Goal: Feedback & Contribution: Leave review/rating

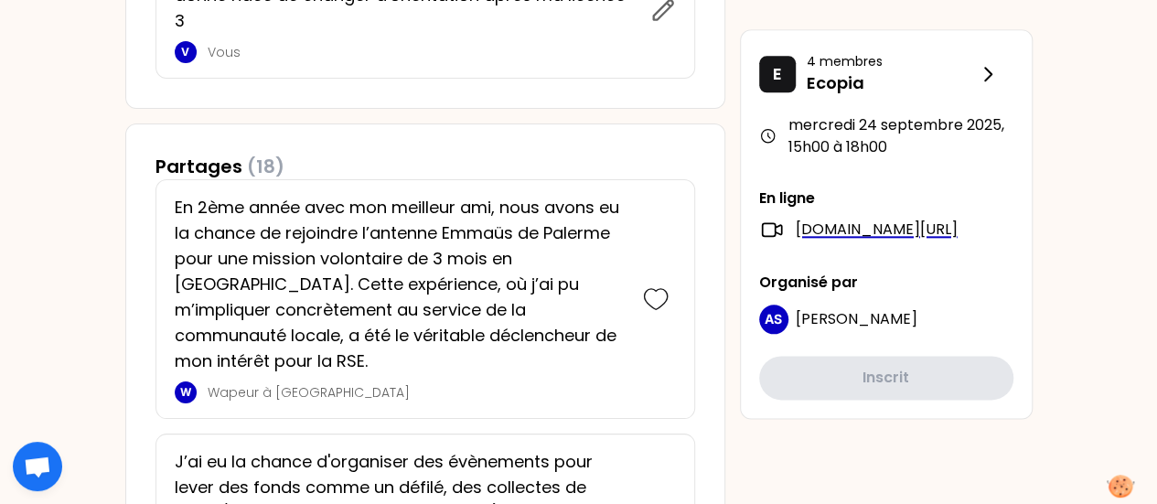
scroll to position [1006, 0]
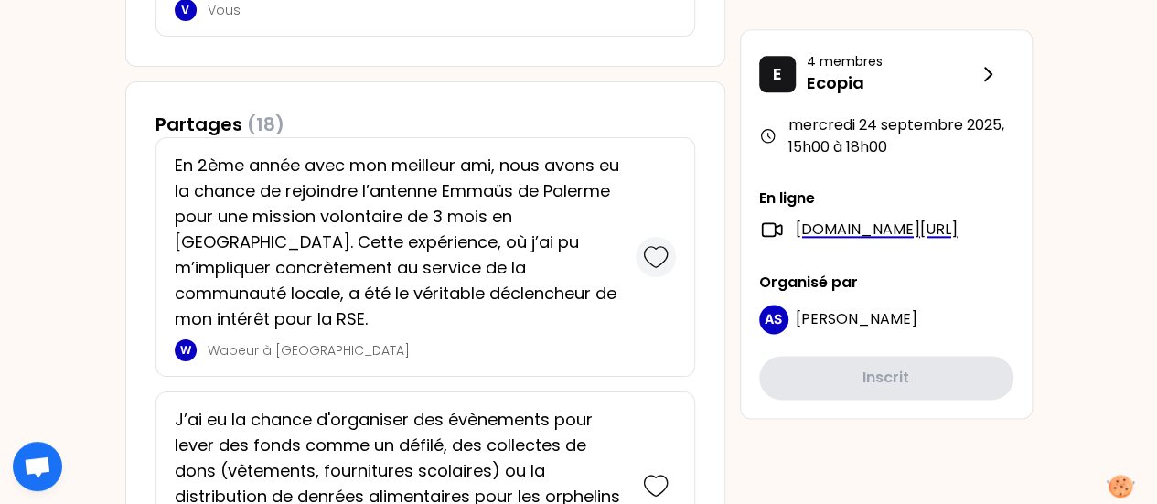
click at [655, 252] on icon at bounding box center [656, 257] width 26 height 26
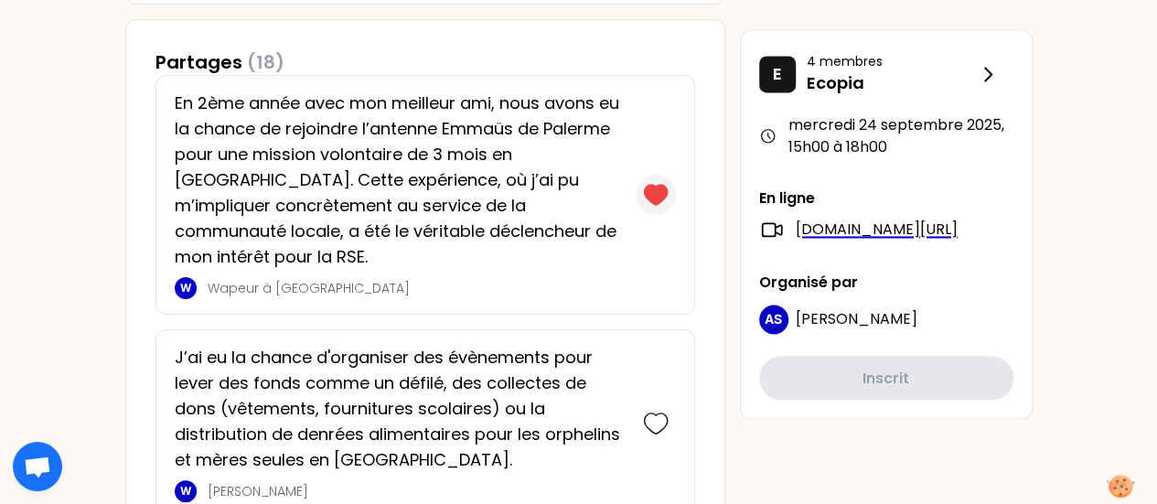
scroll to position [1738, 0]
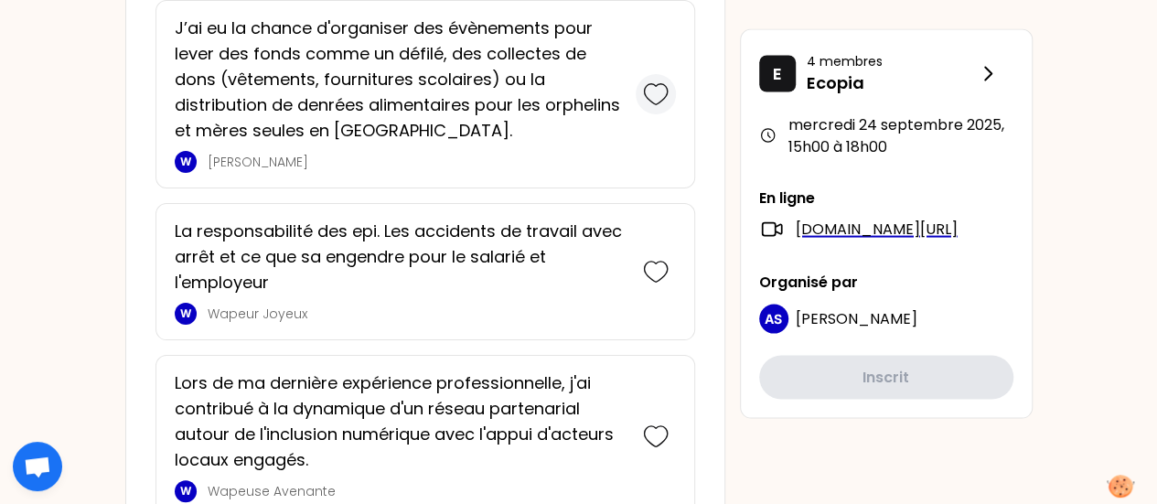
click at [671, 74] on div at bounding box center [656, 94] width 40 height 40
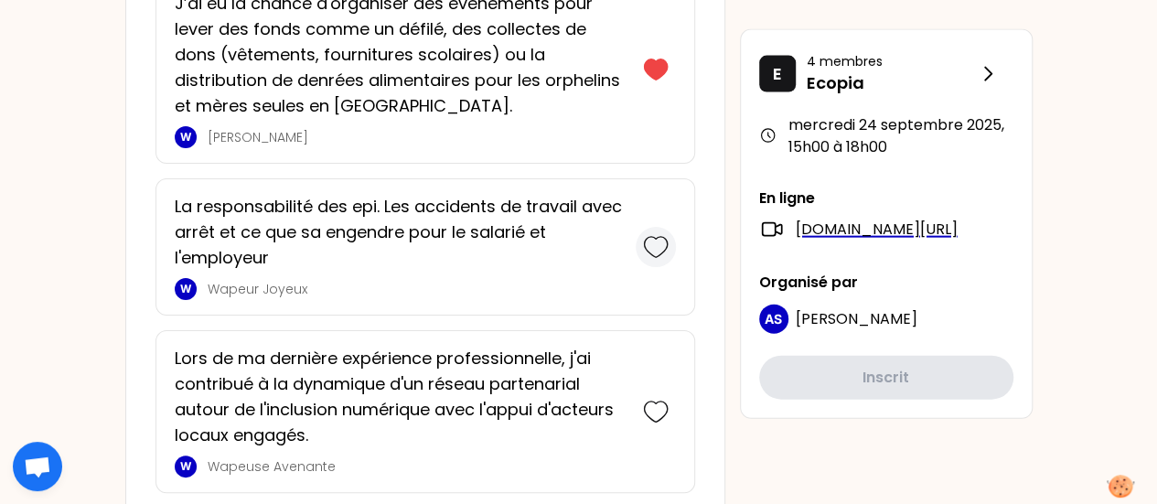
click at [668, 255] on div at bounding box center [656, 247] width 40 height 40
click at [660, 404] on icon at bounding box center [656, 413] width 26 height 26
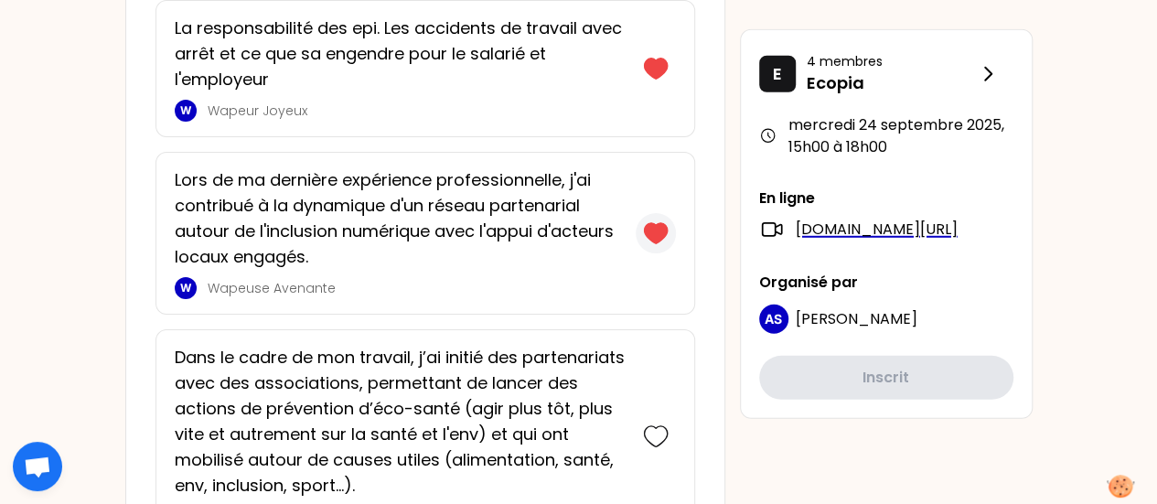
scroll to position [2477, 0]
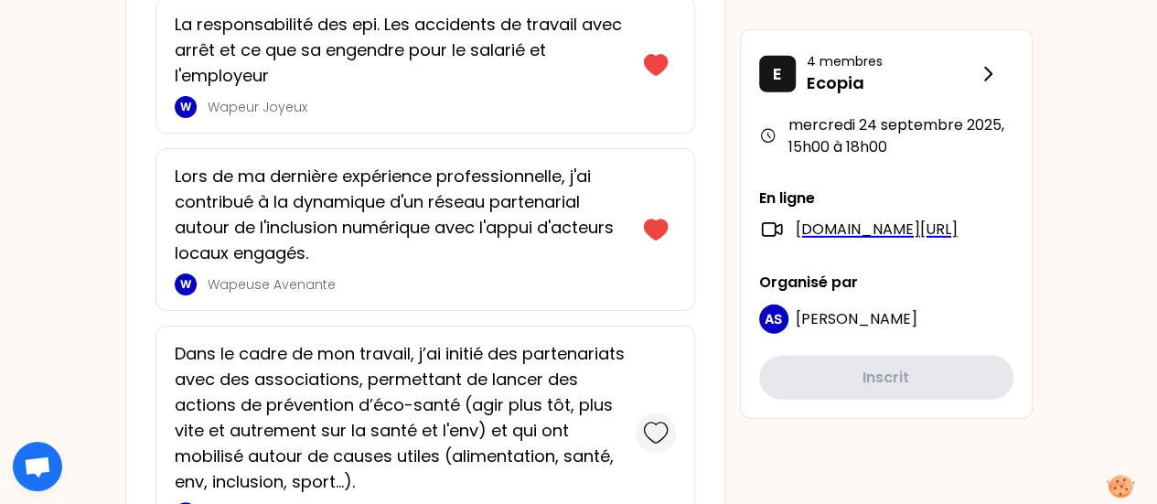
click at [664, 420] on icon at bounding box center [656, 433] width 26 height 26
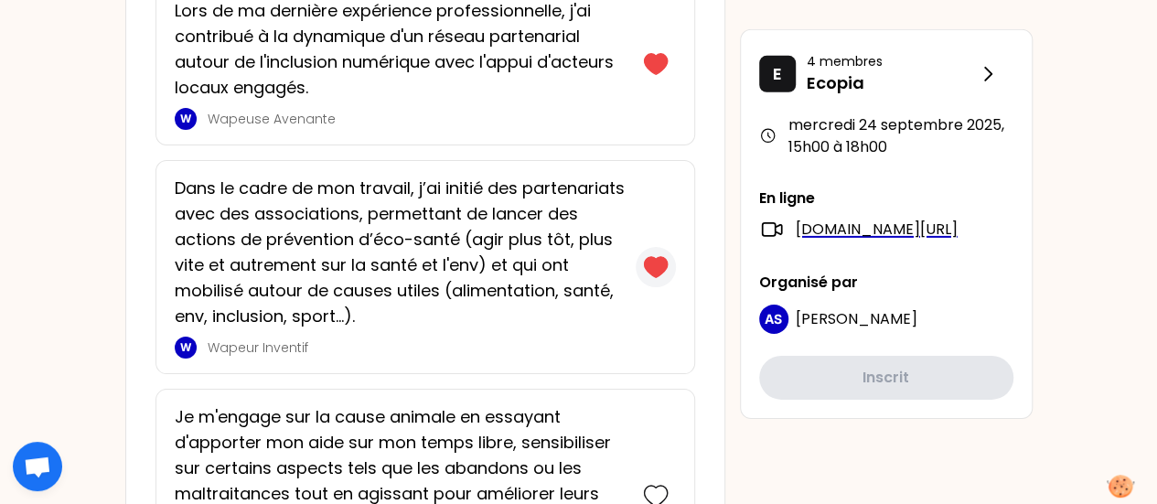
scroll to position [3162, 0]
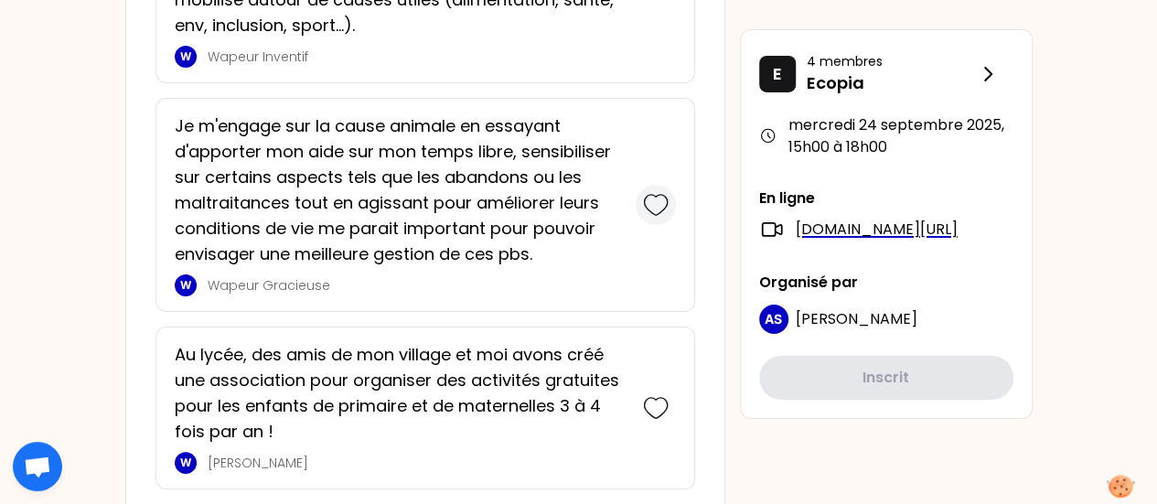
click at [647, 193] on icon at bounding box center [656, 205] width 26 height 26
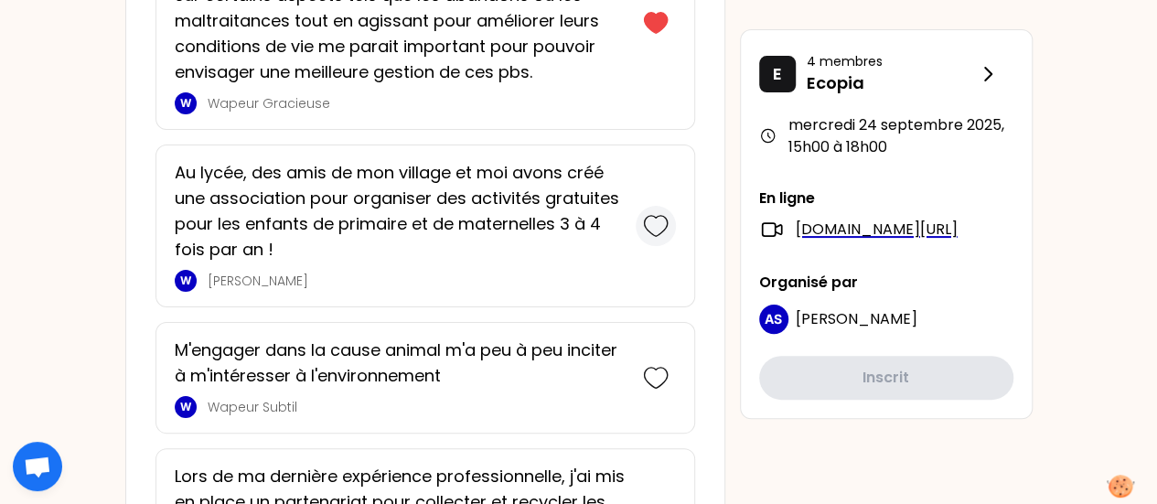
click at [659, 226] on icon at bounding box center [656, 226] width 26 height 26
click at [659, 370] on icon at bounding box center [656, 378] width 26 height 26
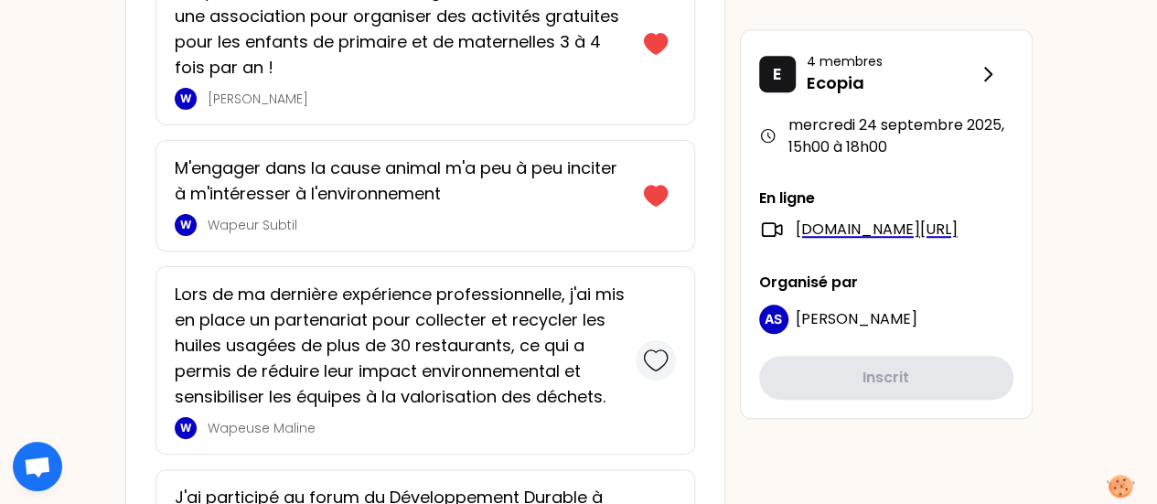
click at [659, 356] on icon at bounding box center [656, 361] width 26 height 26
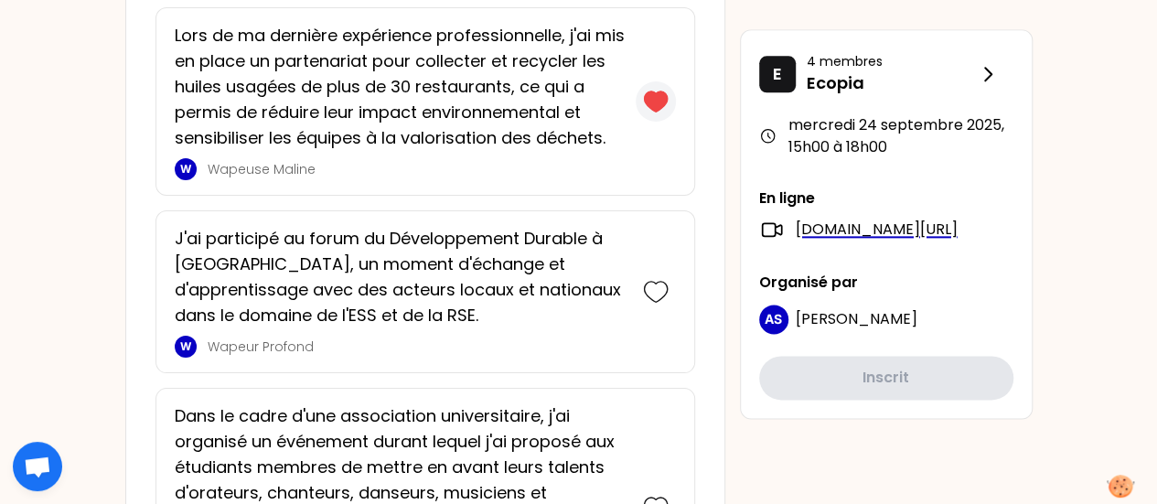
scroll to position [4535, 0]
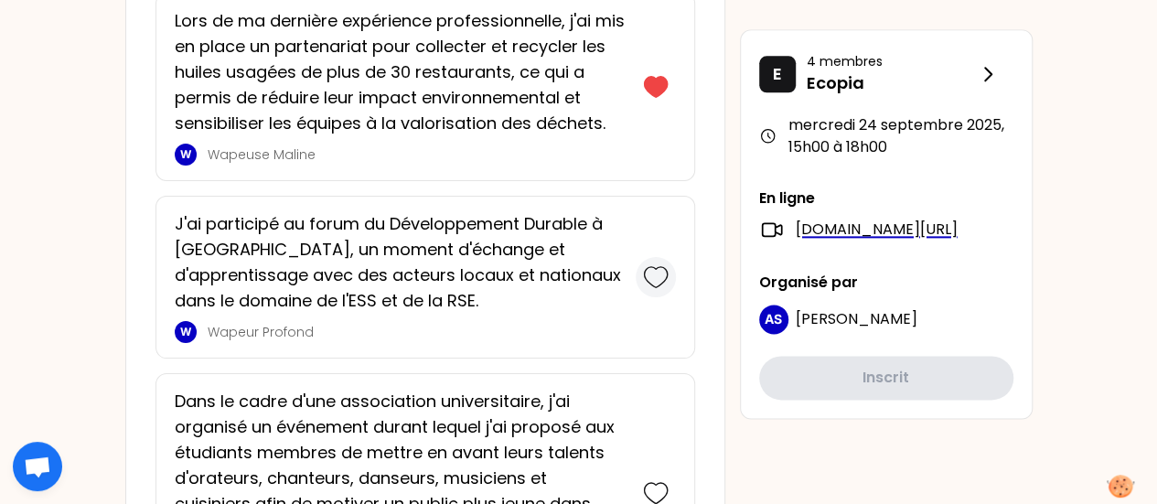
click at [659, 267] on icon at bounding box center [655, 277] width 23 height 20
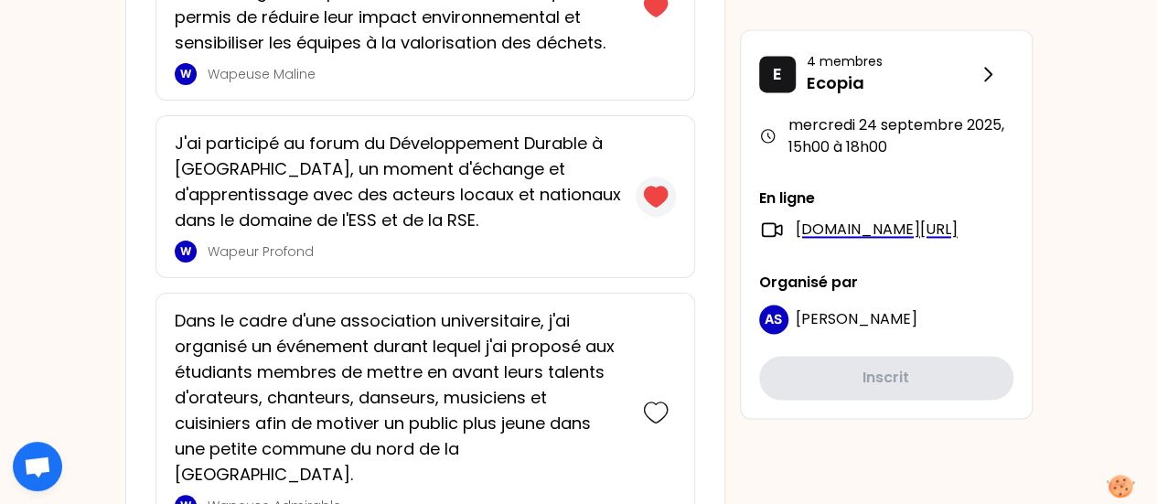
scroll to position [4895, 0]
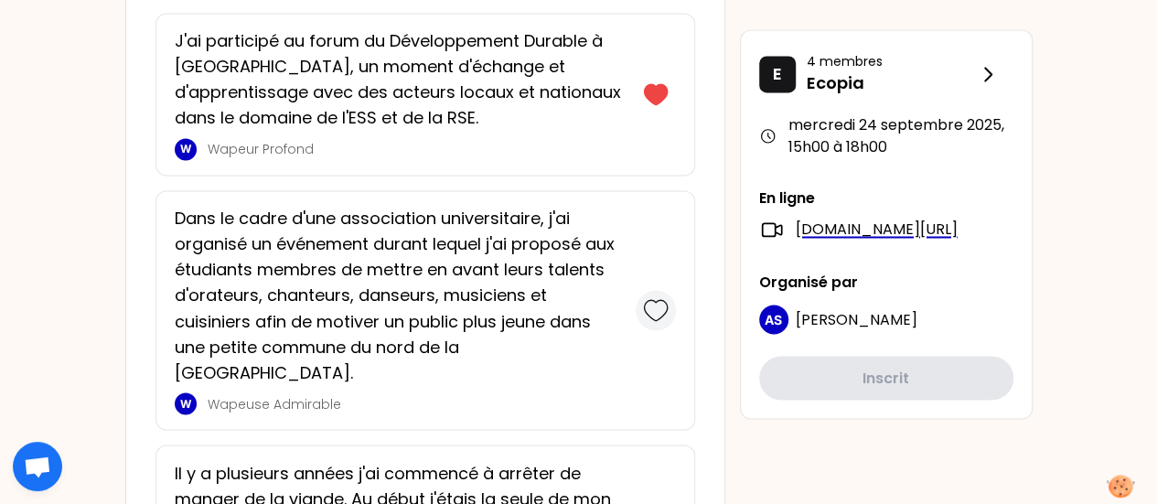
click at [662, 297] on icon at bounding box center [656, 310] width 26 height 26
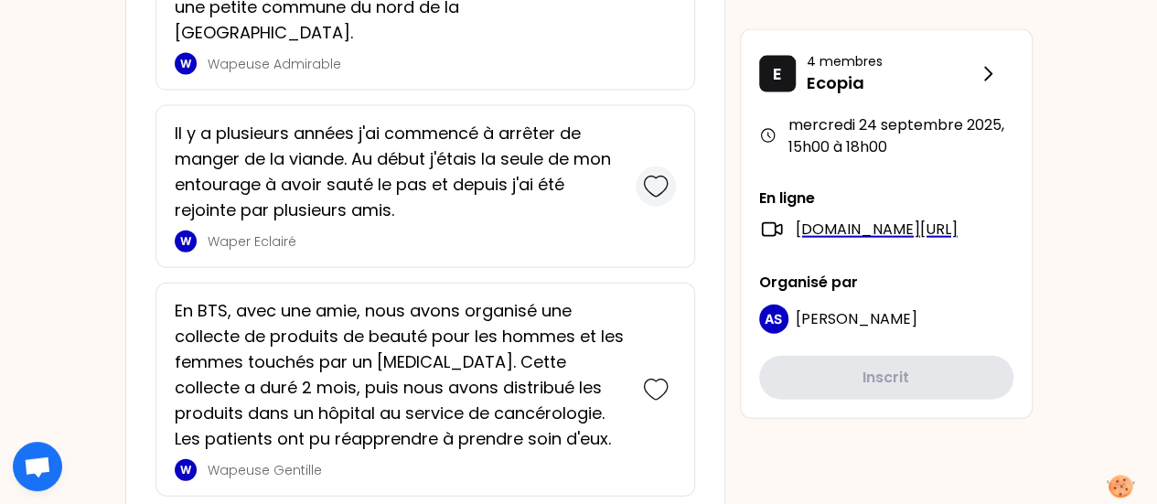
click at [662, 174] on icon at bounding box center [656, 187] width 26 height 26
click at [649, 378] on icon at bounding box center [656, 391] width 26 height 26
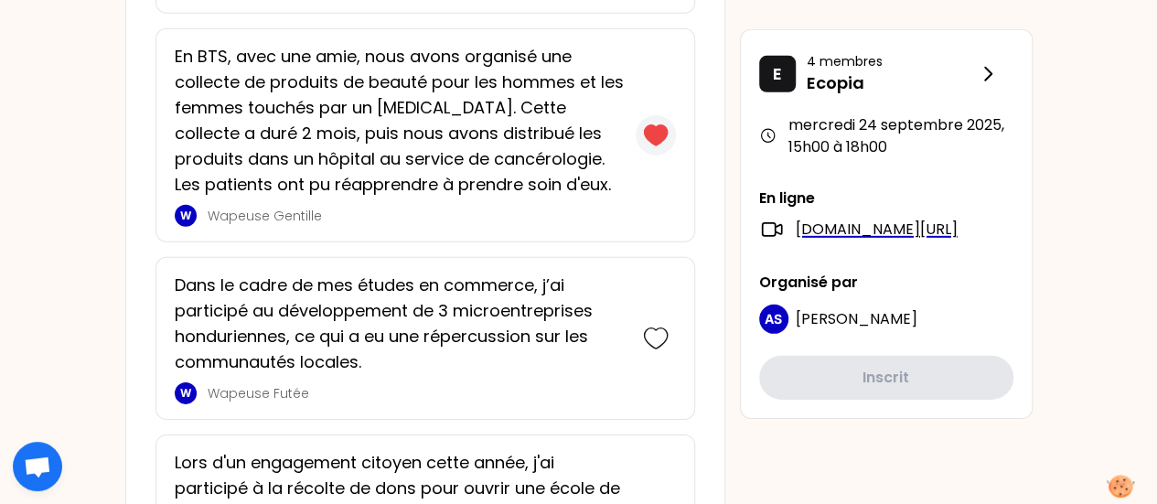
scroll to position [6169, 0]
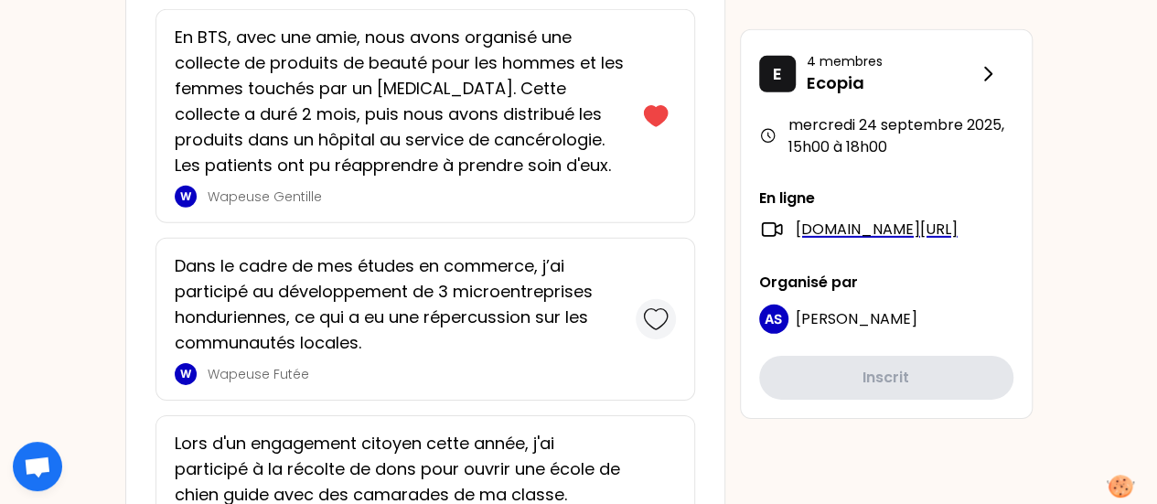
click at [653, 306] on icon at bounding box center [656, 319] width 26 height 26
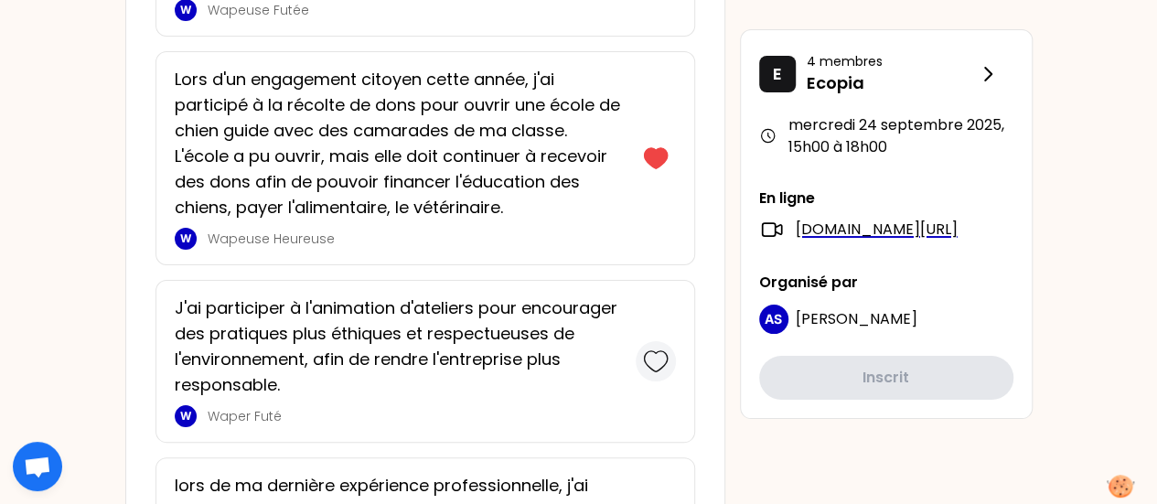
click at [660, 348] on icon at bounding box center [656, 361] width 26 height 26
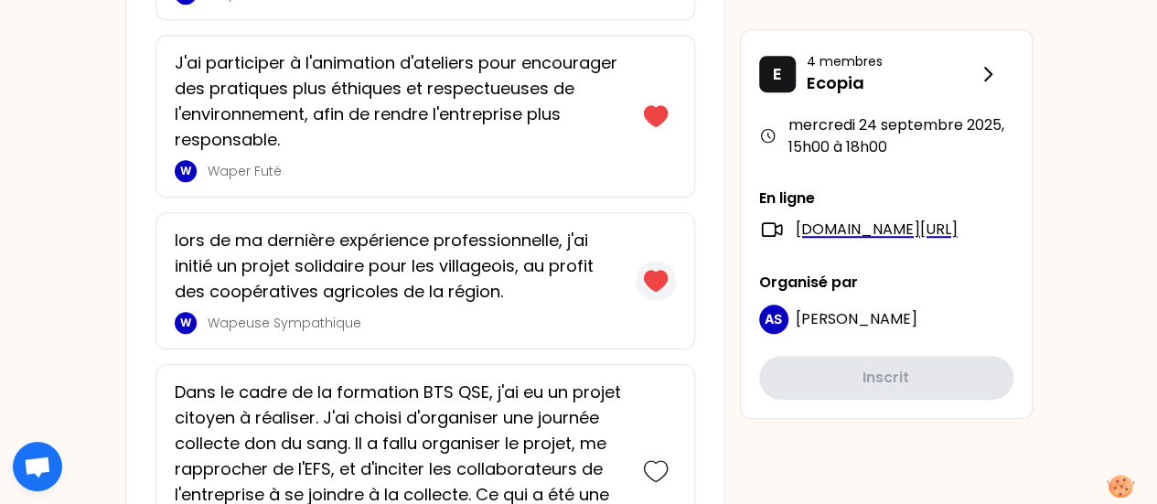
scroll to position [7599, 0]
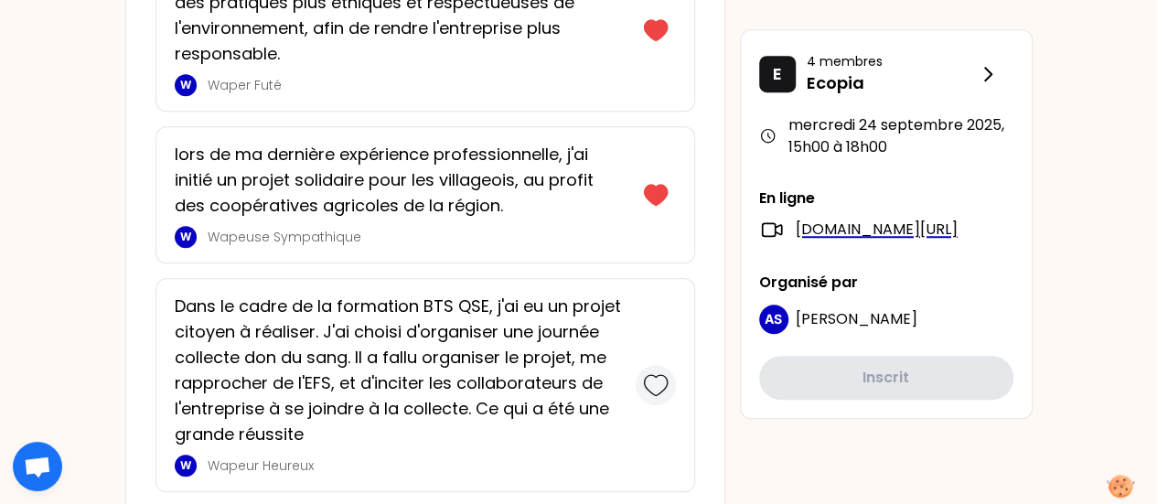
click at [659, 372] on icon at bounding box center [656, 385] width 26 height 26
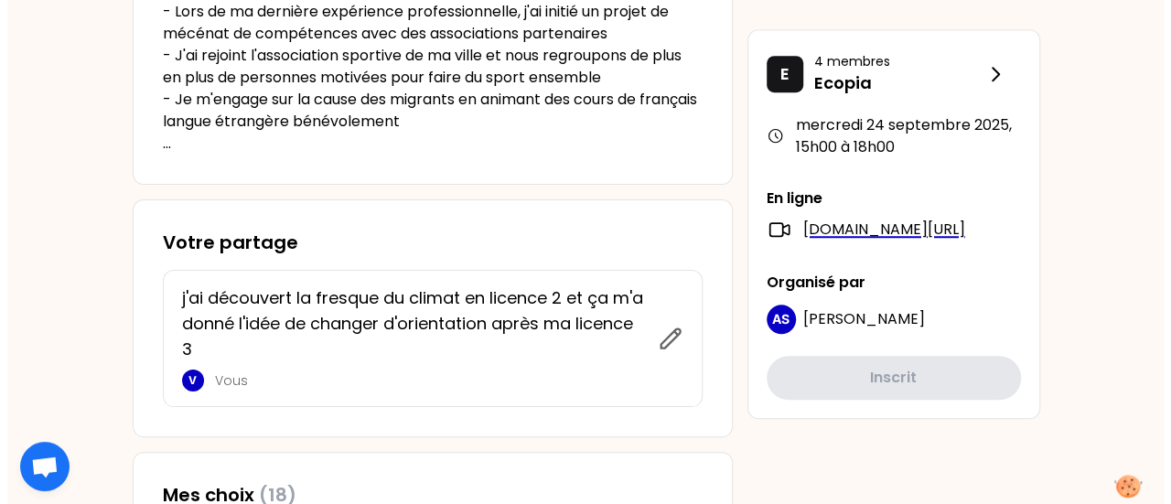
scroll to position [640, 0]
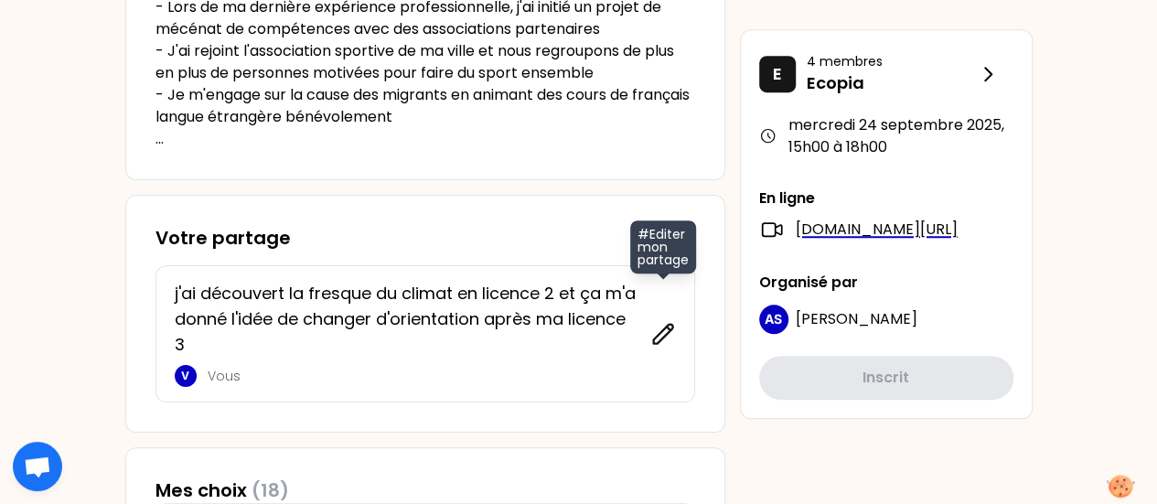
click at [659, 330] on icon at bounding box center [663, 334] width 26 height 26
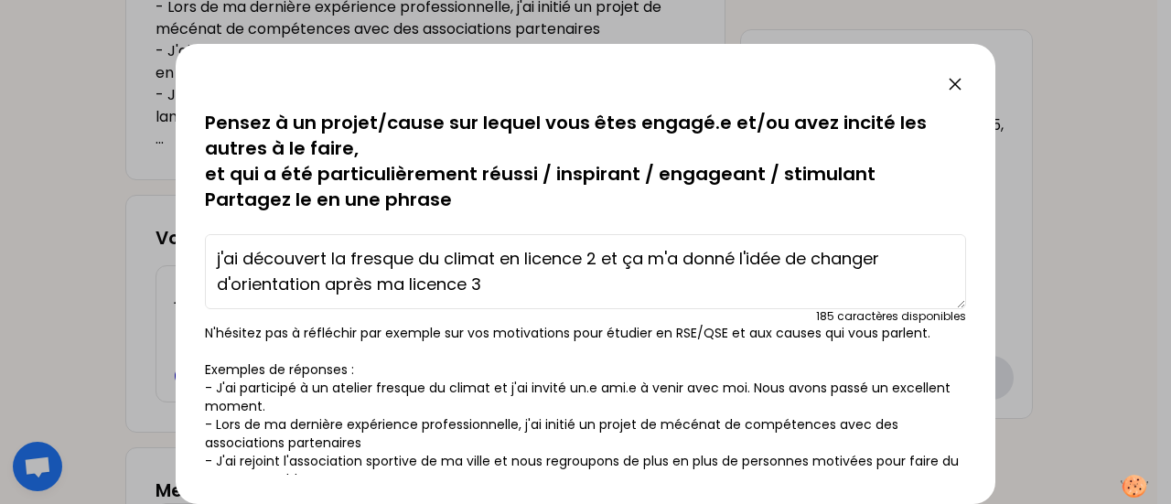
click at [525, 299] on textarea "j'ai découvert la fresque du climat en licence 2 et ça m'a donné l'idée de chan…" at bounding box center [585, 271] width 761 height 75
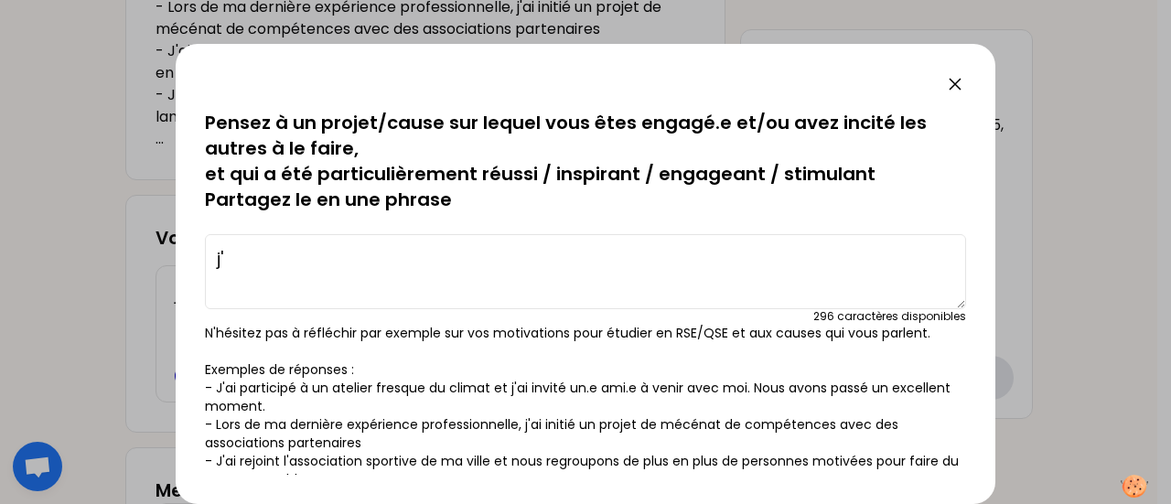
type textarea "j"
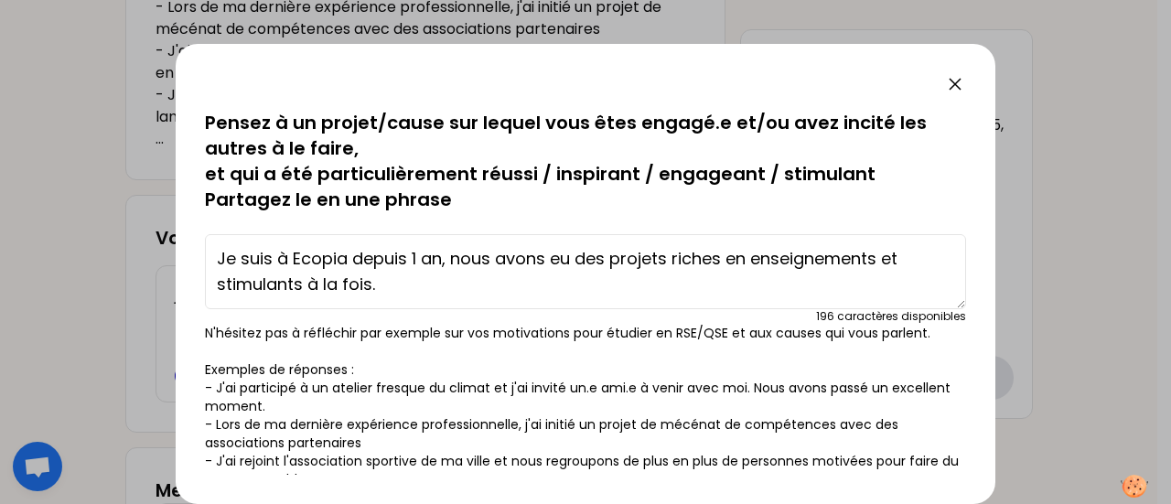
click at [303, 293] on textarea "Je suis à Ecopia depuis 1 an, nous avons eu des projets riches en enseignements…" at bounding box center [585, 271] width 761 height 75
click at [907, 262] on textarea "Je suis à Ecopia depuis 1 an, nous avons eu des projets riches en enseignements…" at bounding box center [585, 271] width 761 height 75
click at [878, 251] on textarea "Je suis à Ecopia depuis 1 an, nous avons eu des projets riches en enseignements…" at bounding box center [585, 271] width 761 height 75
click at [892, 259] on textarea "Je suis à Ecopia depuis 1 an, nous avons eu des projets riches en enseignements…" at bounding box center [585, 271] width 761 height 75
click at [304, 288] on textarea "Je suis à Ecopia depuis 1 an, nous avons eu des projets riches en enseignements…" at bounding box center [585, 271] width 761 height 75
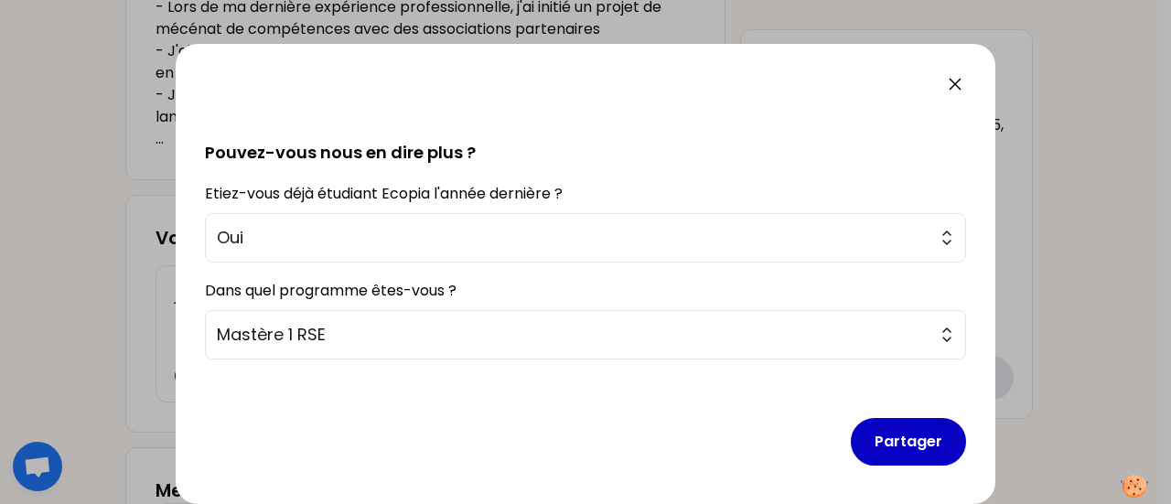
scroll to position [432, 0]
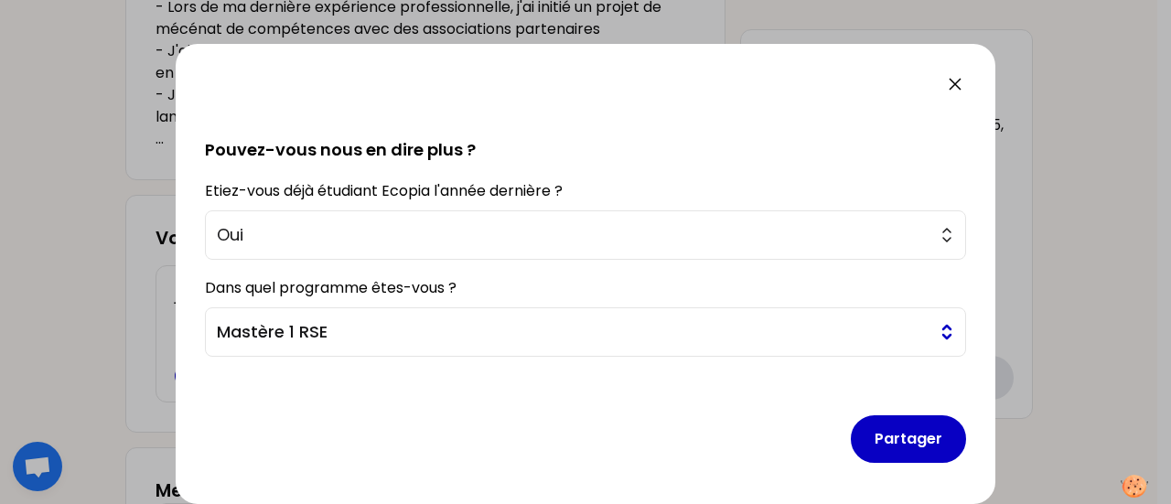
type textarea "Je suis à Ecopia depuis 1 an, nous avons eu des projets riches en enseignements…"
click at [936, 340] on button "Mastère 1 RSE" at bounding box center [585, 331] width 761 height 49
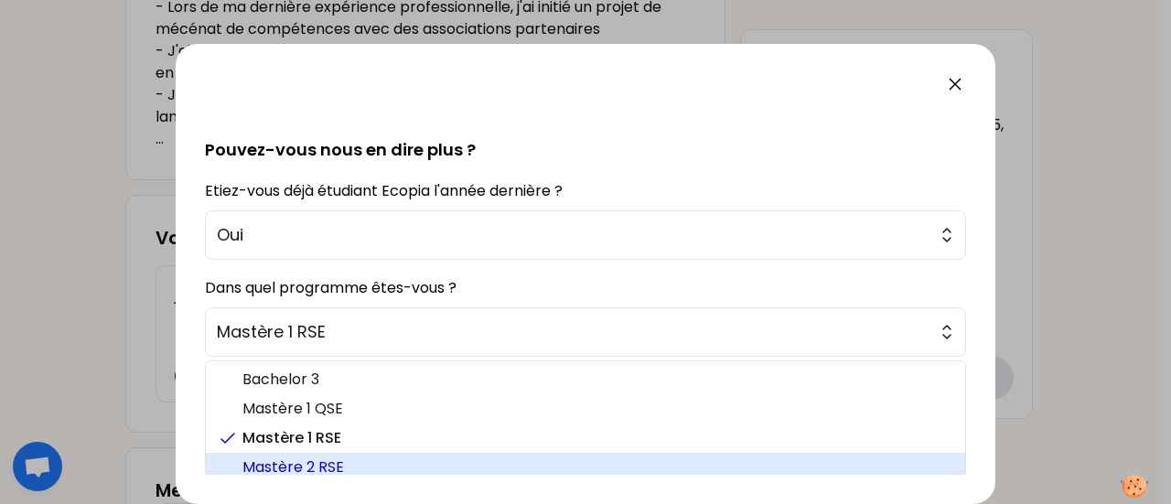
scroll to position [5, 0]
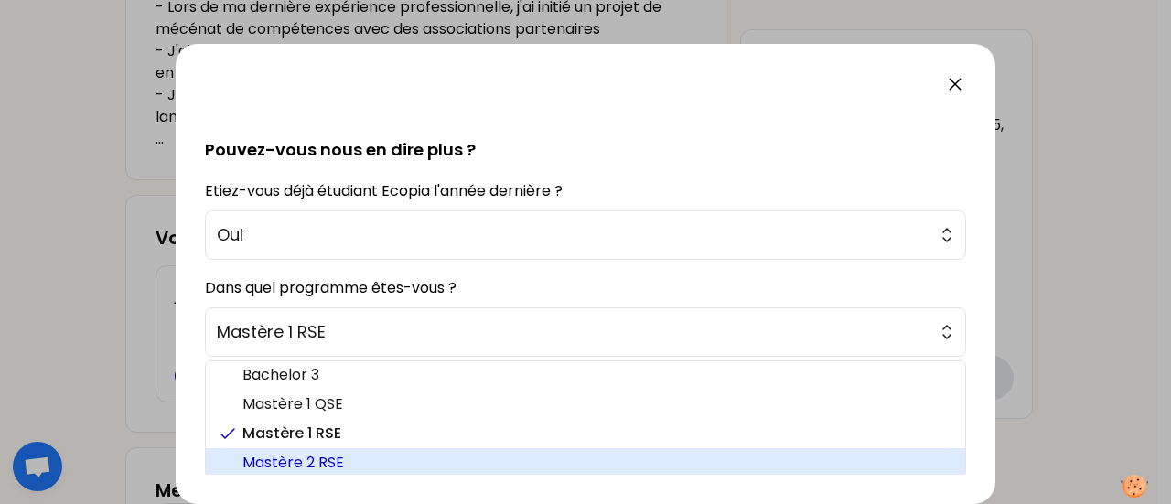
click at [523, 461] on span "Mastère 2 RSE" at bounding box center [596, 463] width 708 height 22
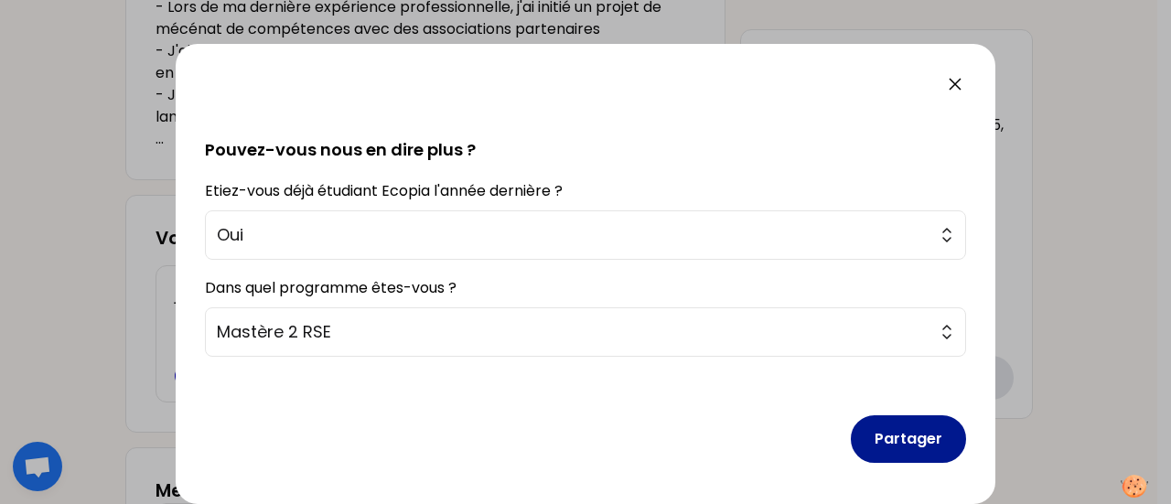
click at [895, 439] on button "Partager" at bounding box center [908, 439] width 115 height 48
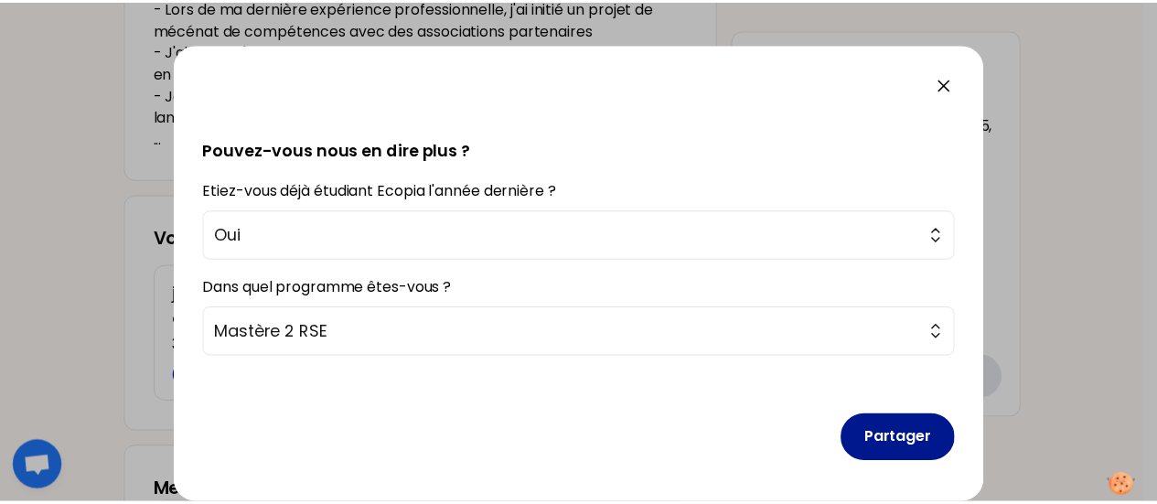
scroll to position [62, 0]
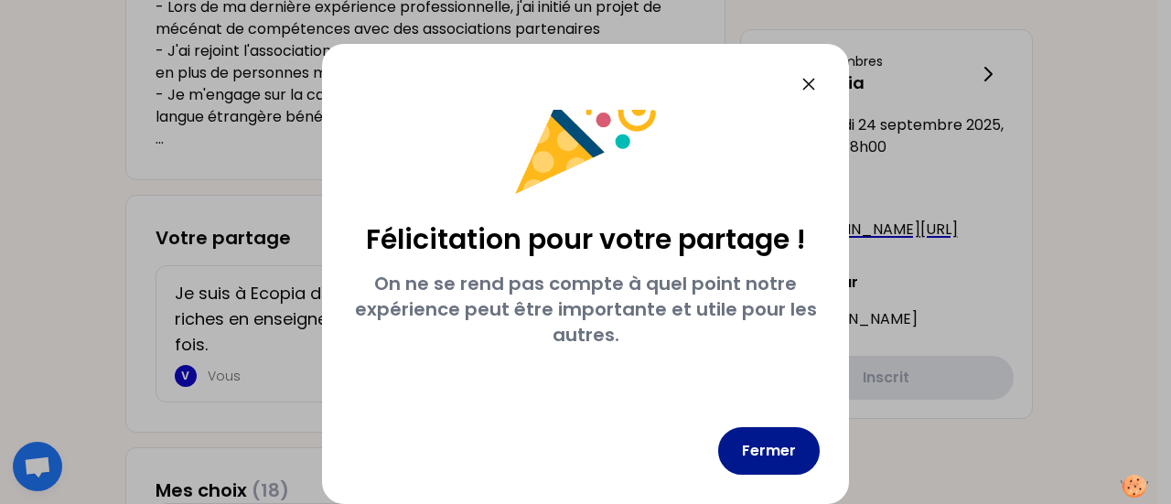
click at [760, 444] on button "Fermer" at bounding box center [769, 451] width 102 height 48
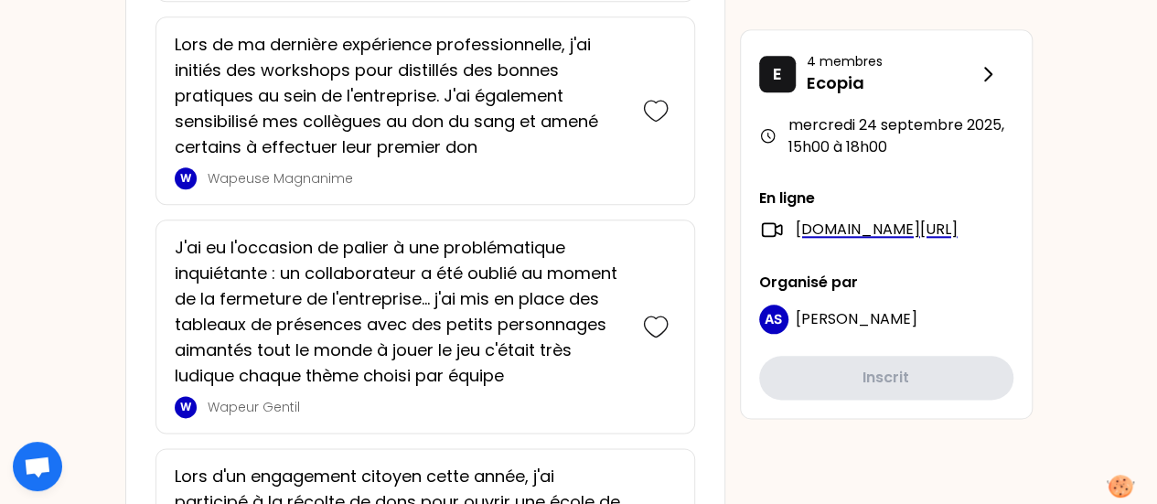
scroll to position [7866, 0]
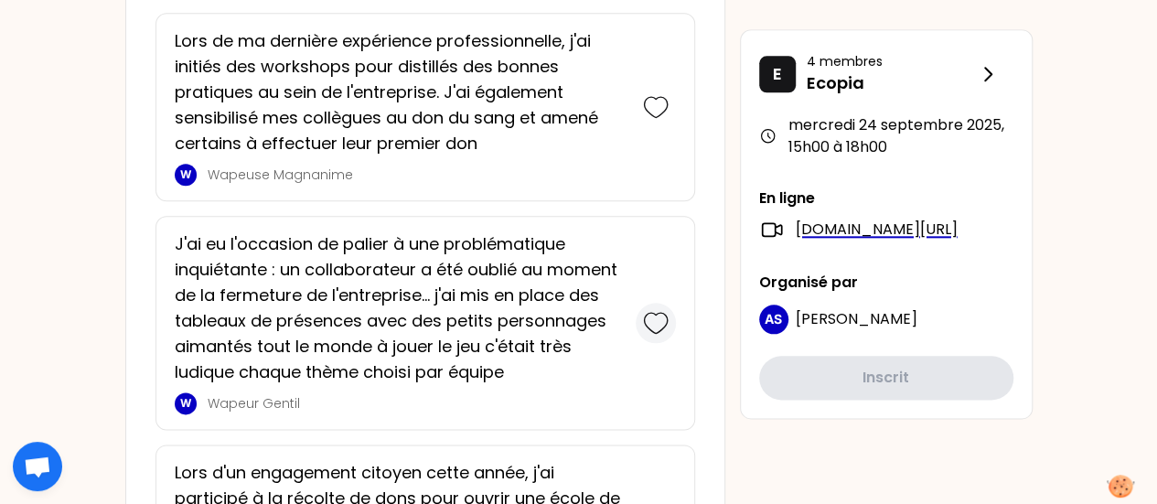
click at [658, 313] on icon at bounding box center [655, 323] width 23 height 20
click at [657, 95] on icon at bounding box center [656, 108] width 26 height 26
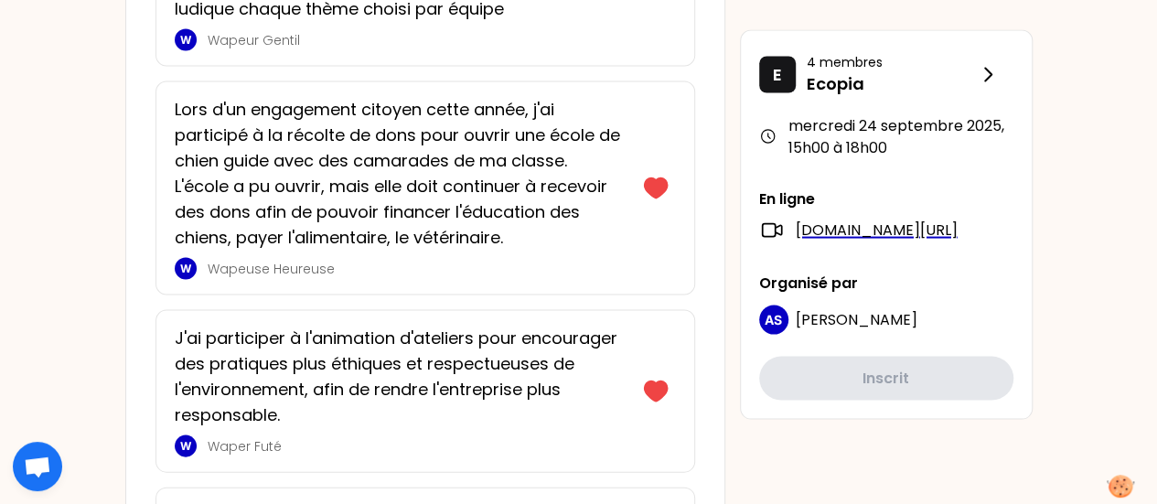
scroll to position [8830, 0]
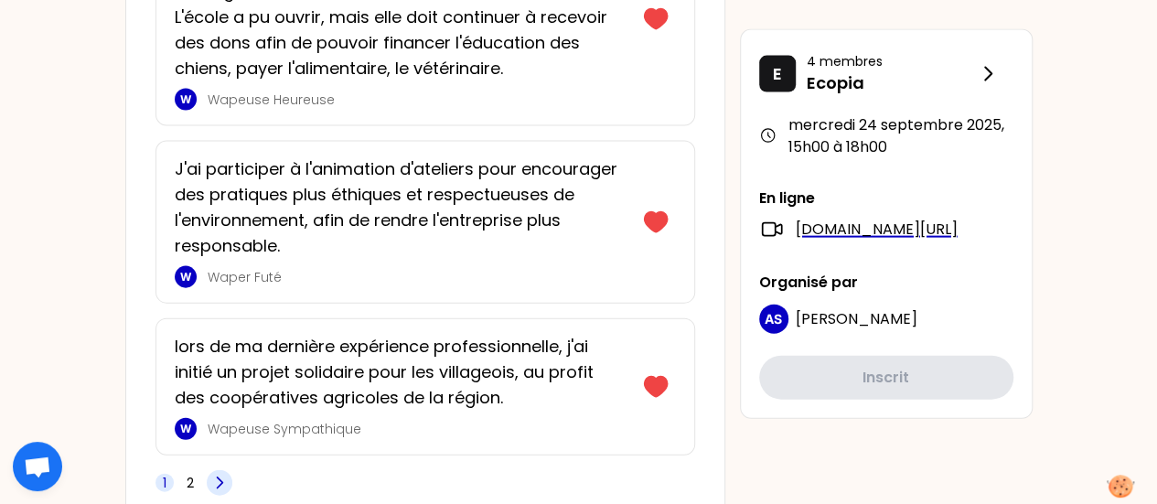
click at [210, 474] on icon at bounding box center [219, 483] width 18 height 18
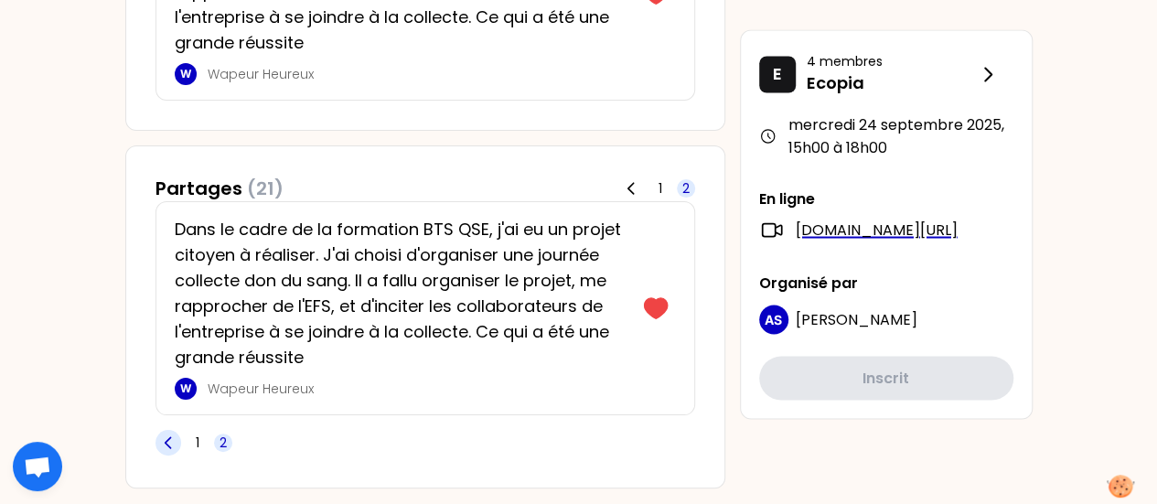
click at [173, 434] on icon at bounding box center [168, 443] width 18 height 18
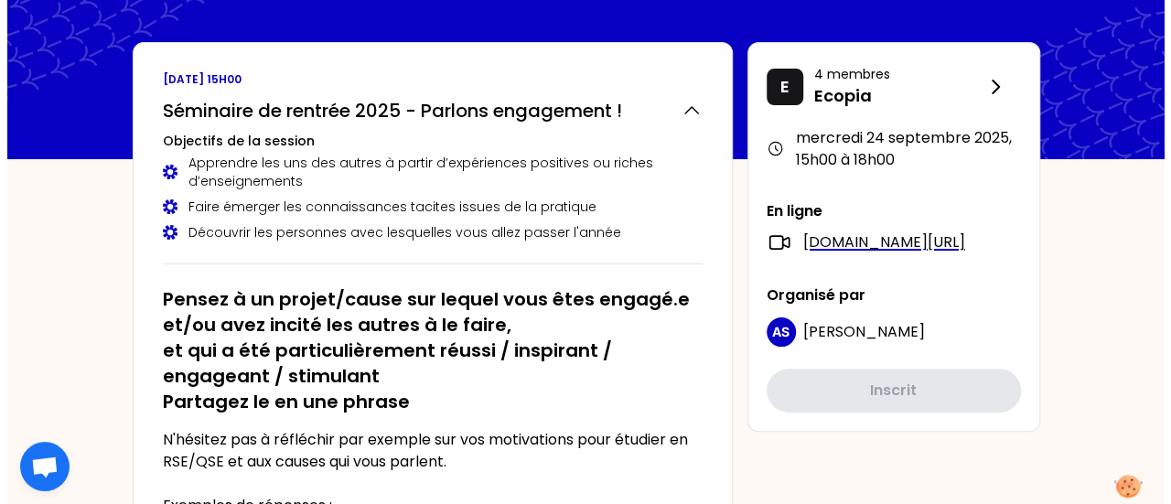
scroll to position [0, 0]
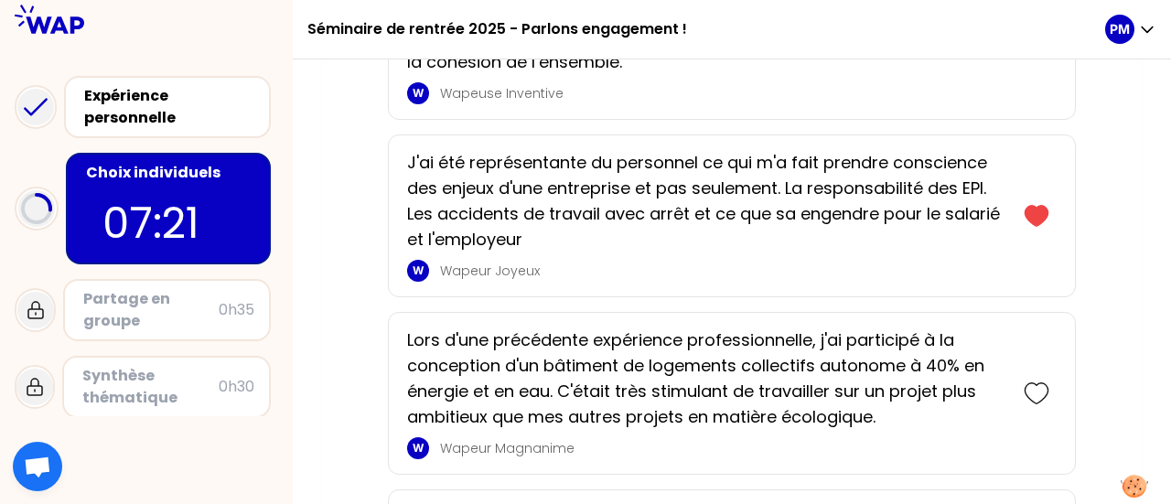
scroll to position [4848, 0]
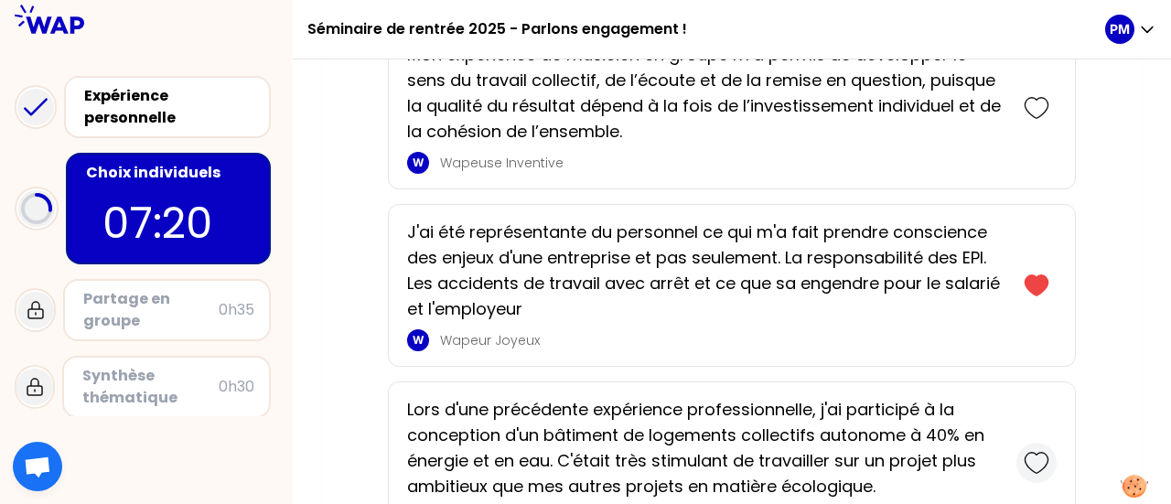
click at [1031, 450] on icon at bounding box center [1037, 463] width 26 height 26
click at [1044, 95] on icon at bounding box center [1037, 108] width 26 height 26
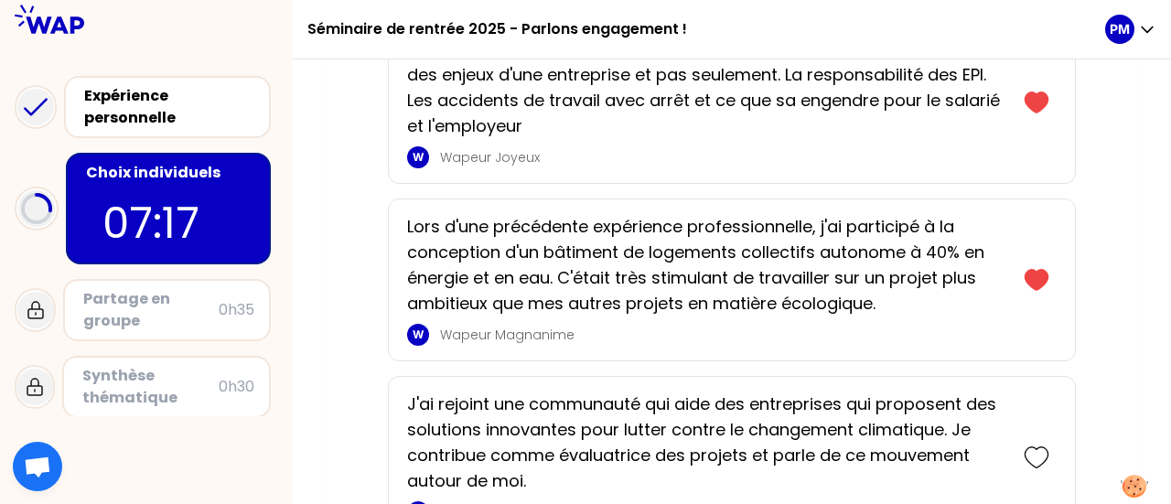
scroll to position [5254, 0]
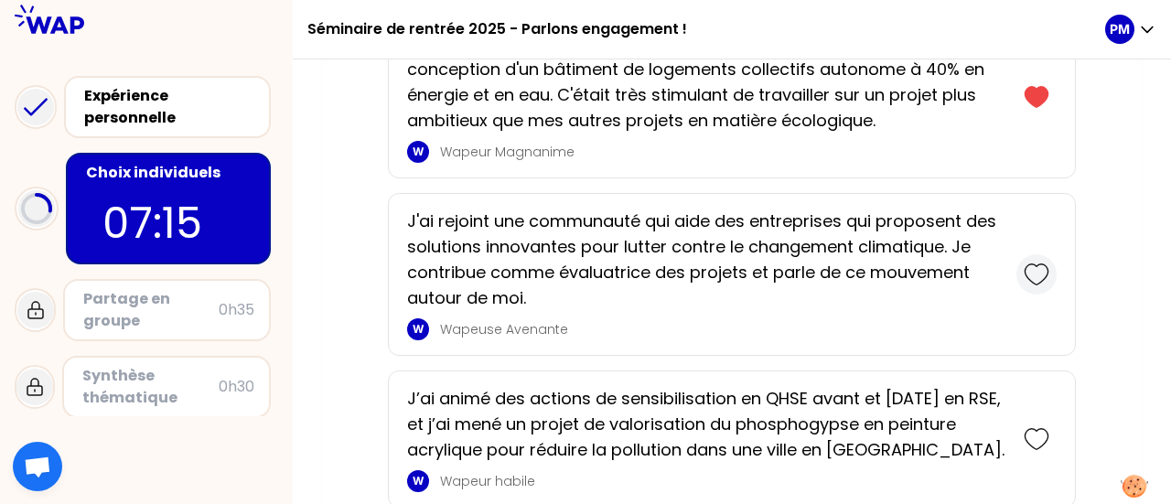
click at [1038, 262] on icon at bounding box center [1037, 275] width 26 height 26
click at [1032, 426] on icon at bounding box center [1037, 439] width 26 height 26
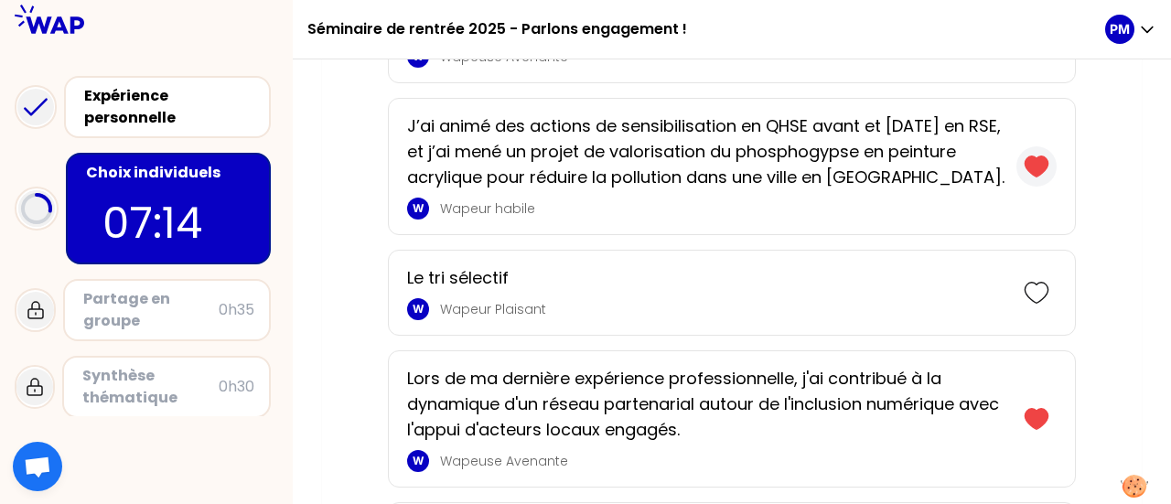
scroll to position [5503, 0]
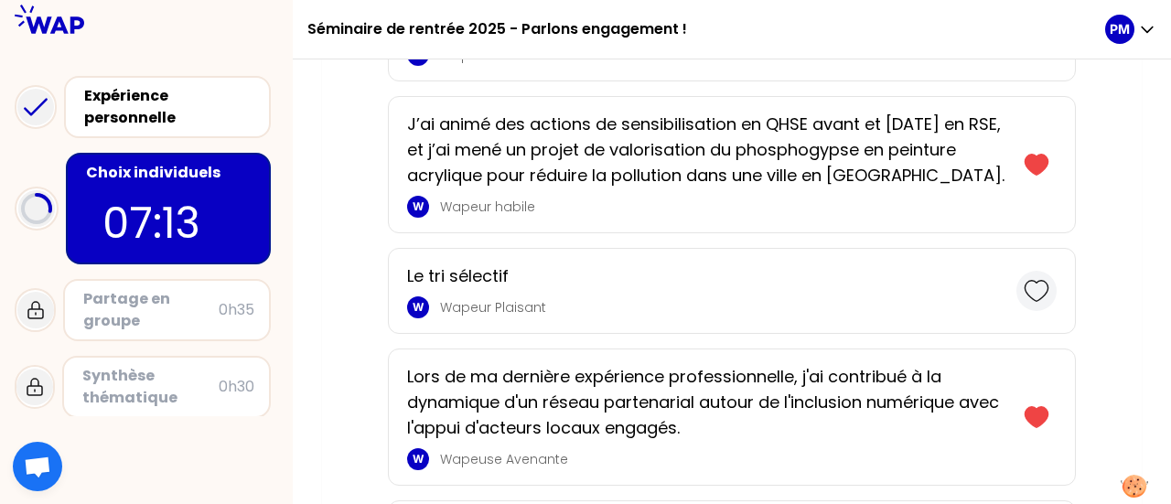
click at [1025, 281] on icon at bounding box center [1035, 291] width 23 height 20
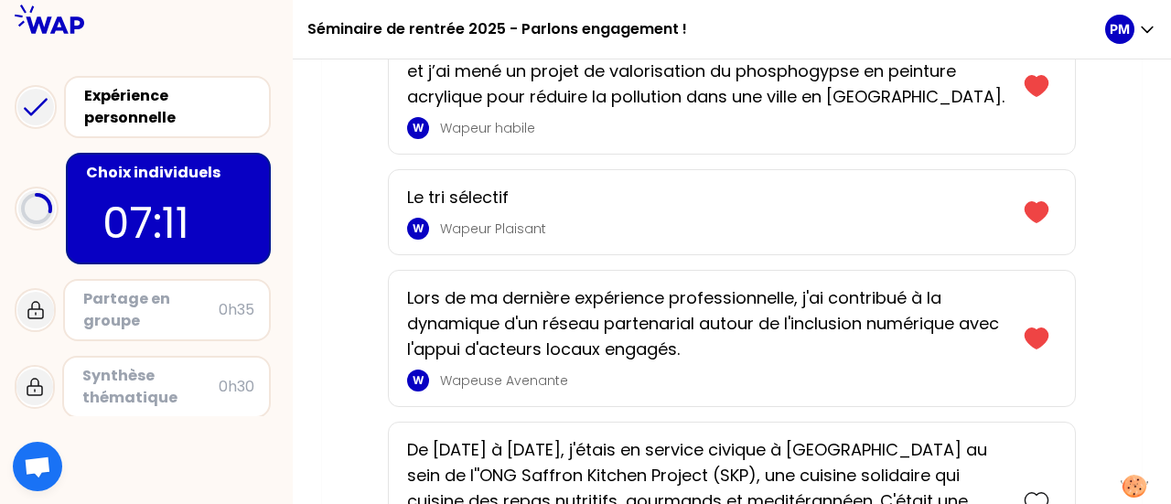
scroll to position [5675, 0]
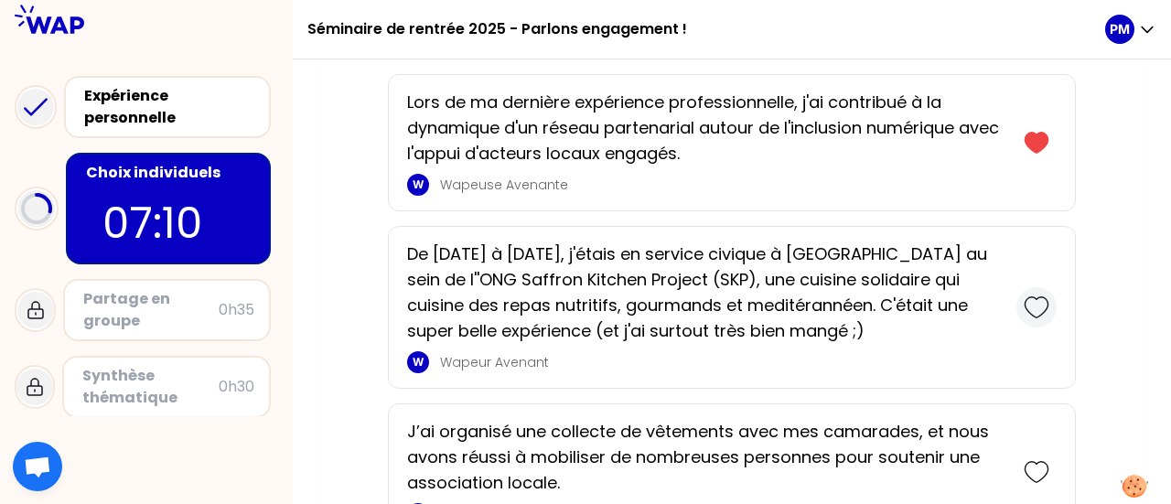
click at [1027, 295] on icon at bounding box center [1037, 308] width 26 height 26
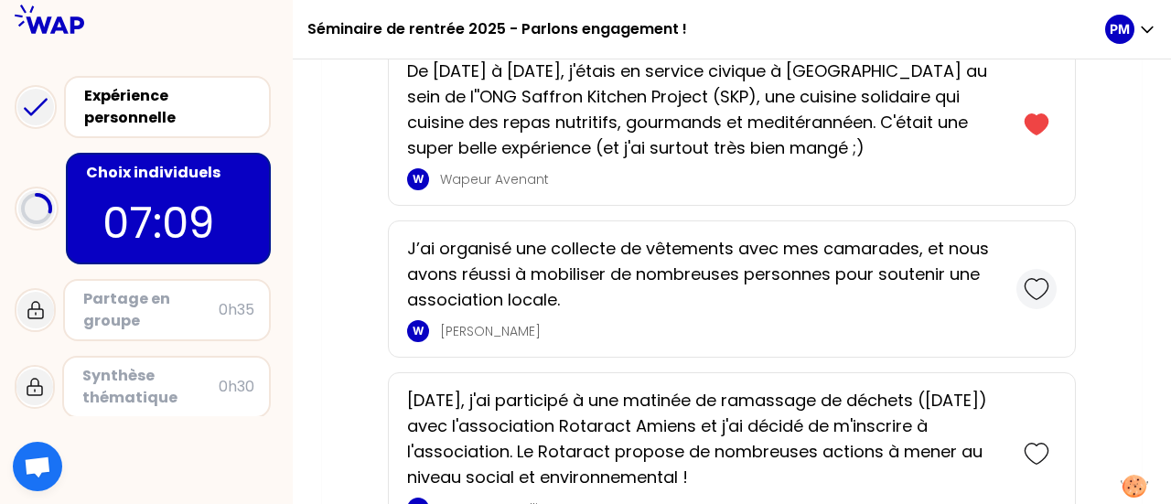
click at [1020, 269] on div at bounding box center [1036, 289] width 40 height 40
click at [1042, 444] on icon at bounding box center [1035, 454] width 23 height 20
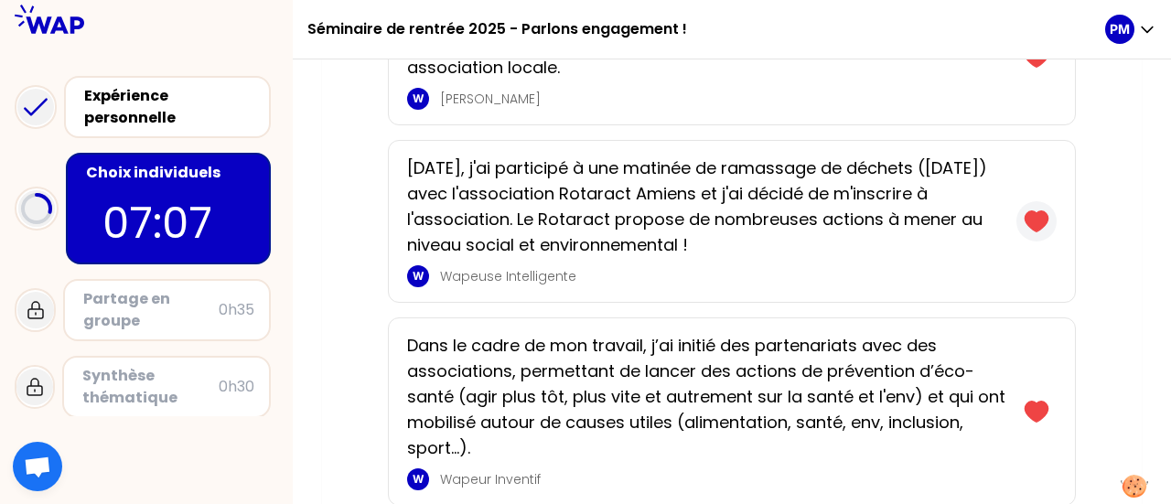
scroll to position [6172, 0]
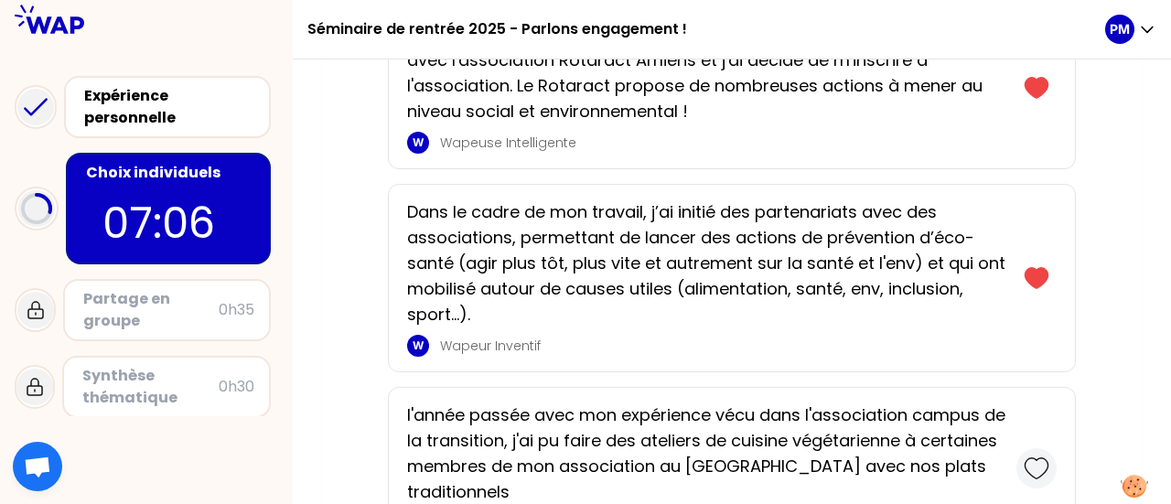
click at [1036, 458] on icon at bounding box center [1035, 468] width 23 height 20
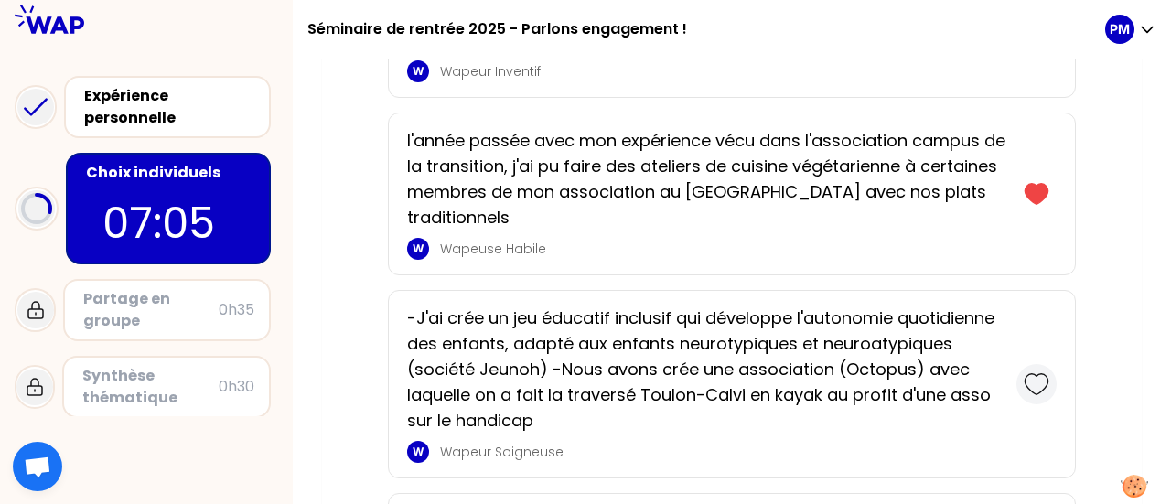
click at [1030, 371] on icon at bounding box center [1037, 384] width 26 height 26
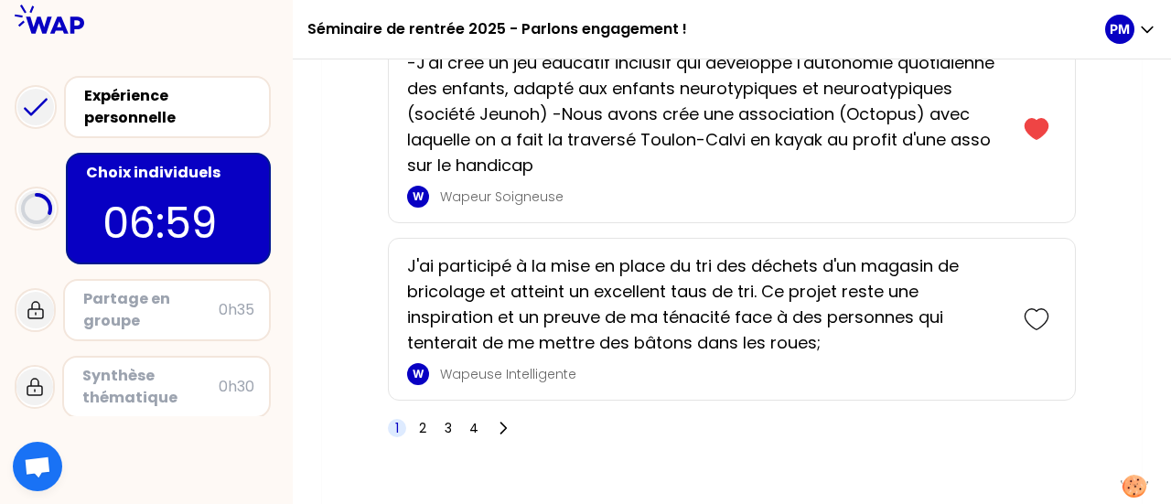
scroll to position [6734, 0]
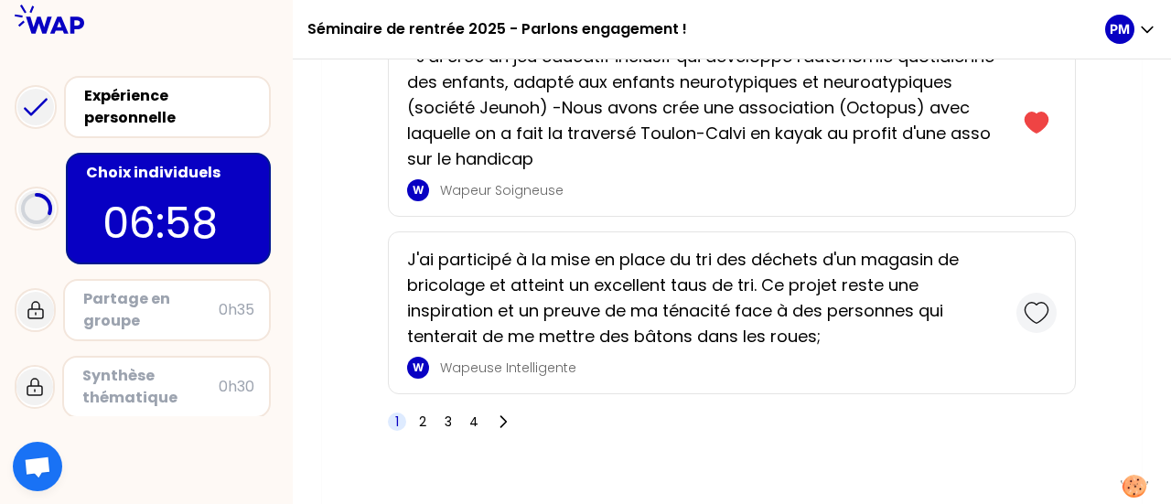
click at [1039, 300] on icon at bounding box center [1037, 313] width 26 height 26
click at [425, 413] on span "2" at bounding box center [422, 422] width 7 height 18
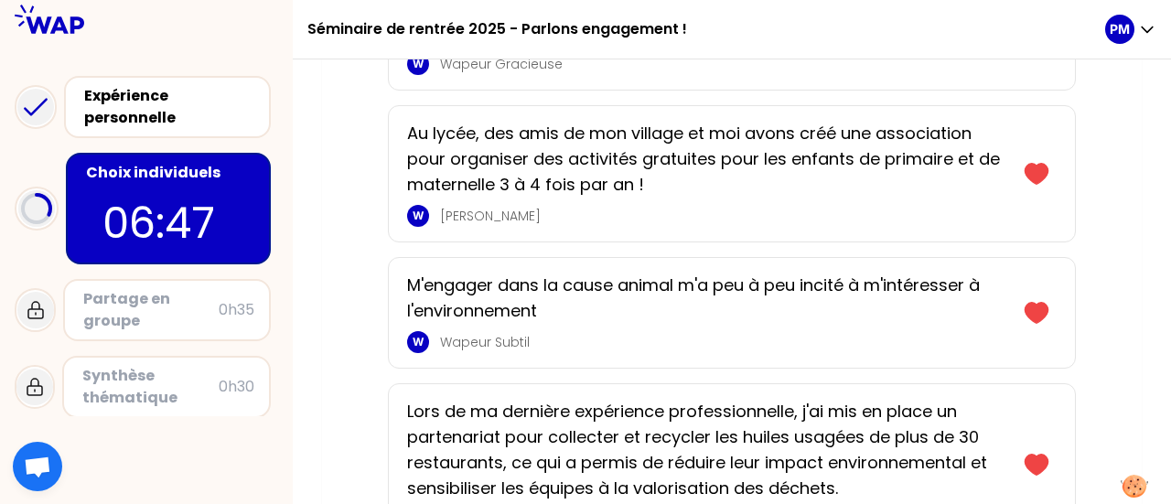
scroll to position [3567, 0]
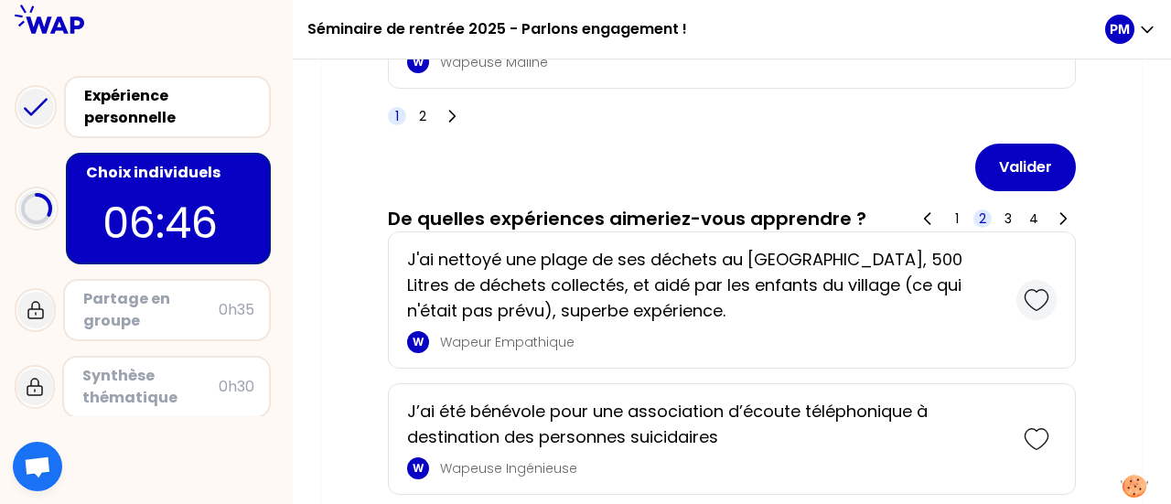
click at [1048, 287] on icon at bounding box center [1037, 300] width 26 height 26
click at [1046, 433] on icon at bounding box center [1037, 439] width 26 height 26
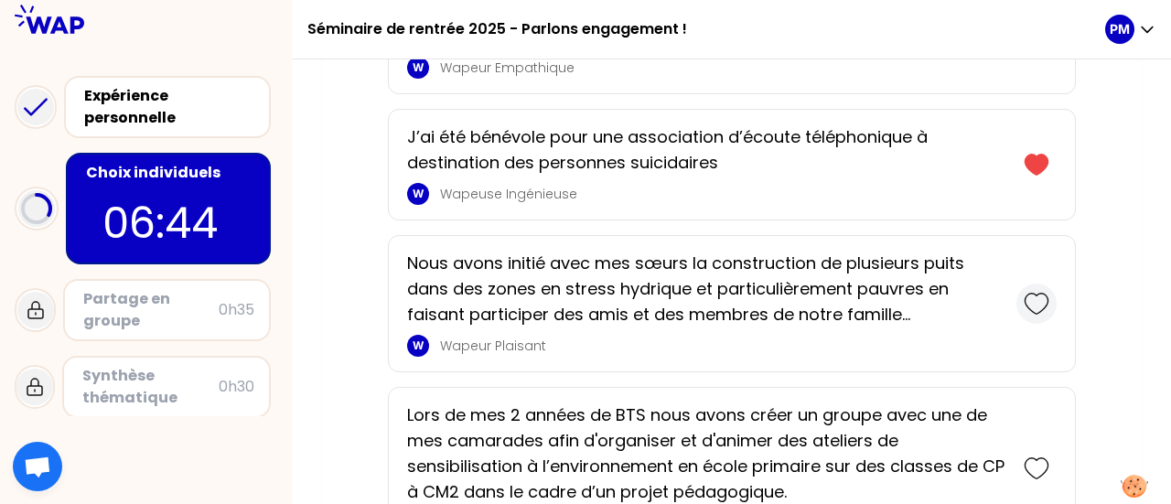
click at [1040, 291] on icon at bounding box center [1037, 304] width 26 height 26
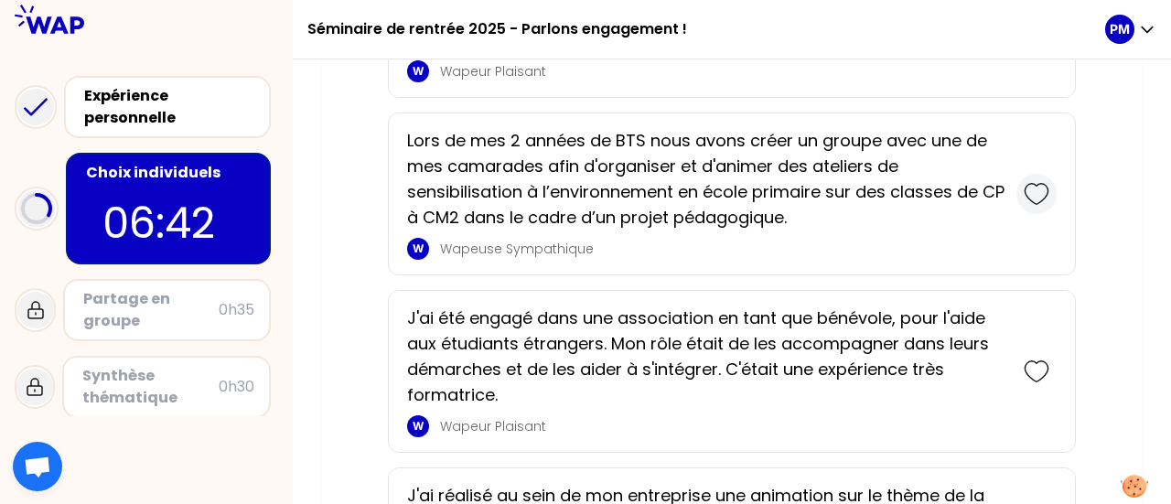
click at [1037, 181] on icon at bounding box center [1037, 194] width 26 height 26
click at [1044, 364] on icon at bounding box center [1037, 372] width 26 height 26
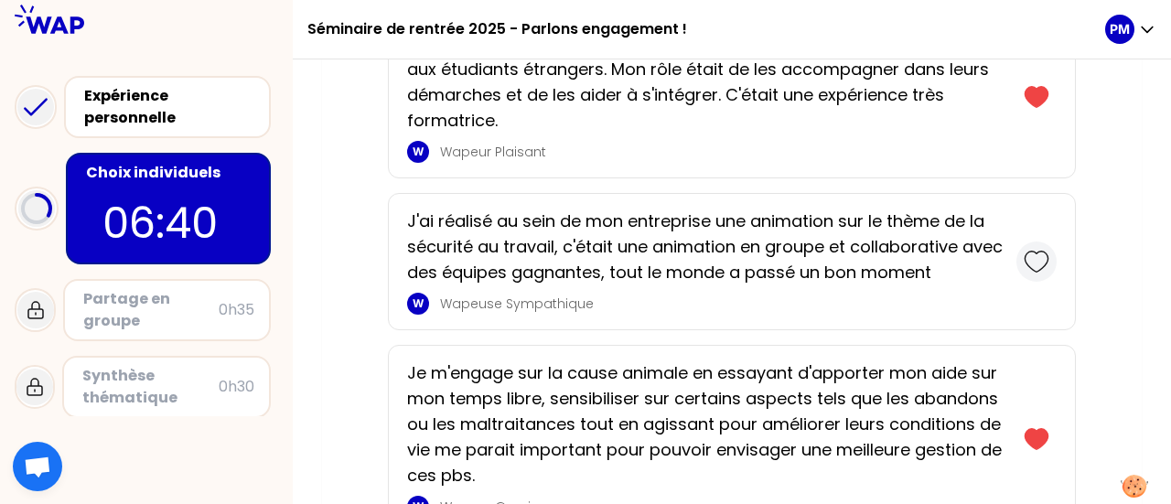
click at [1041, 258] on icon at bounding box center [1037, 262] width 26 height 26
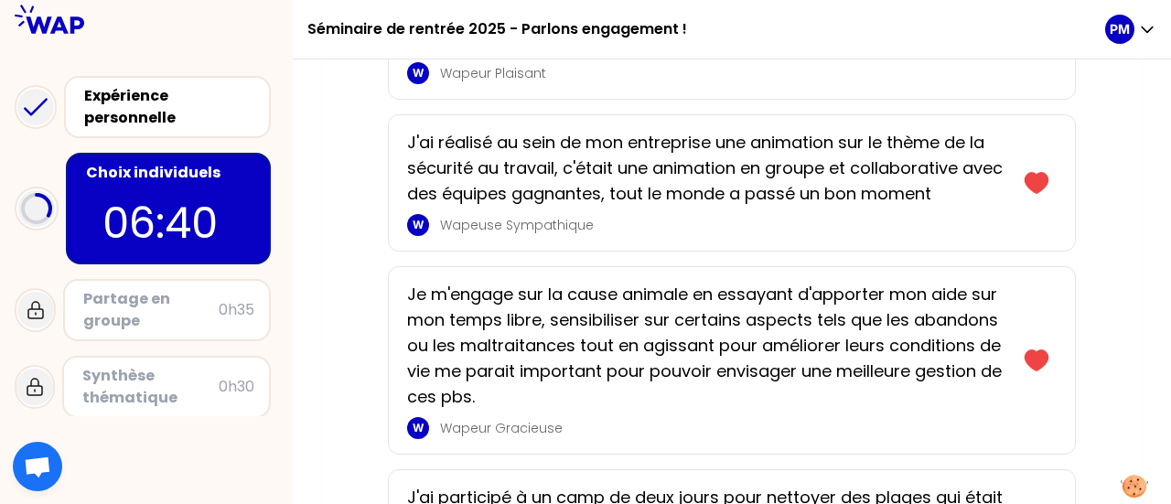
scroll to position [4797, 0]
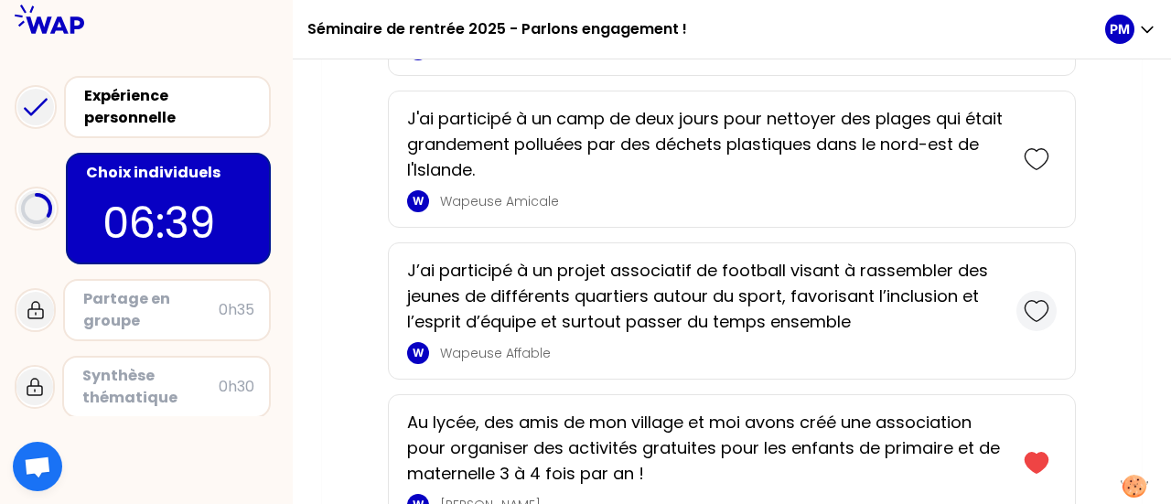
click at [1028, 298] on icon at bounding box center [1037, 311] width 26 height 26
click at [1044, 150] on icon at bounding box center [1037, 159] width 26 height 26
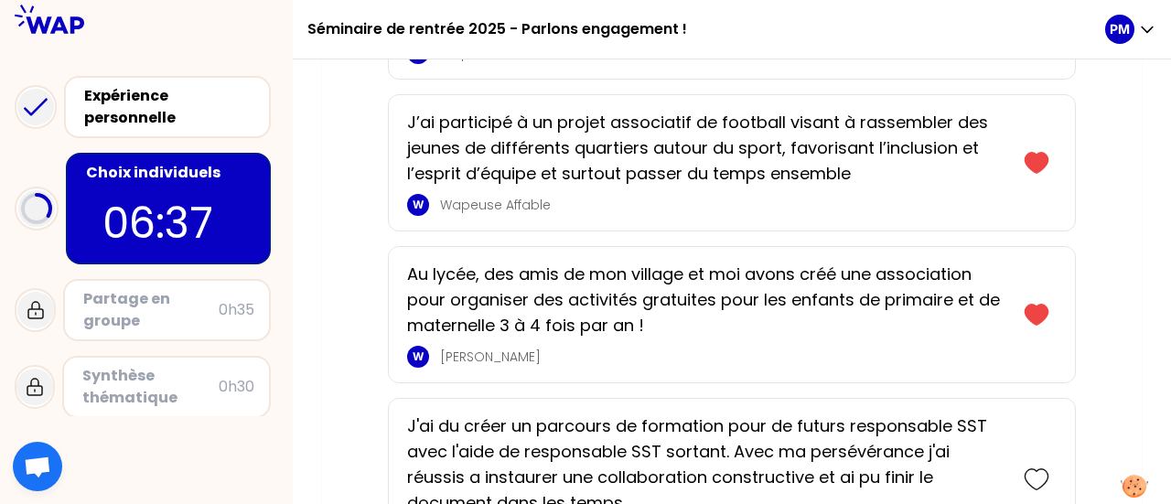
scroll to position [5071, 0]
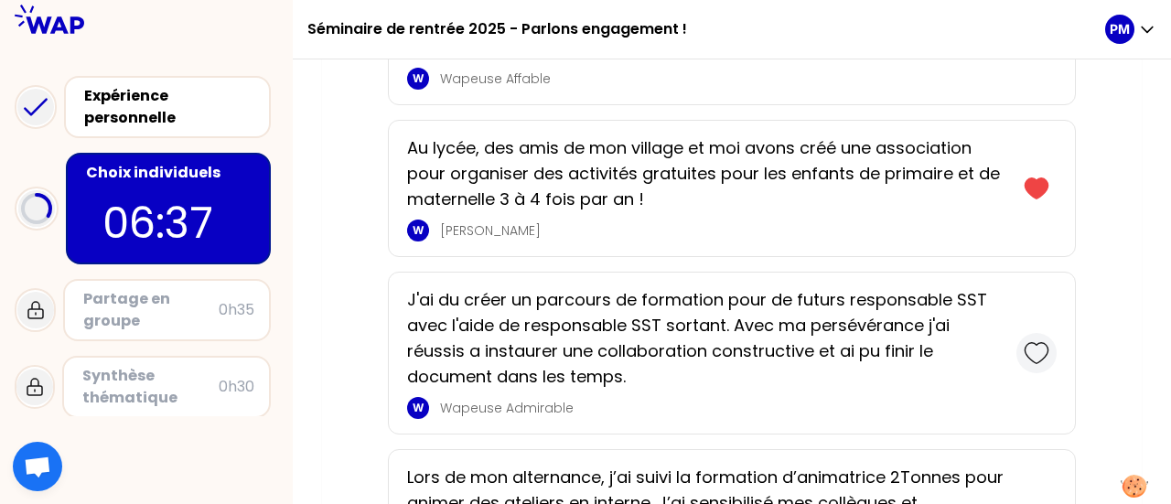
click at [1035, 333] on div at bounding box center [1036, 353] width 40 height 40
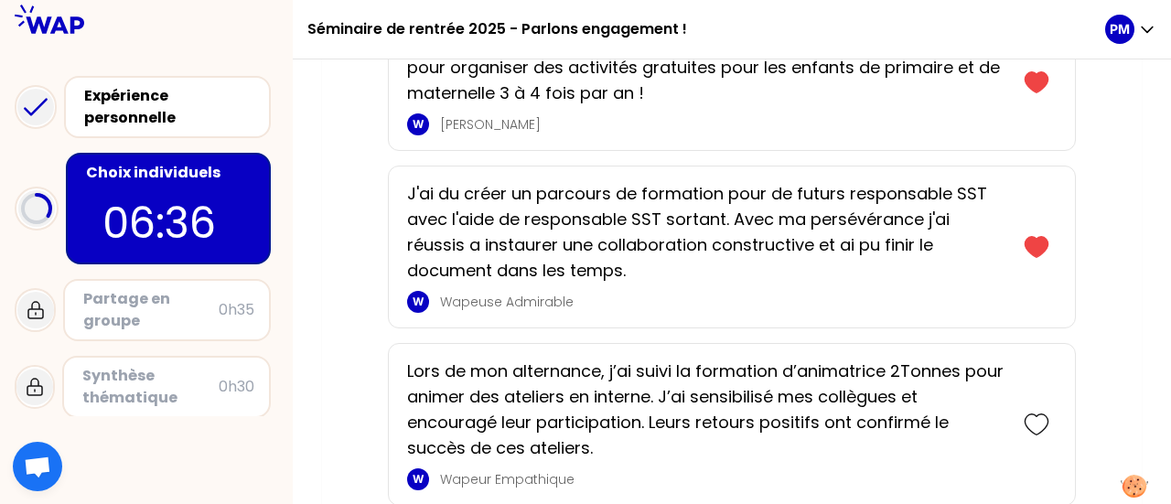
scroll to position [5254, 0]
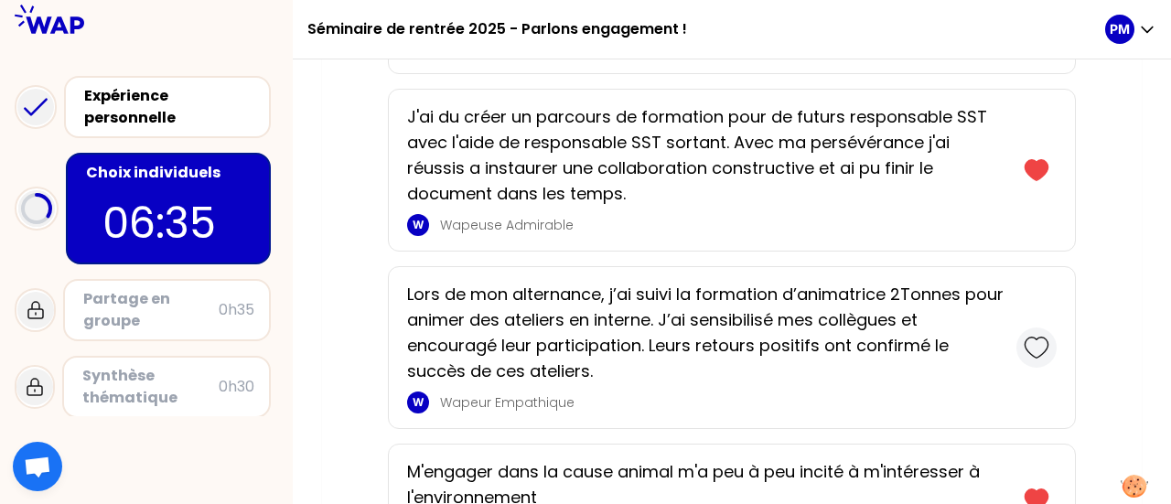
click at [1044, 338] on icon at bounding box center [1035, 348] width 23 height 20
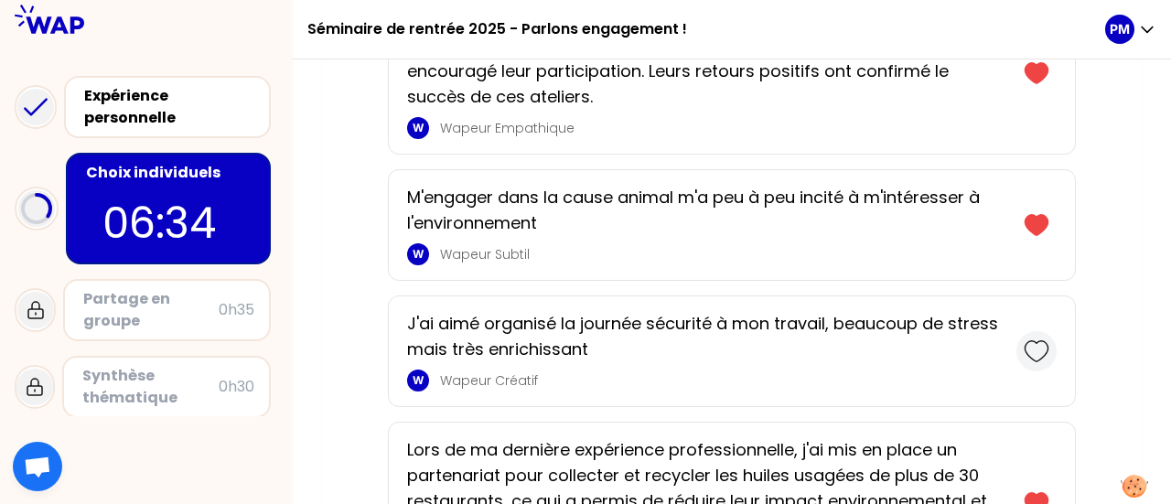
click at [1043, 338] on icon at bounding box center [1037, 351] width 26 height 26
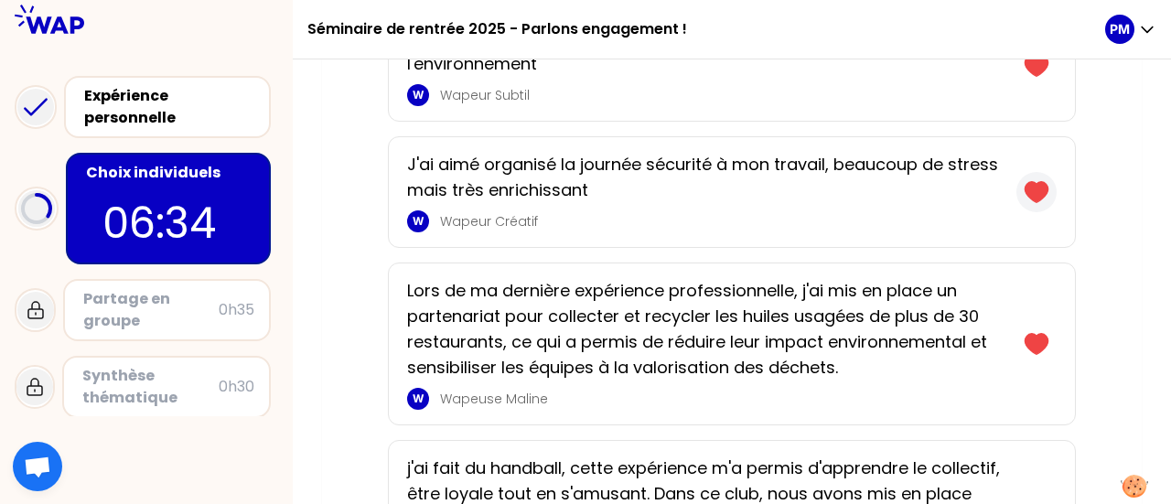
scroll to position [5803, 0]
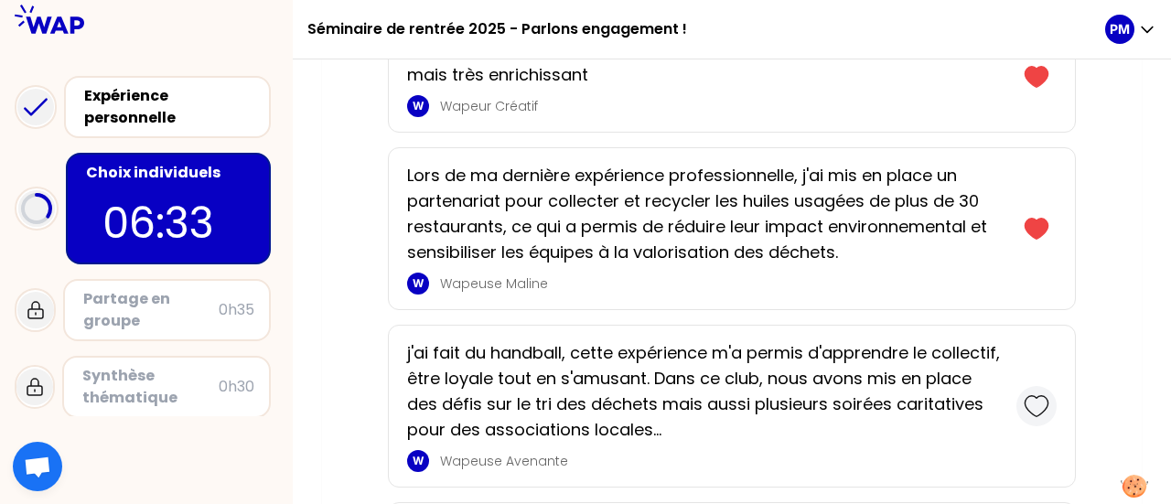
click at [1039, 400] on div at bounding box center [1036, 406] width 40 height 40
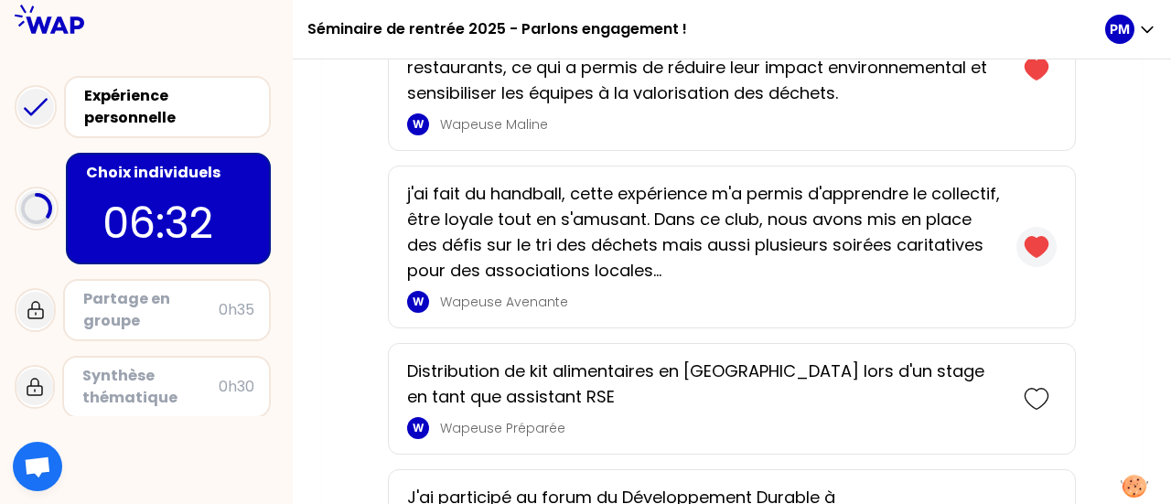
scroll to position [6169, 0]
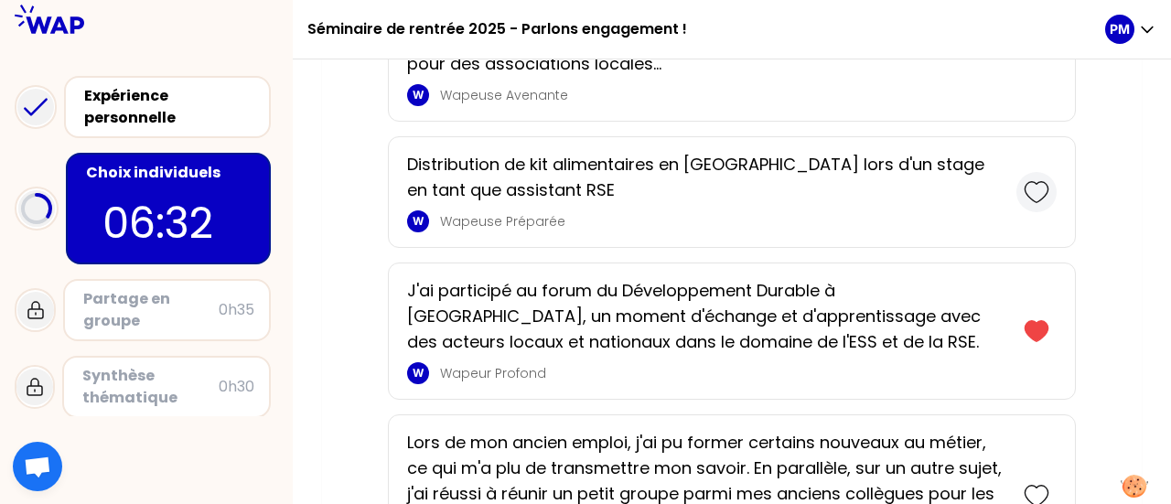
click at [1030, 179] on icon at bounding box center [1037, 192] width 26 height 26
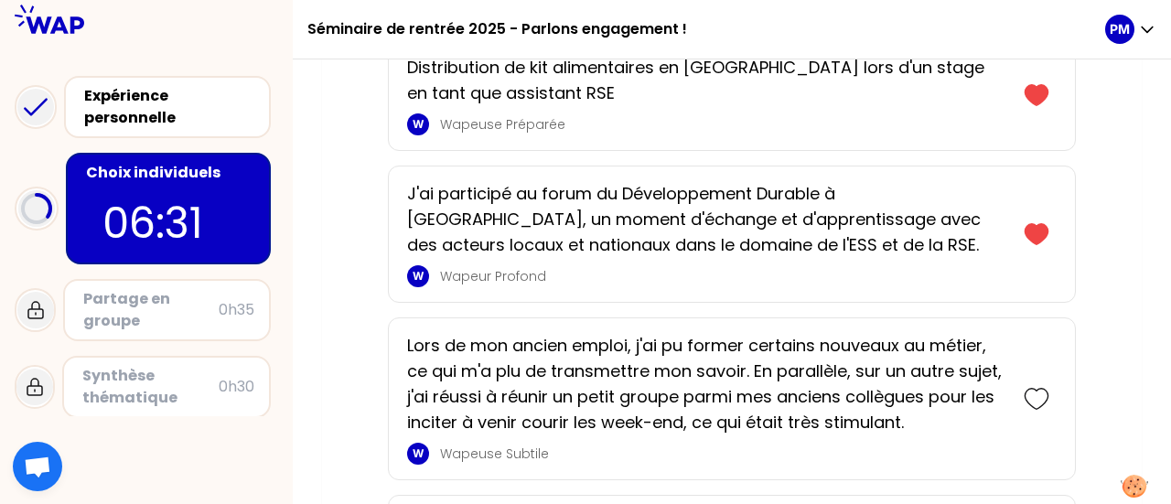
scroll to position [6443, 0]
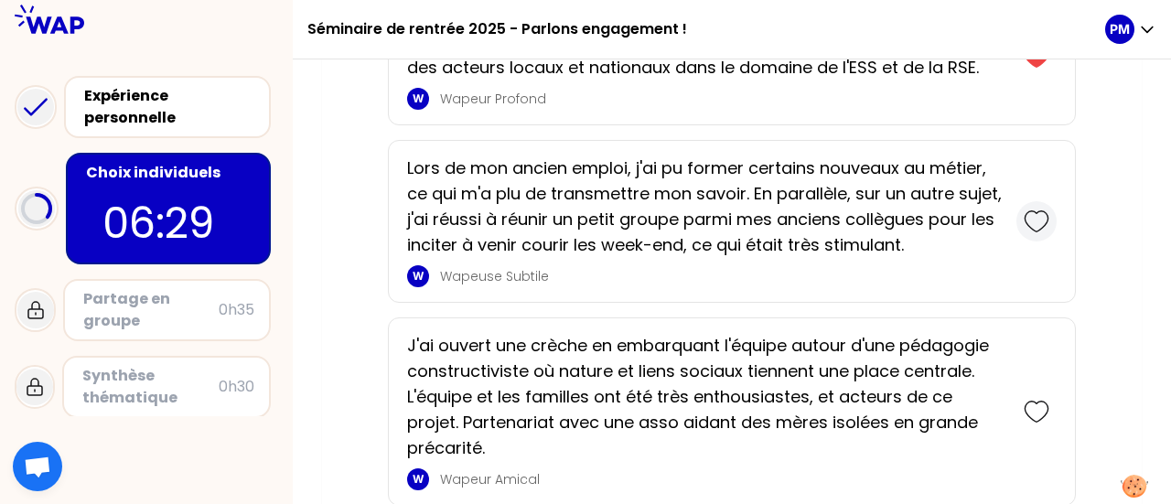
click at [1041, 209] on icon at bounding box center [1037, 222] width 26 height 26
click at [1035, 399] on icon at bounding box center [1037, 412] width 26 height 26
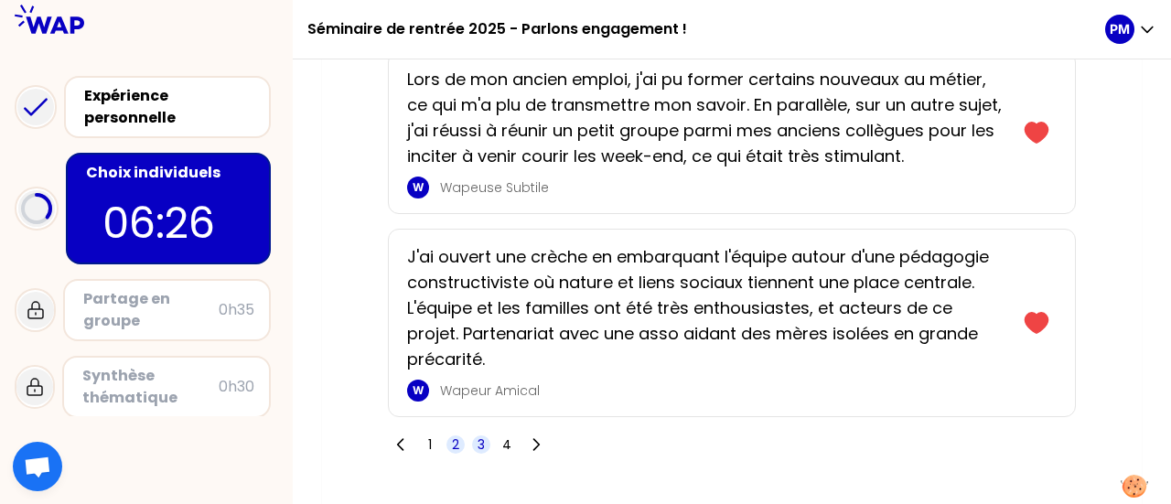
click at [487, 435] on span "3" at bounding box center [481, 444] width 18 height 18
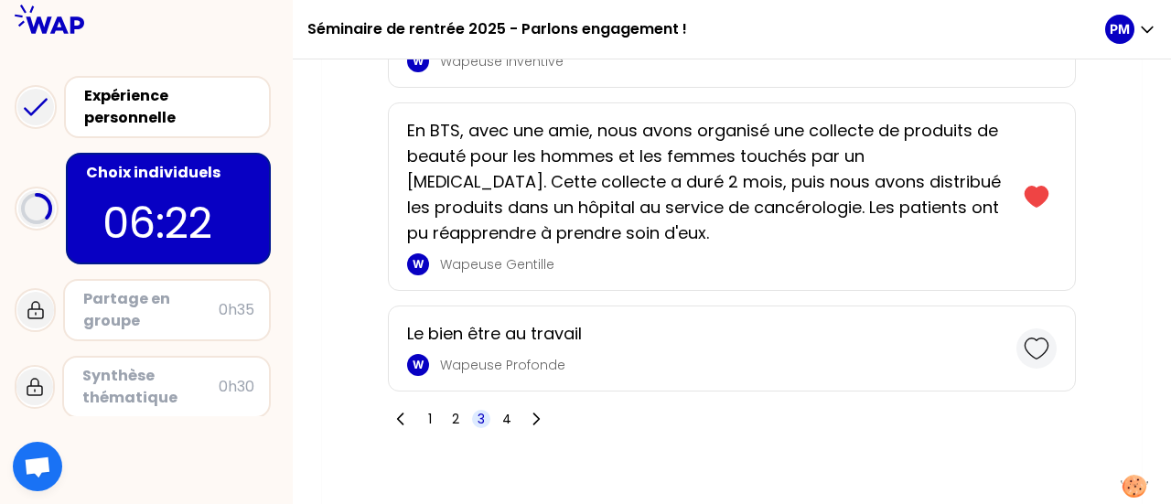
click at [1043, 336] on icon at bounding box center [1037, 349] width 26 height 26
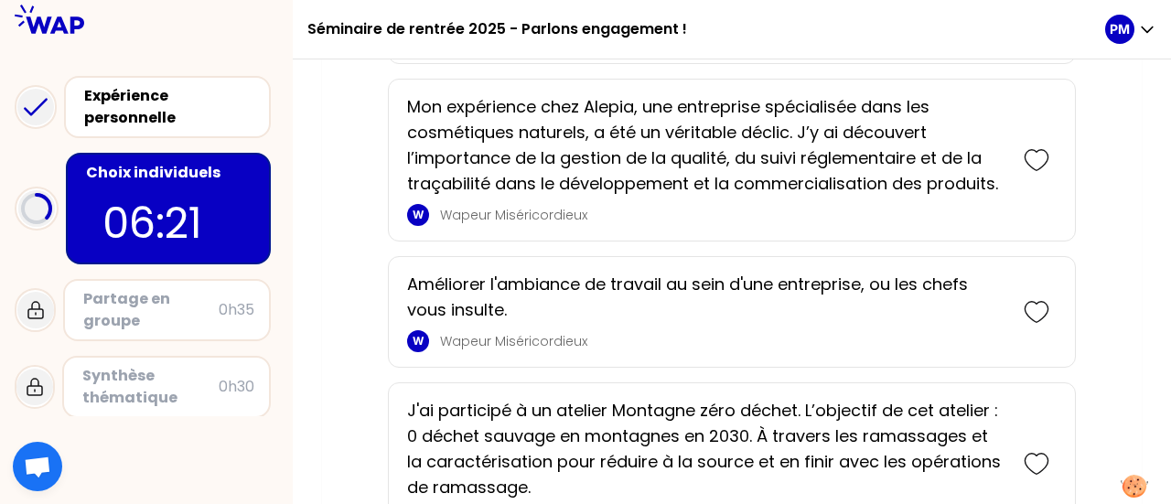
scroll to position [6294, 0]
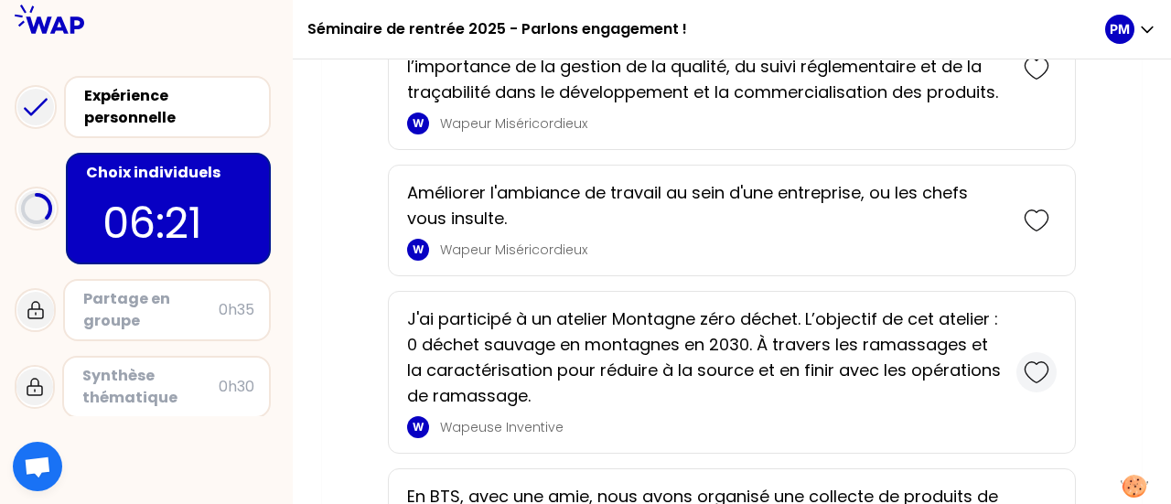
drag, startPoint x: 1047, startPoint y: 337, endPoint x: 1043, endPoint y: 239, distance: 98.0
click at [1047, 359] on icon at bounding box center [1037, 372] width 26 height 26
click at [1039, 210] on icon at bounding box center [1035, 220] width 23 height 20
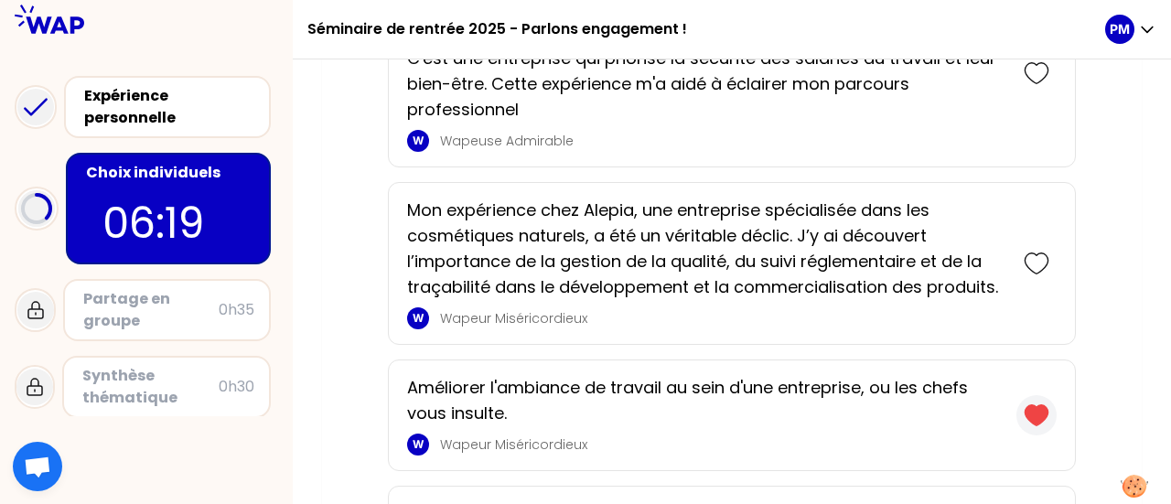
scroll to position [6020, 0]
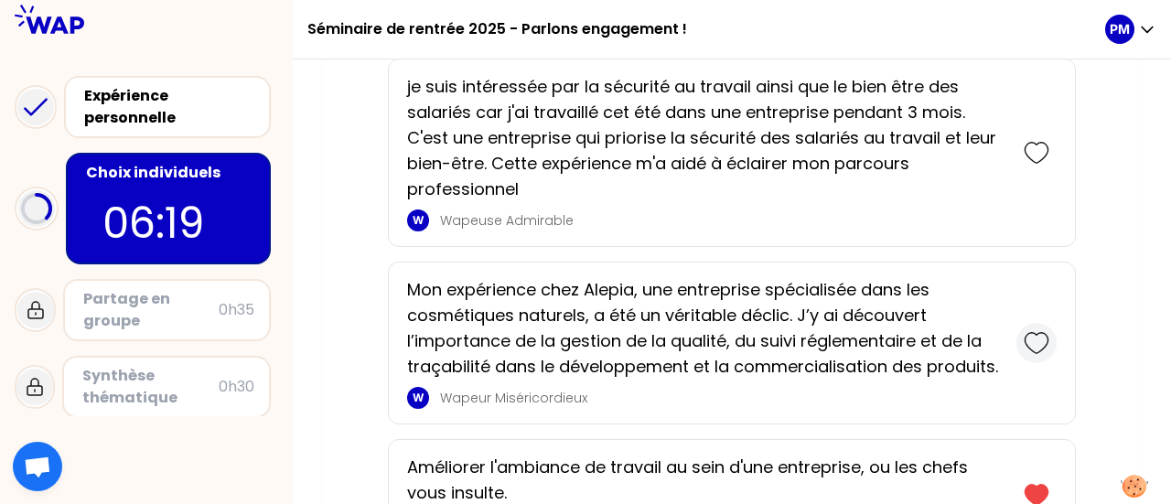
click at [1036, 330] on icon at bounding box center [1037, 343] width 26 height 26
click at [1044, 140] on icon at bounding box center [1037, 153] width 26 height 26
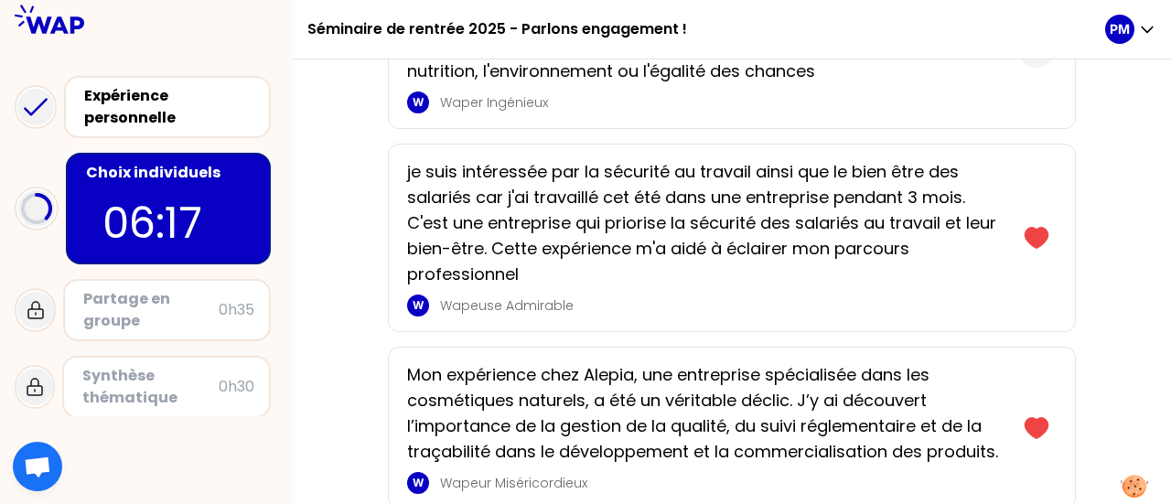
scroll to position [5837, 0]
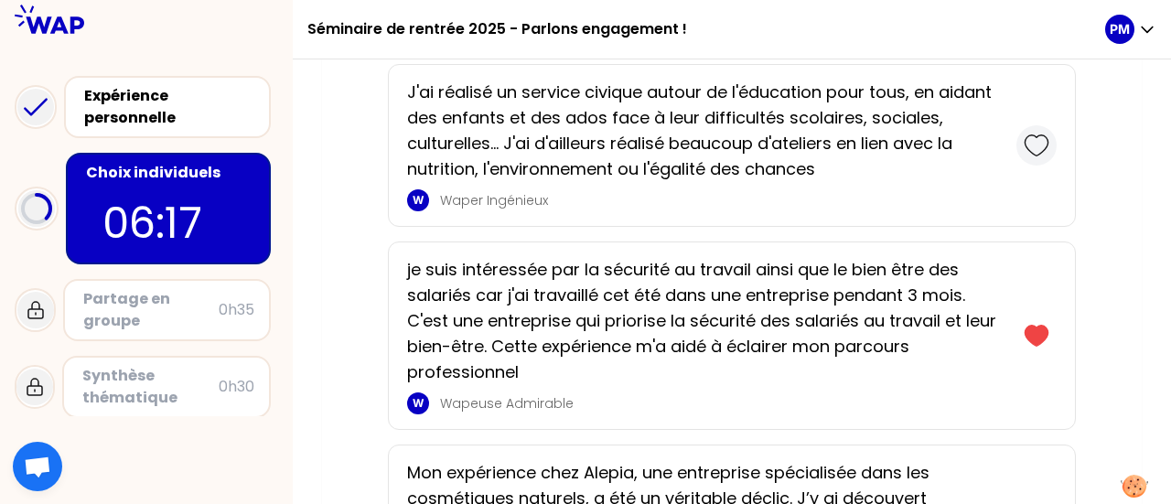
click at [1051, 125] on div at bounding box center [1036, 145] width 40 height 40
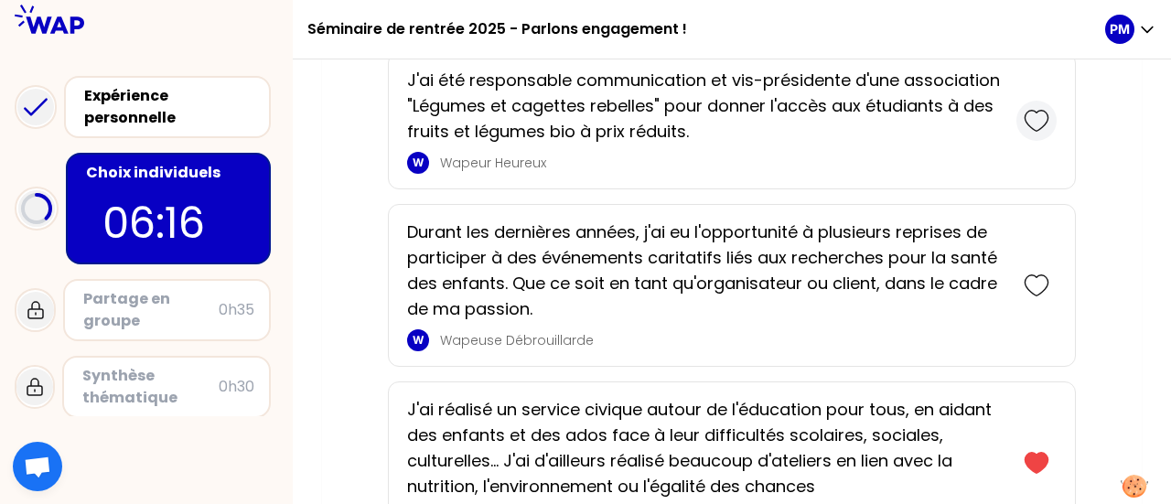
scroll to position [5471, 0]
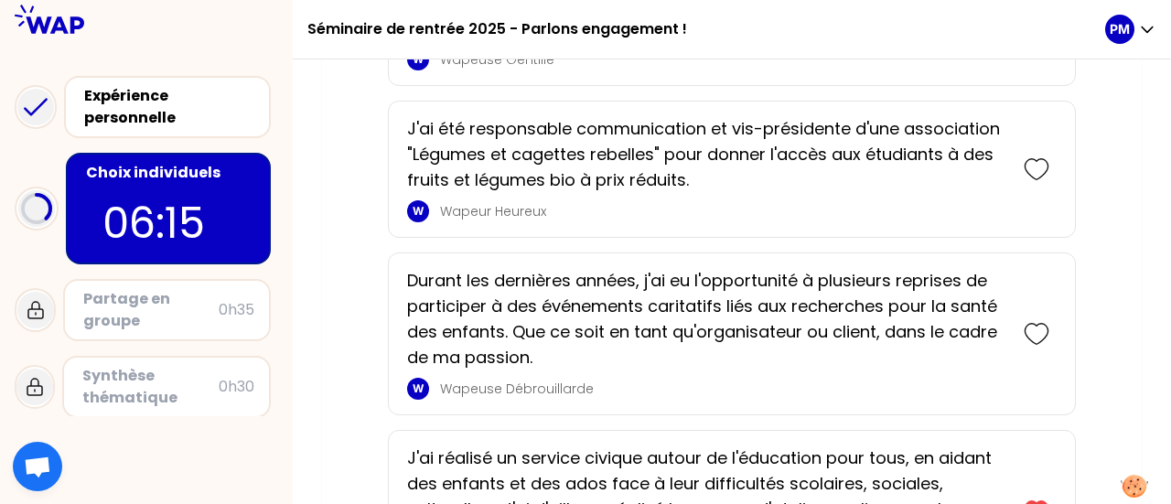
drag, startPoint x: 1035, startPoint y: 325, endPoint x: 1078, endPoint y: 137, distance: 192.2
click at [1035, 324] on icon at bounding box center [1037, 334] width 26 height 26
click at [1041, 156] on icon at bounding box center [1037, 169] width 26 height 26
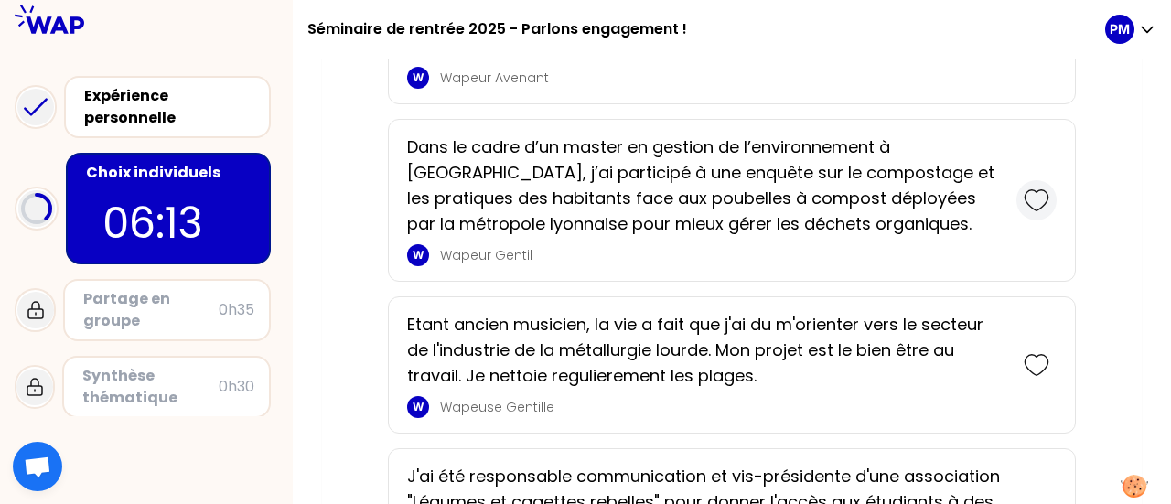
scroll to position [5105, 0]
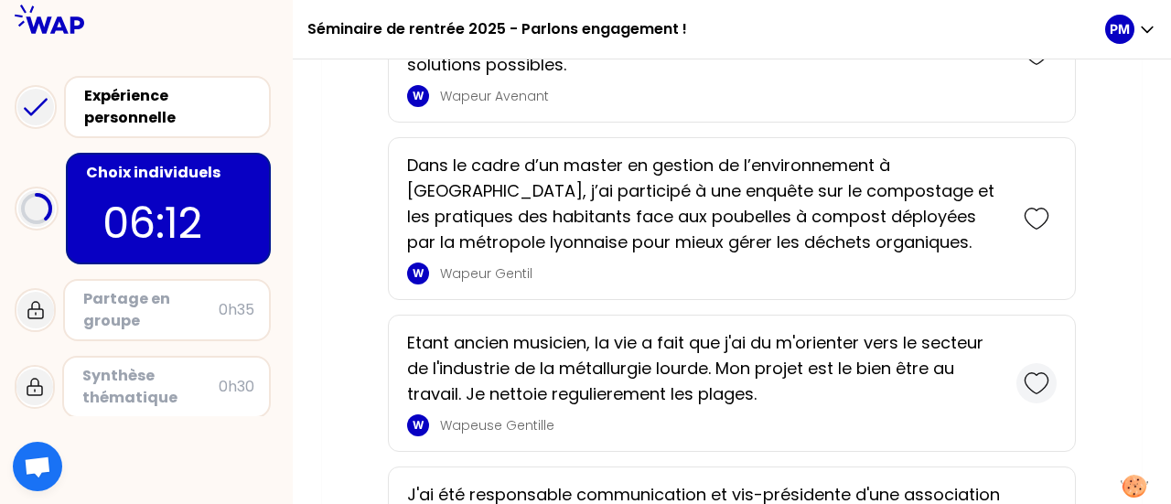
click at [1041, 370] on icon at bounding box center [1037, 383] width 26 height 26
click at [1034, 209] on icon at bounding box center [1037, 219] width 26 height 26
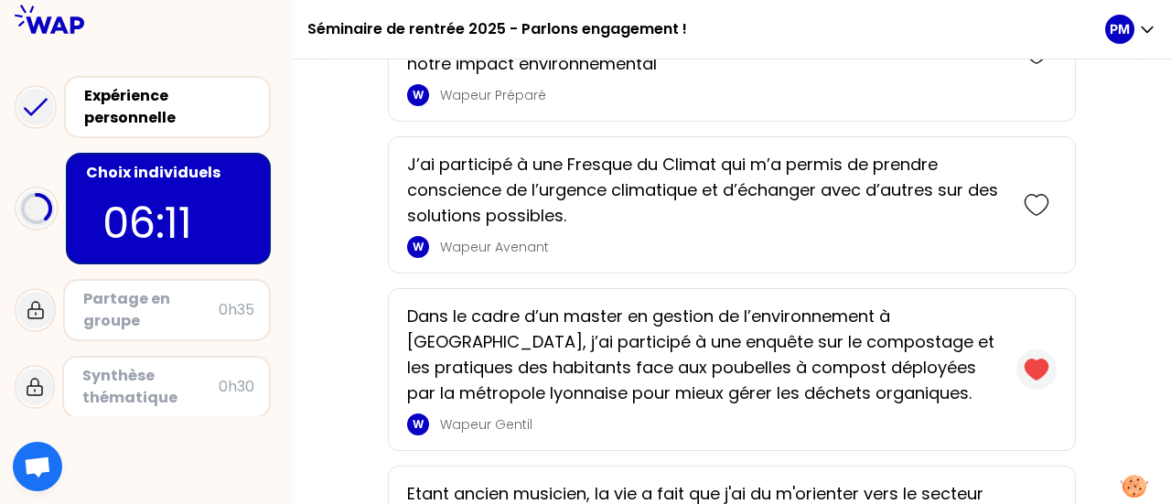
scroll to position [4830, 0]
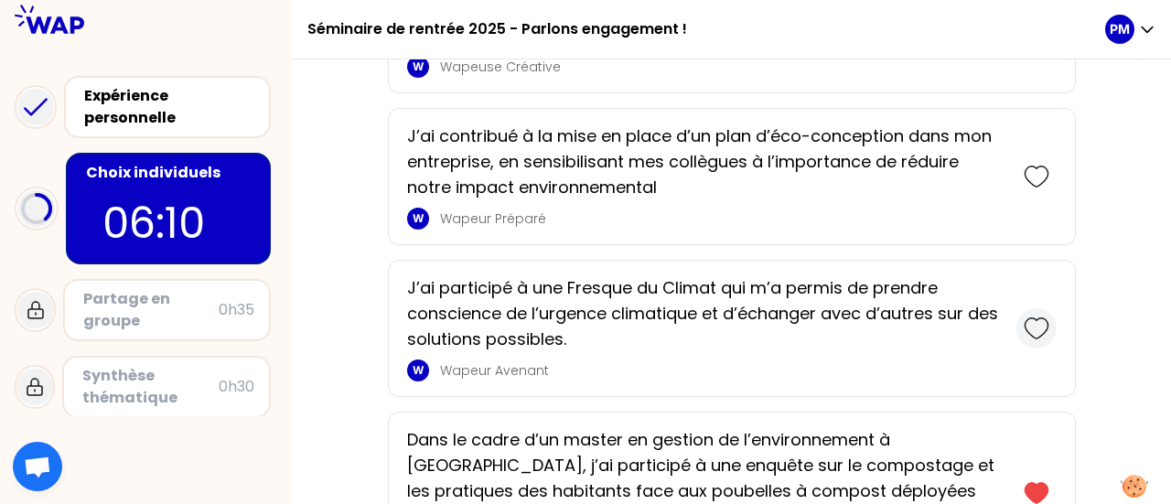
click at [1035, 318] on icon at bounding box center [1035, 328] width 23 height 20
click at [1039, 164] on icon at bounding box center [1037, 177] width 26 height 26
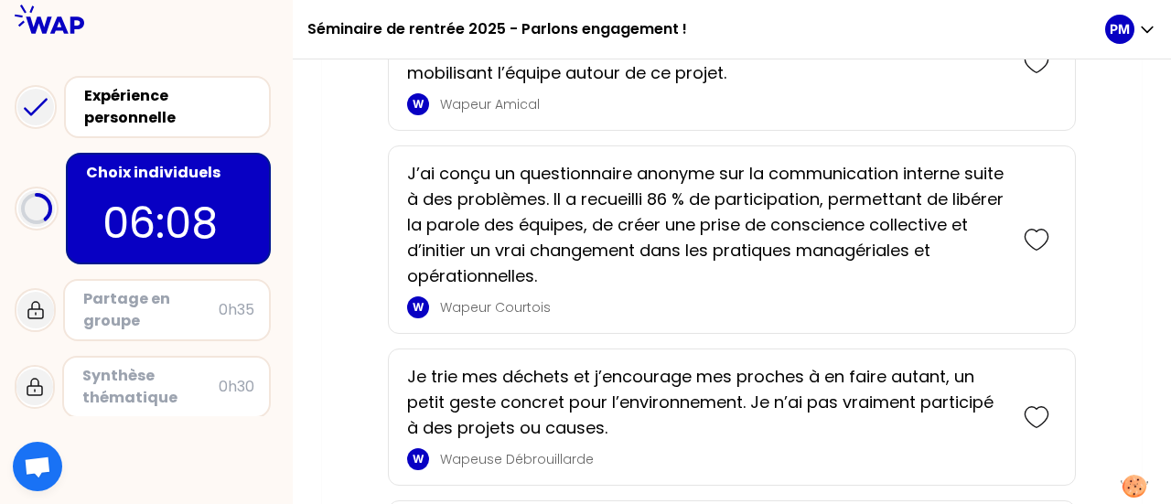
scroll to position [4282, 0]
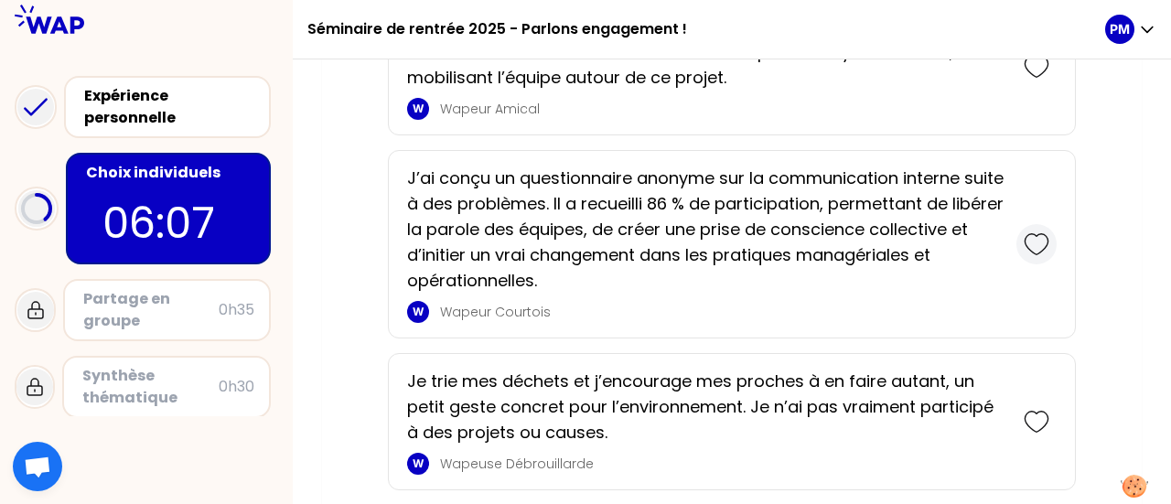
click at [1023, 239] on div at bounding box center [1036, 244] width 40 height 40
click at [1037, 418] on icon at bounding box center [1037, 422] width 26 height 26
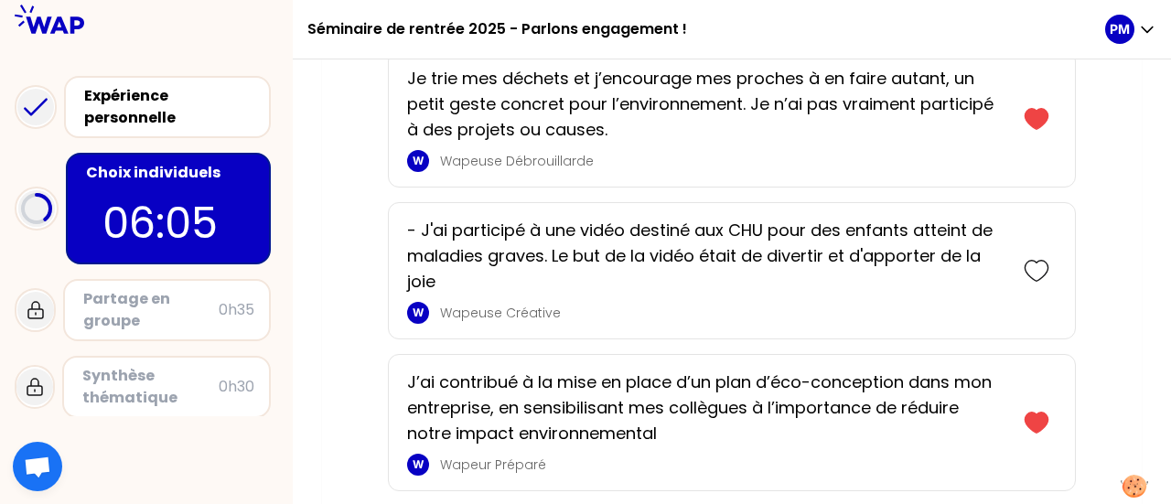
scroll to position [4556, 0]
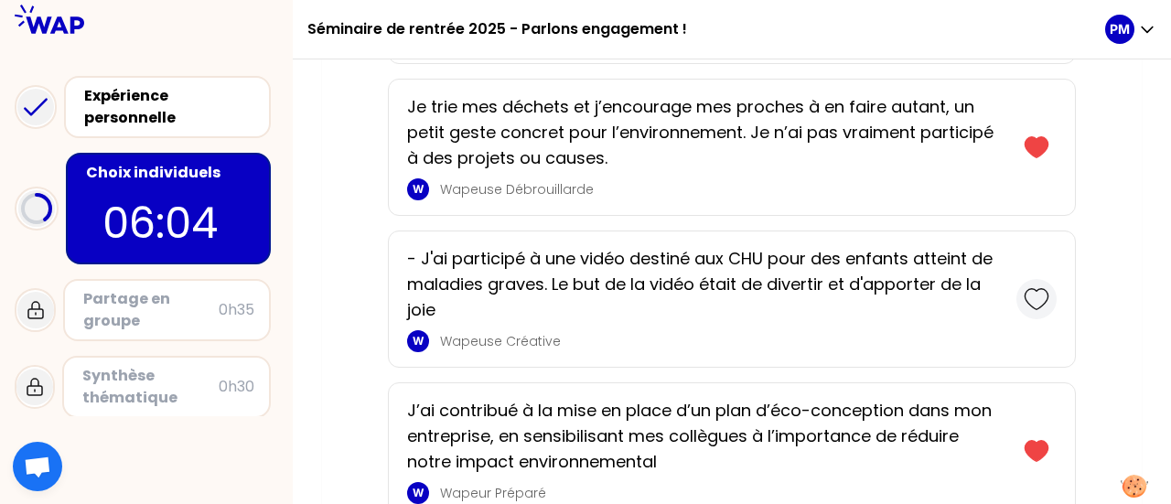
click at [1036, 288] on icon at bounding box center [1037, 299] width 26 height 26
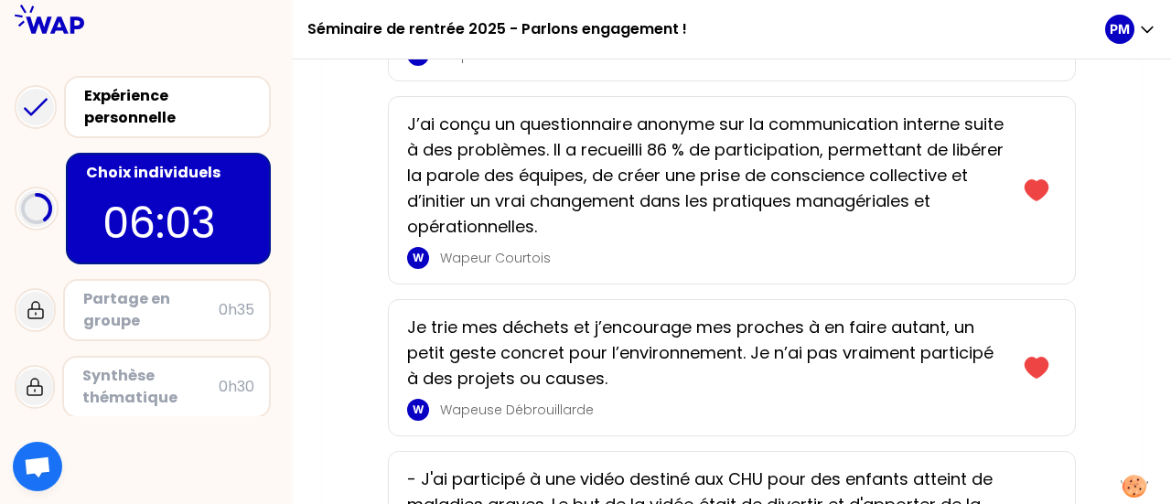
scroll to position [3916, 0]
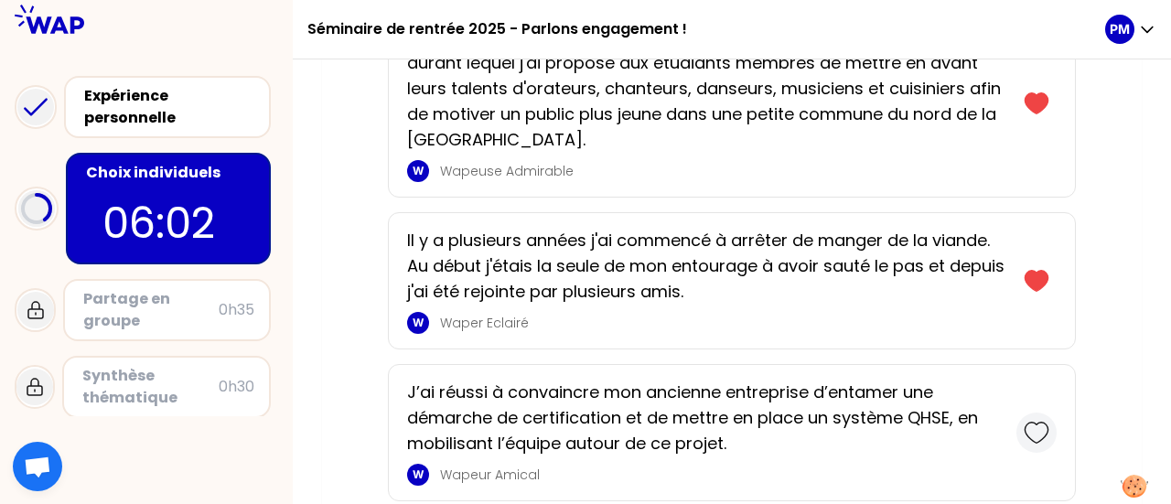
click at [1040, 420] on icon at bounding box center [1037, 433] width 26 height 26
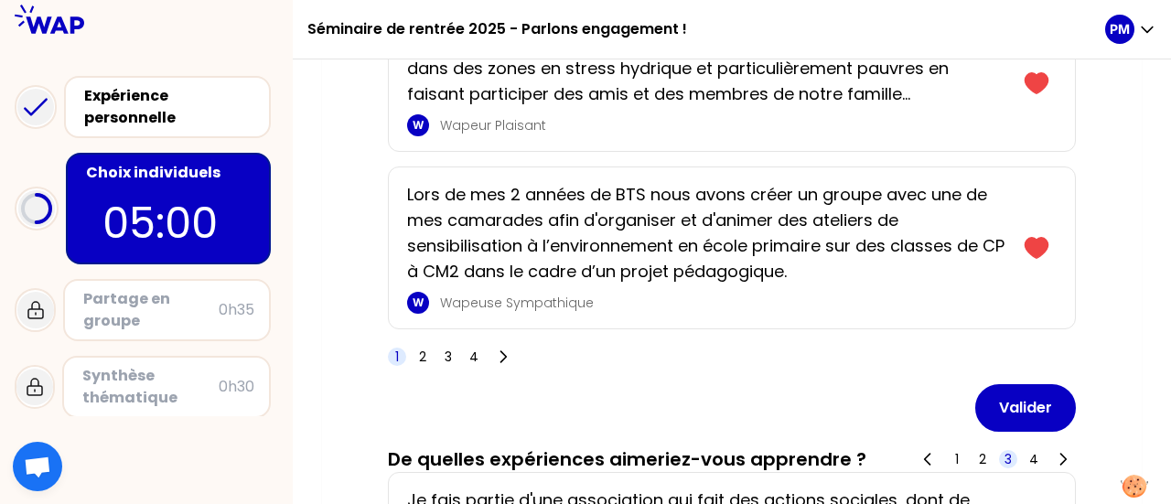
scroll to position [3367, 0]
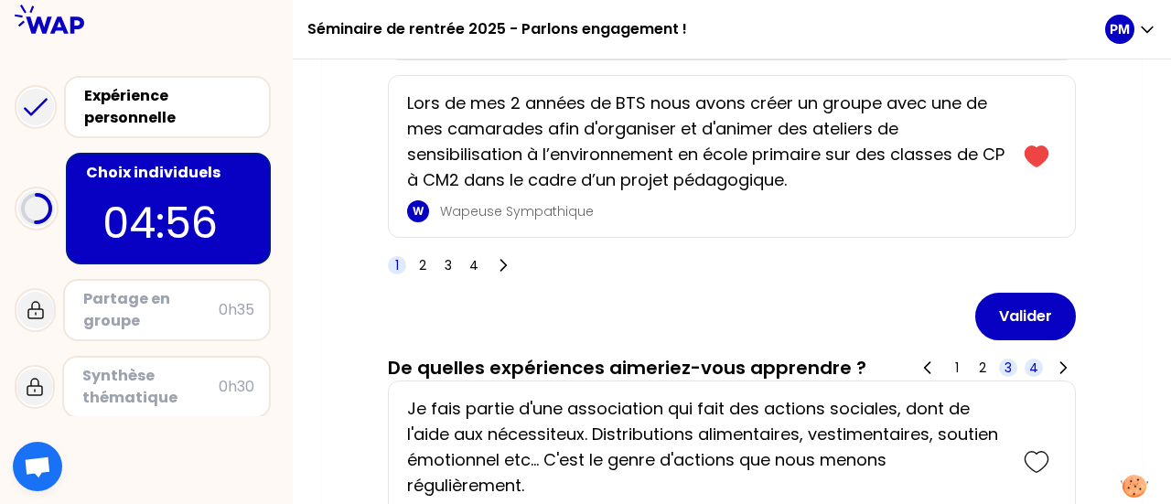
click at [1035, 359] on span "4" at bounding box center [1033, 368] width 9 height 18
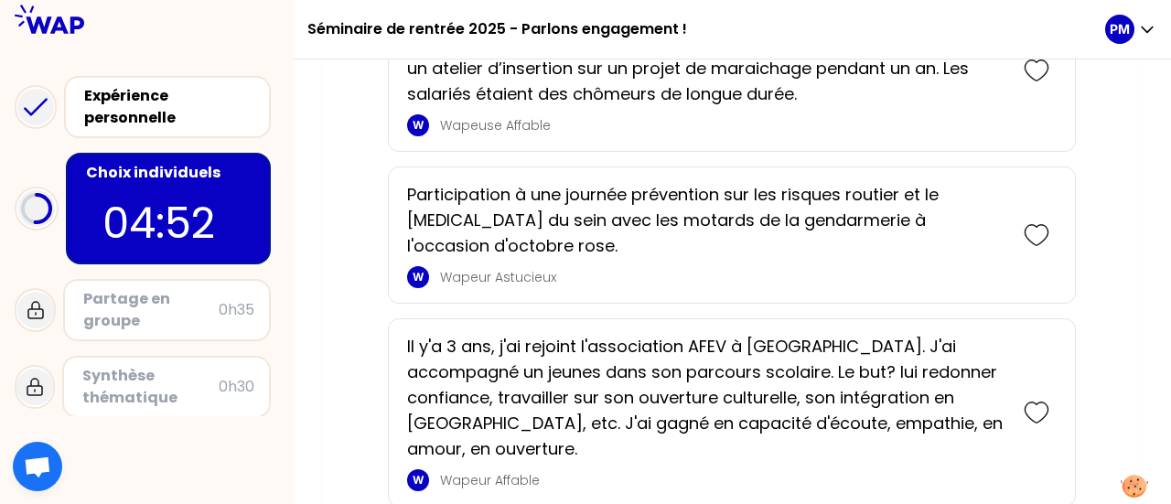
scroll to position [6111, 0]
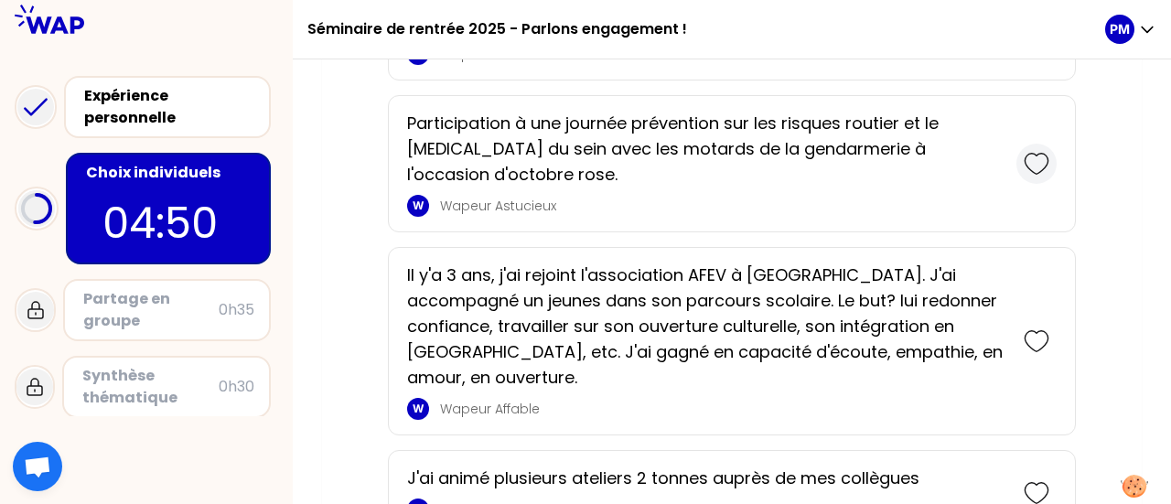
click at [1051, 144] on div at bounding box center [1036, 164] width 40 height 40
click at [1037, 328] on icon at bounding box center [1037, 341] width 26 height 26
click at [1048, 480] on icon at bounding box center [1037, 493] width 26 height 26
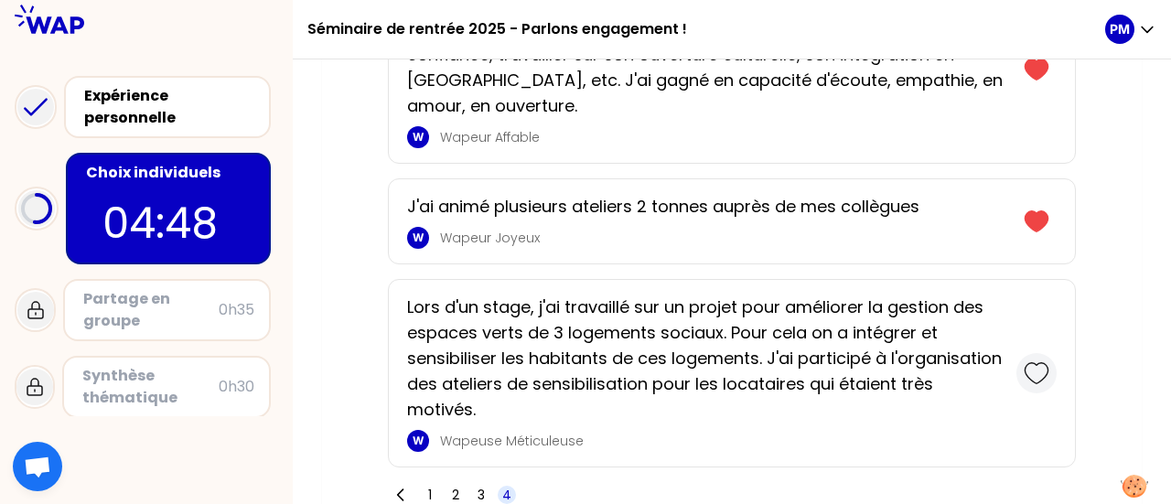
click at [1035, 360] on icon at bounding box center [1037, 373] width 26 height 26
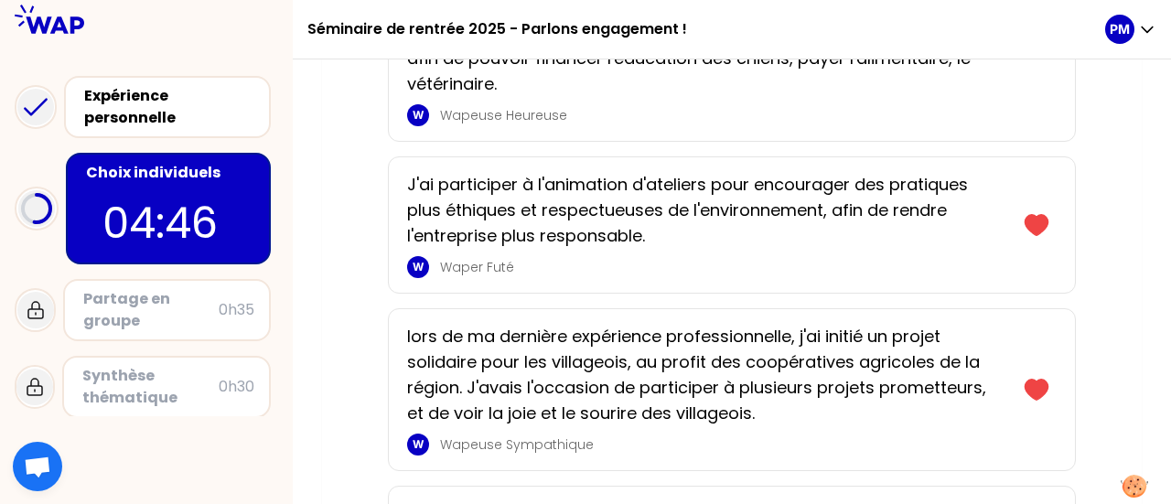
scroll to position [5559, 0]
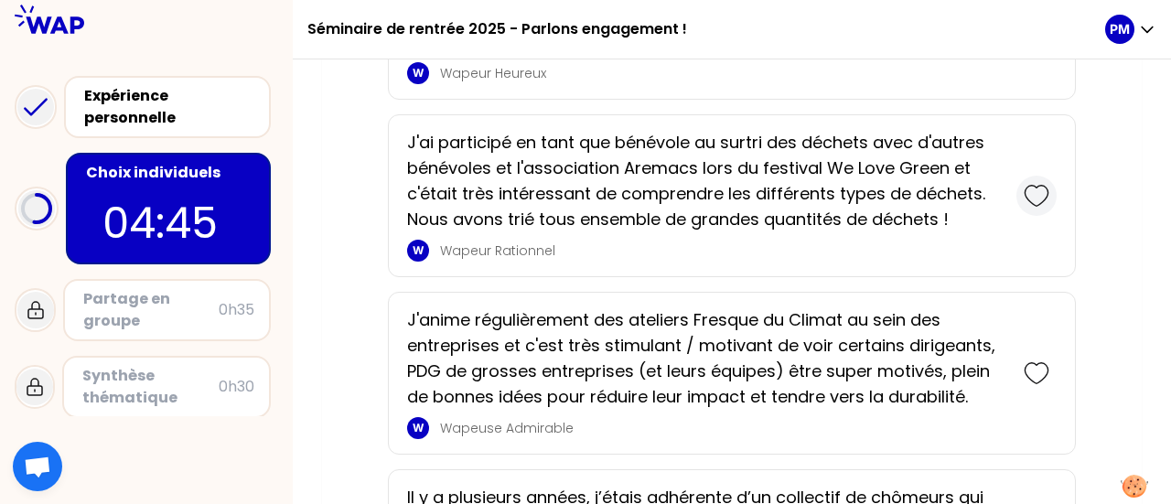
click at [1041, 176] on div at bounding box center [1036, 196] width 40 height 40
click at [1027, 360] on icon at bounding box center [1037, 373] width 26 height 26
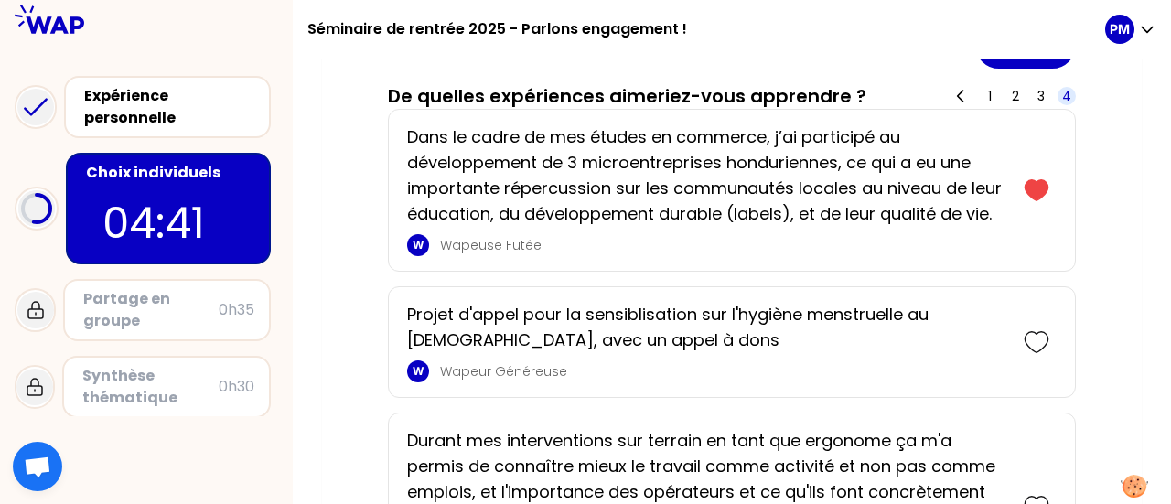
scroll to position [4370, 0]
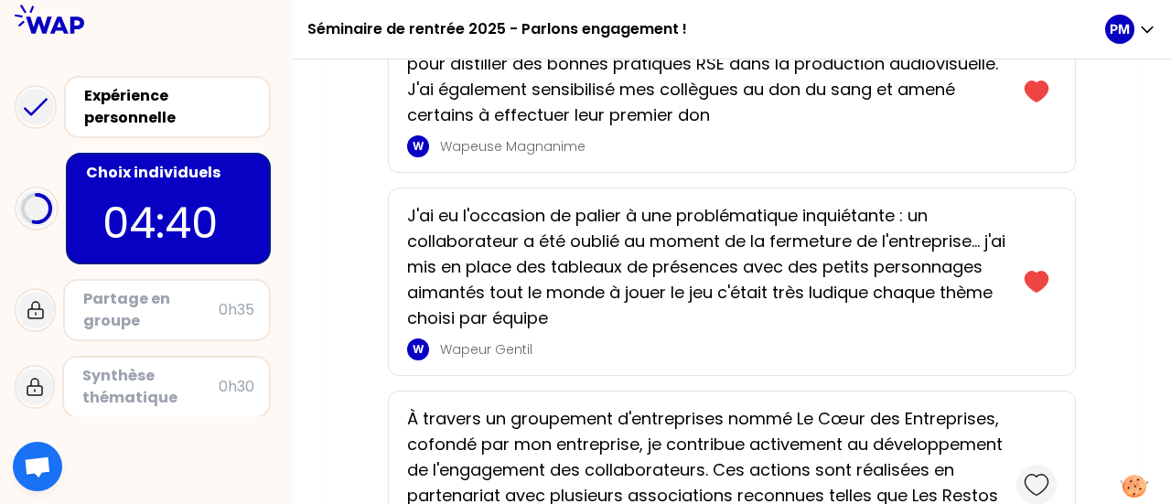
click at [1051, 469] on div at bounding box center [1036, 485] width 40 height 40
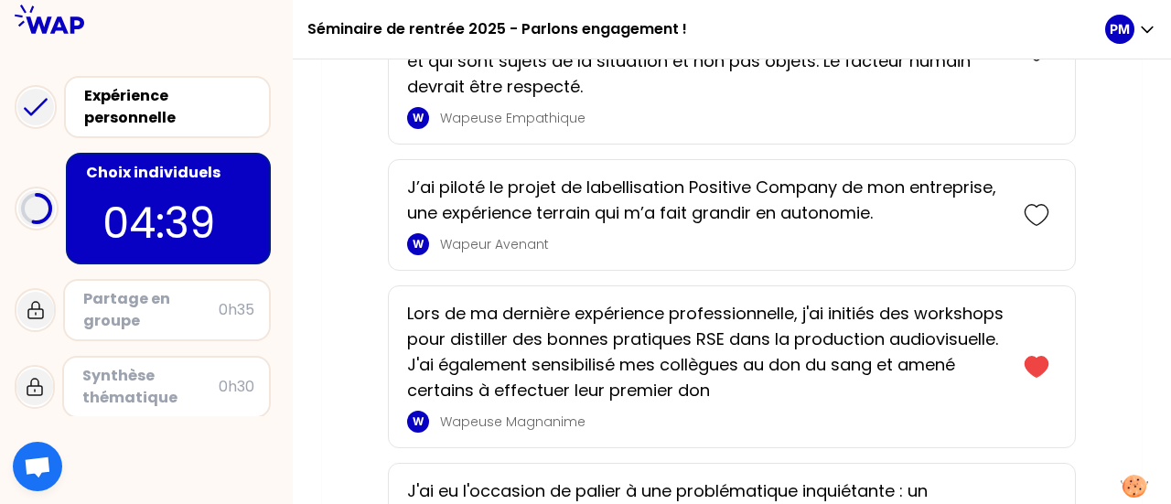
scroll to position [3913, 0]
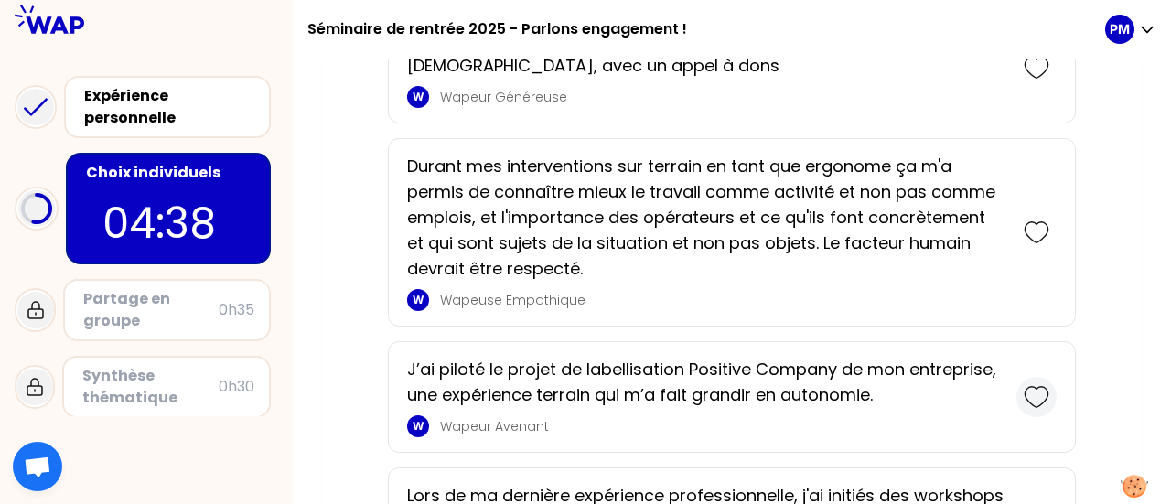
click at [1035, 391] on icon at bounding box center [1035, 397] width 23 height 20
click at [1042, 212] on div at bounding box center [1036, 232] width 40 height 40
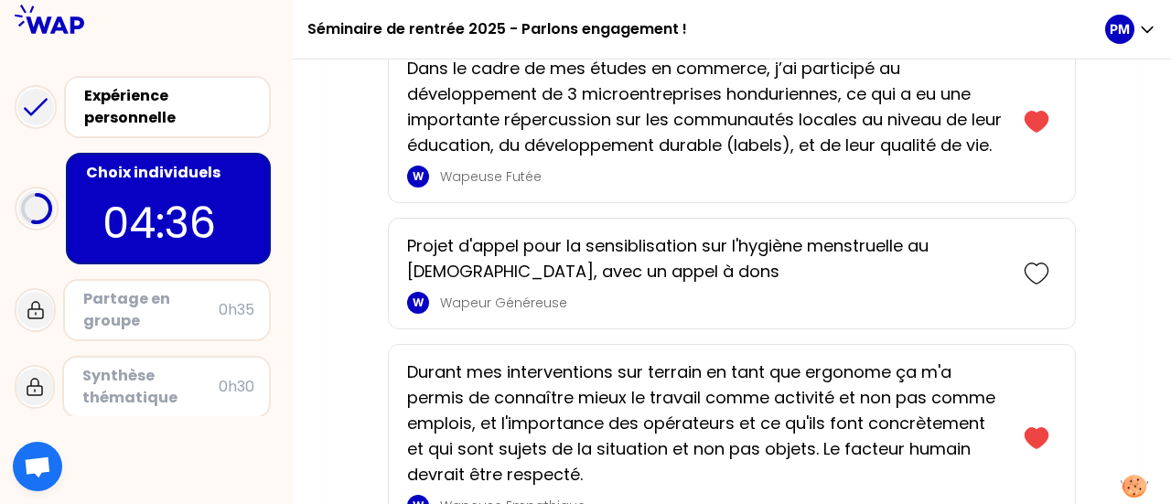
scroll to position [3730, 0]
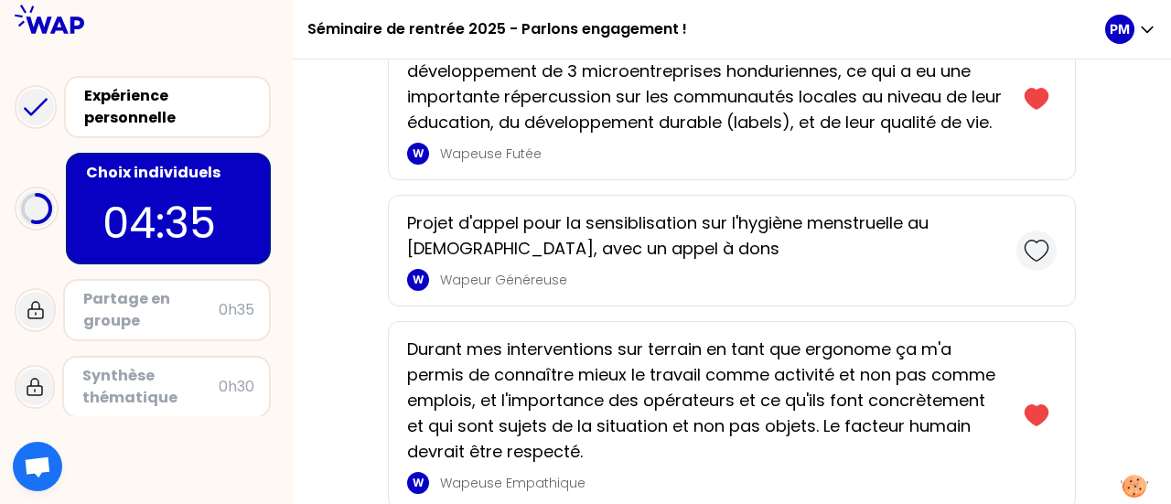
click at [1018, 231] on div at bounding box center [1036, 251] width 40 height 40
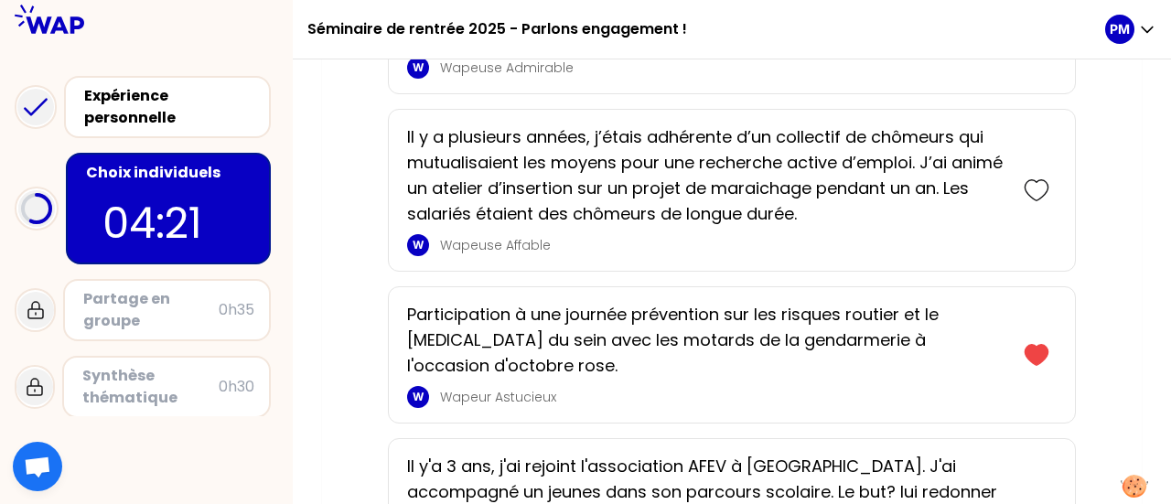
scroll to position [5945, 0]
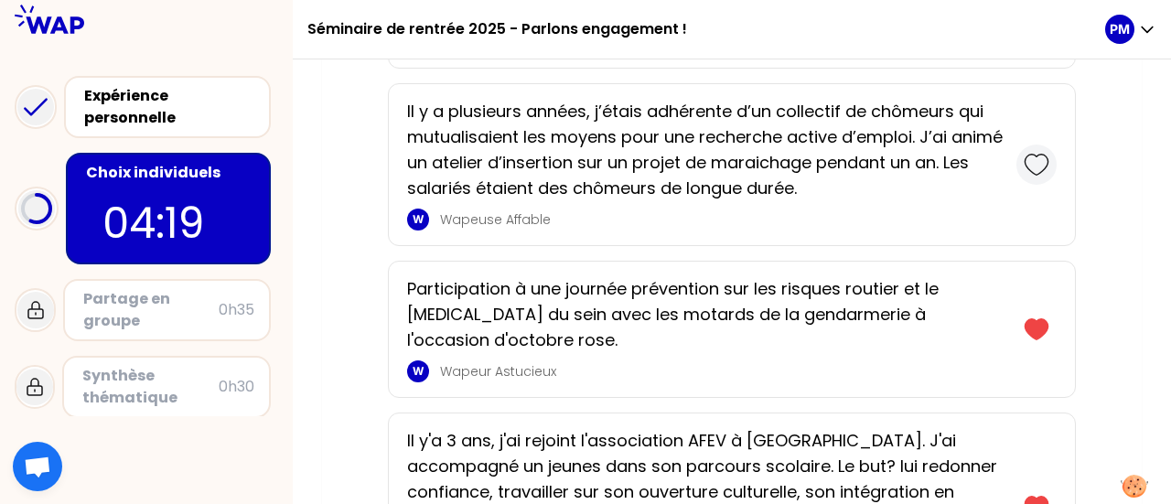
click at [1044, 152] on icon at bounding box center [1037, 165] width 26 height 26
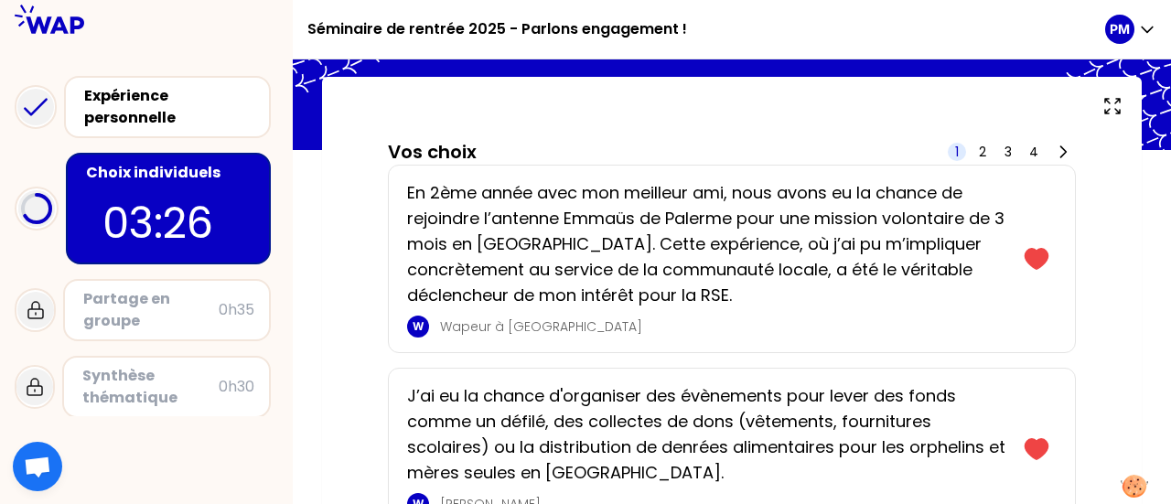
scroll to position [0, 0]
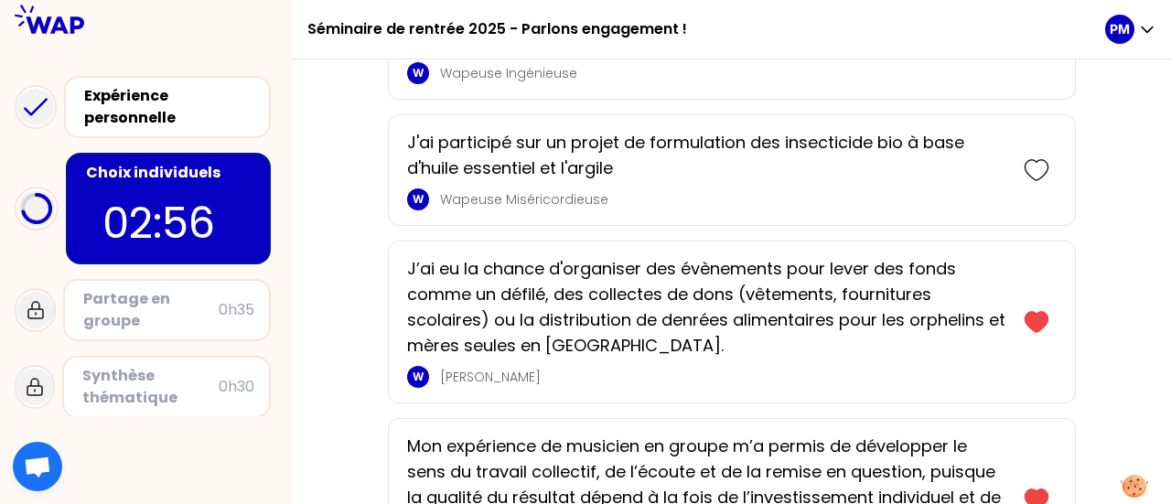
scroll to position [4299, 0]
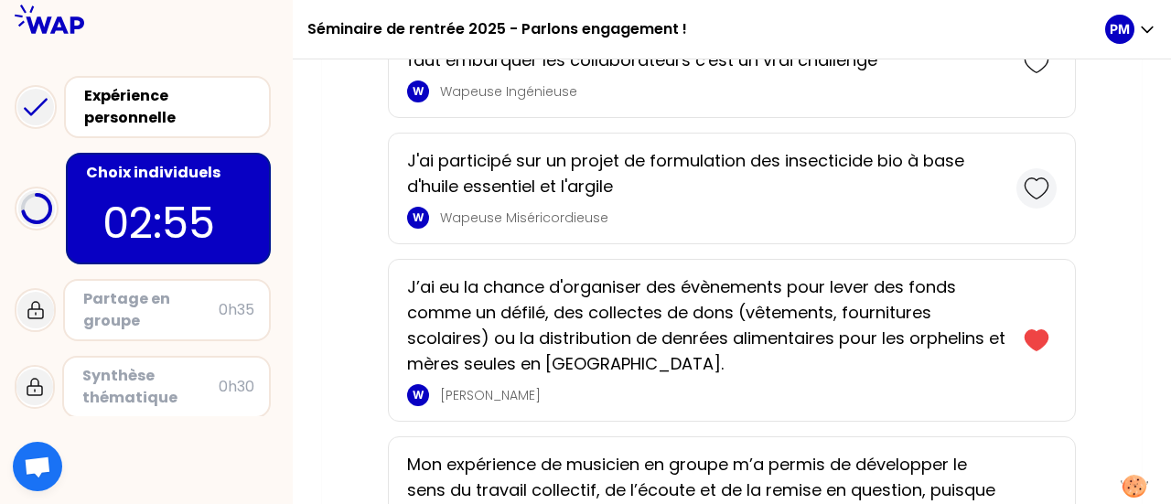
click at [1054, 168] on div at bounding box center [1036, 188] width 40 height 40
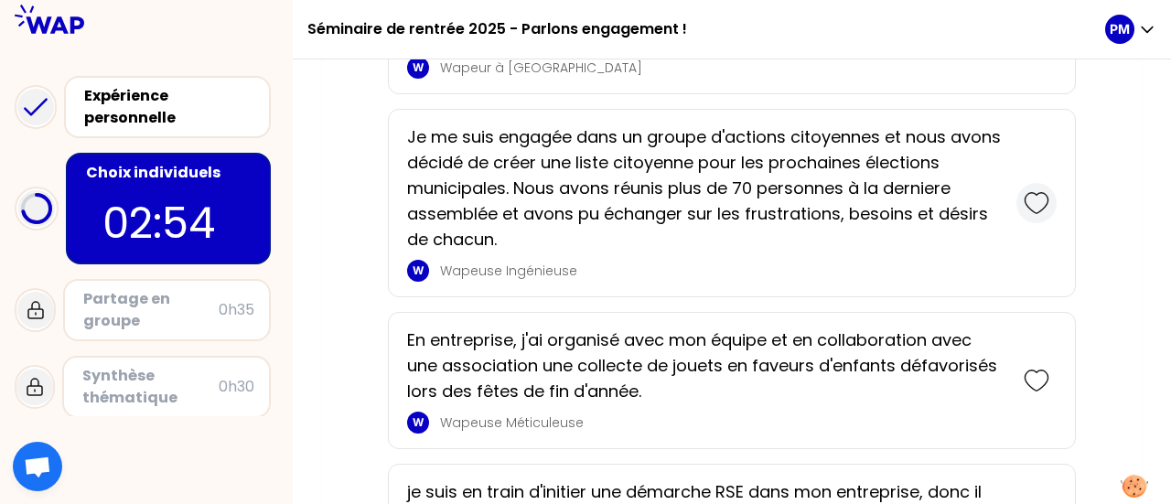
click at [1037, 191] on icon at bounding box center [1037, 203] width 26 height 26
click at [1021, 376] on div at bounding box center [1036, 380] width 40 height 40
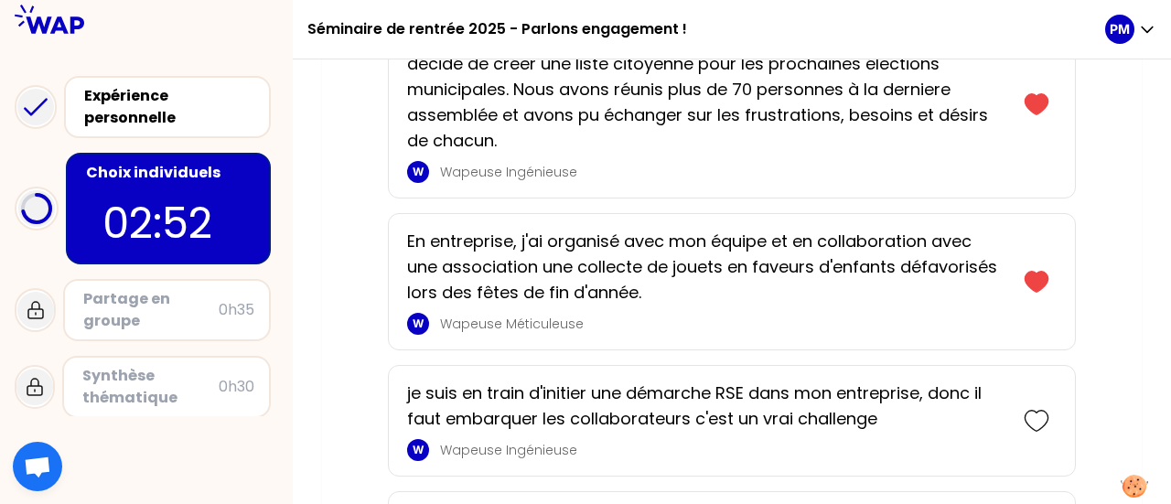
scroll to position [4050, 0]
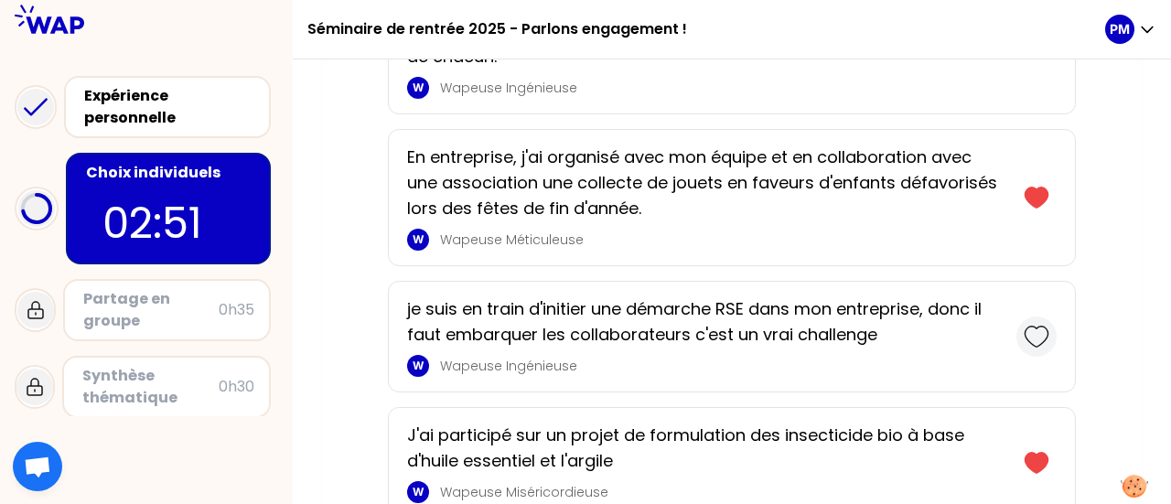
click at [1029, 324] on icon at bounding box center [1037, 337] width 26 height 26
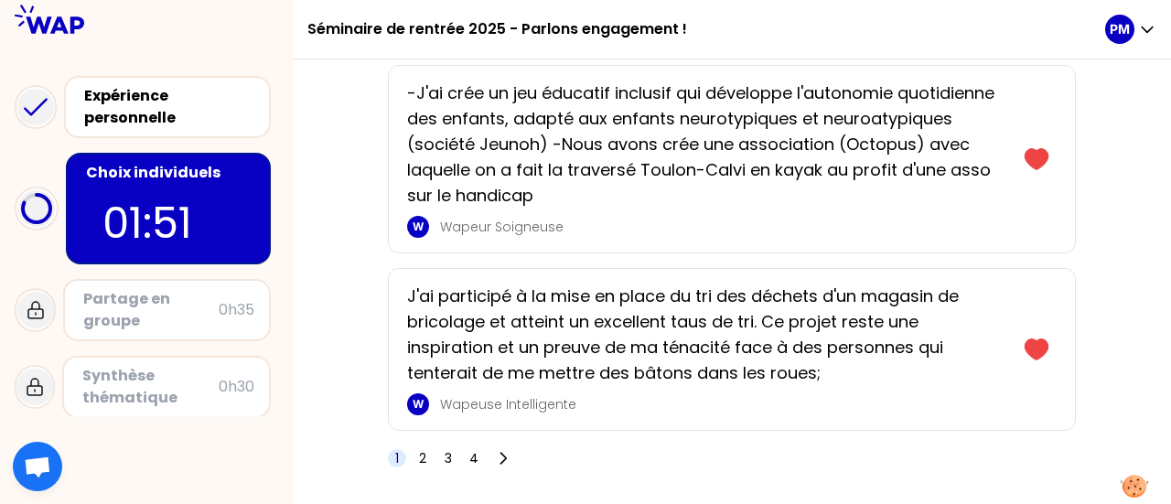
scroll to position [6677, 0]
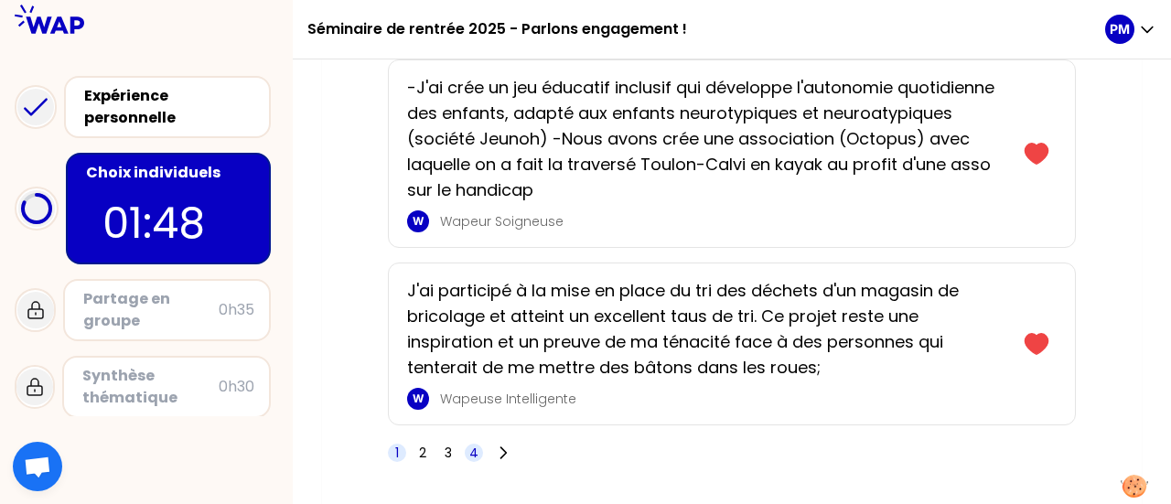
click at [475, 444] on span "4" at bounding box center [473, 453] width 9 height 18
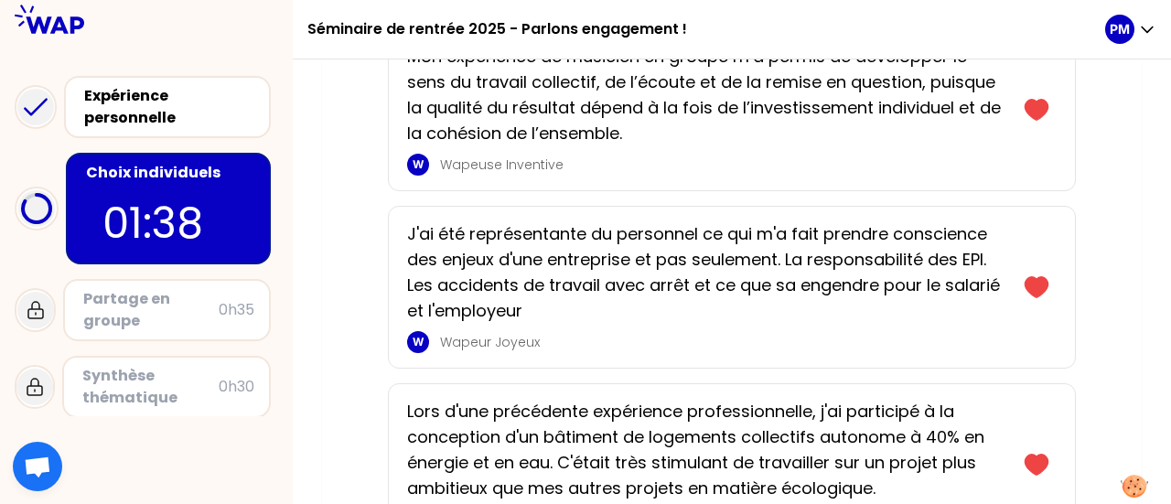
scroll to position [1078, 0]
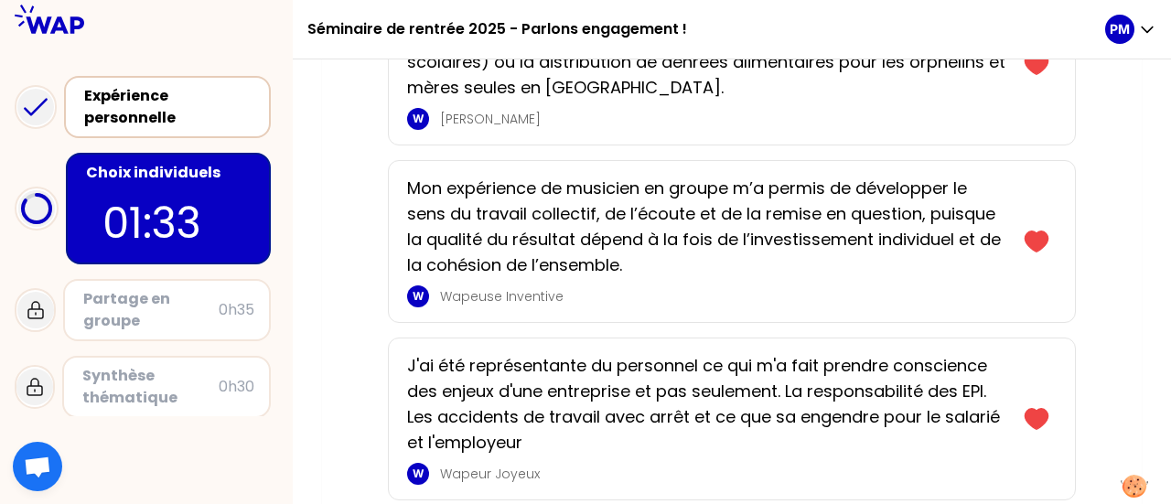
click at [137, 92] on div "Expérience personnelle" at bounding box center [169, 107] width 170 height 44
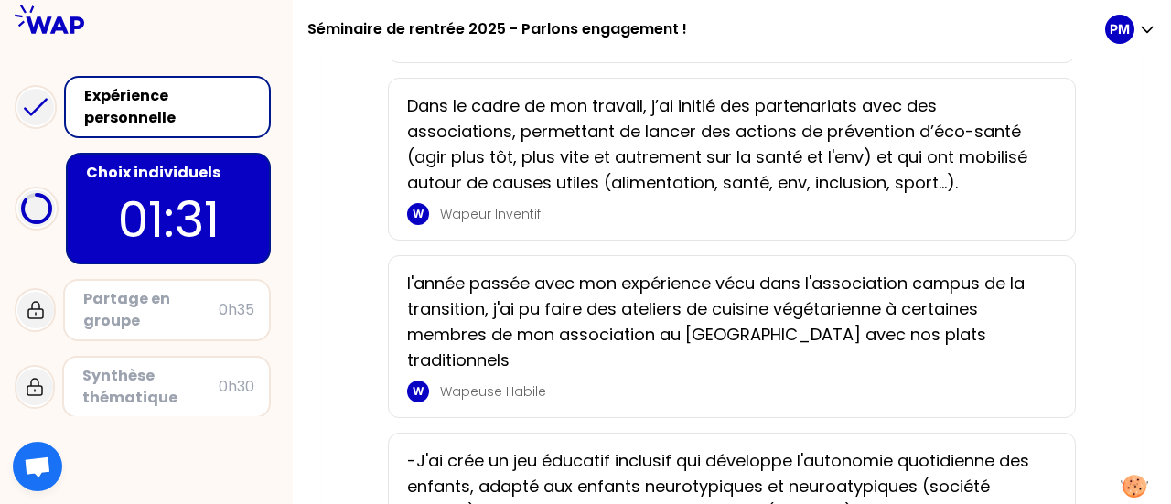
scroll to position [3297, 0]
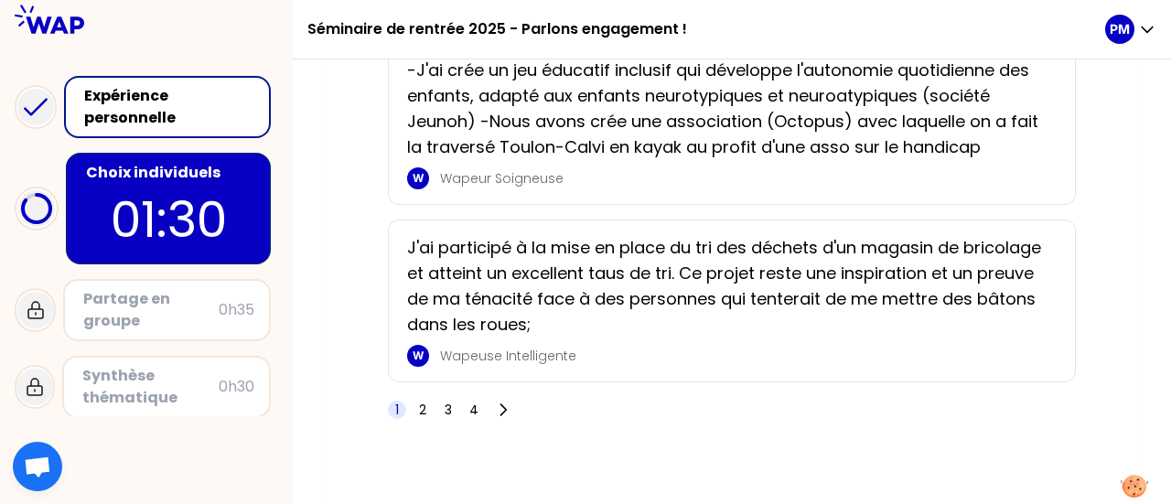
click at [158, 184] on p "01:30" at bounding box center [168, 219] width 172 height 71
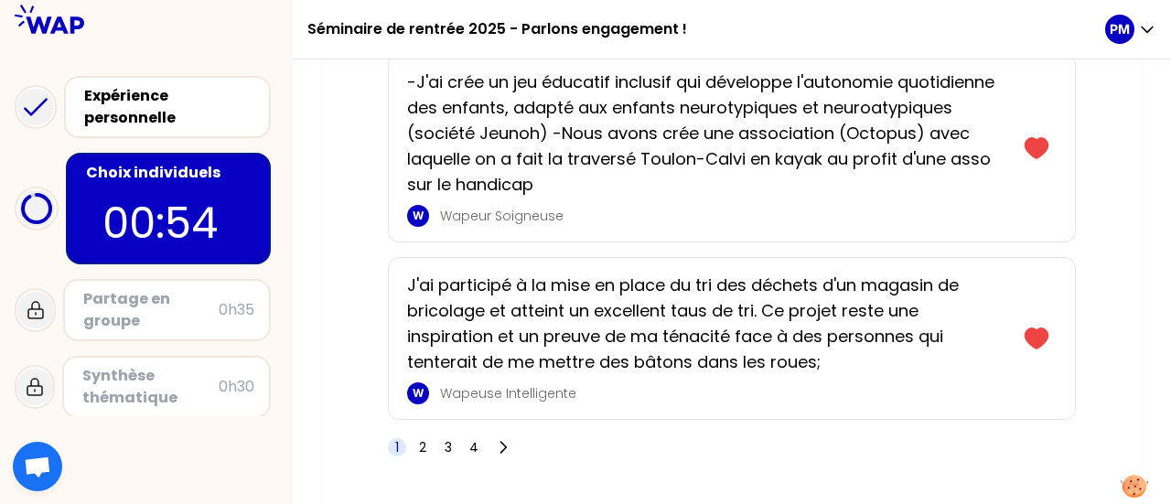
scroll to position [6708, 0]
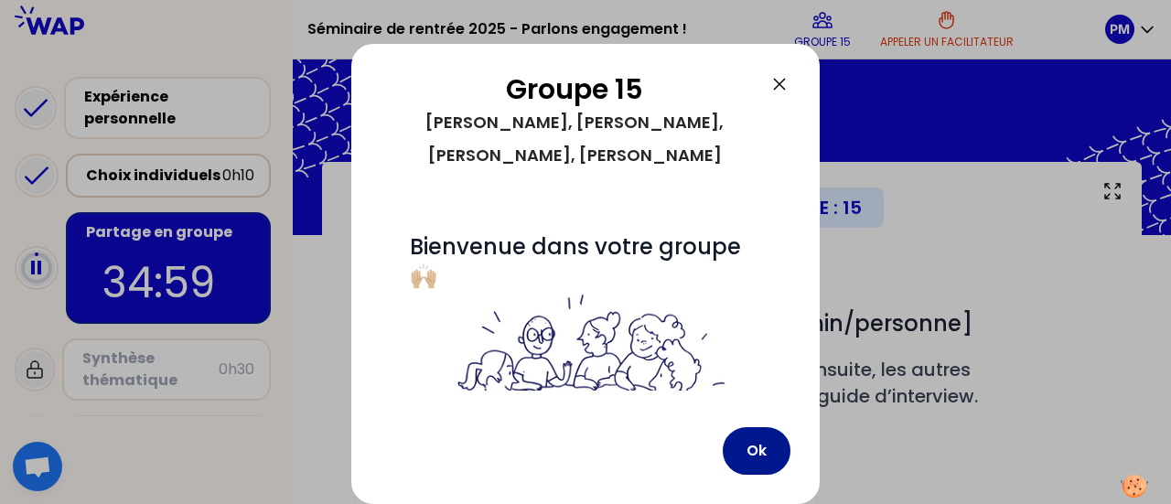
click at [752, 448] on button "Ok" at bounding box center [757, 451] width 68 height 48
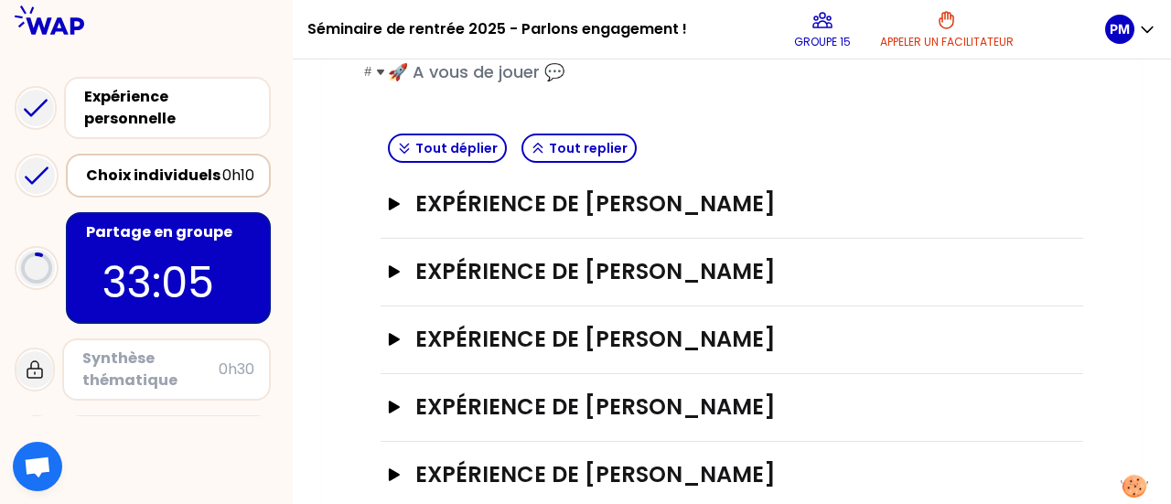
scroll to position [402, 0]
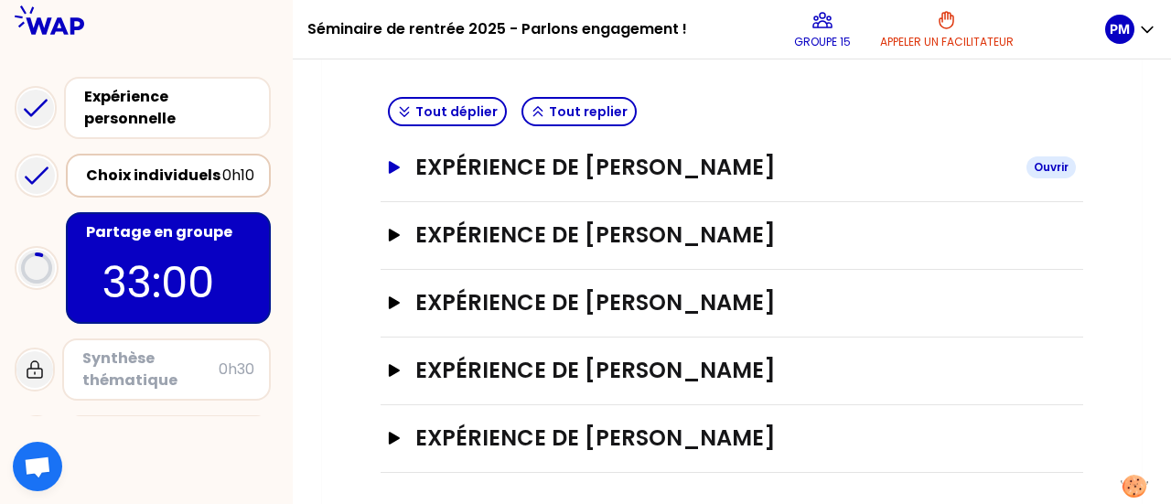
click at [721, 160] on h3 "Expérience de Godeline NZOUADI" at bounding box center [713, 167] width 596 height 29
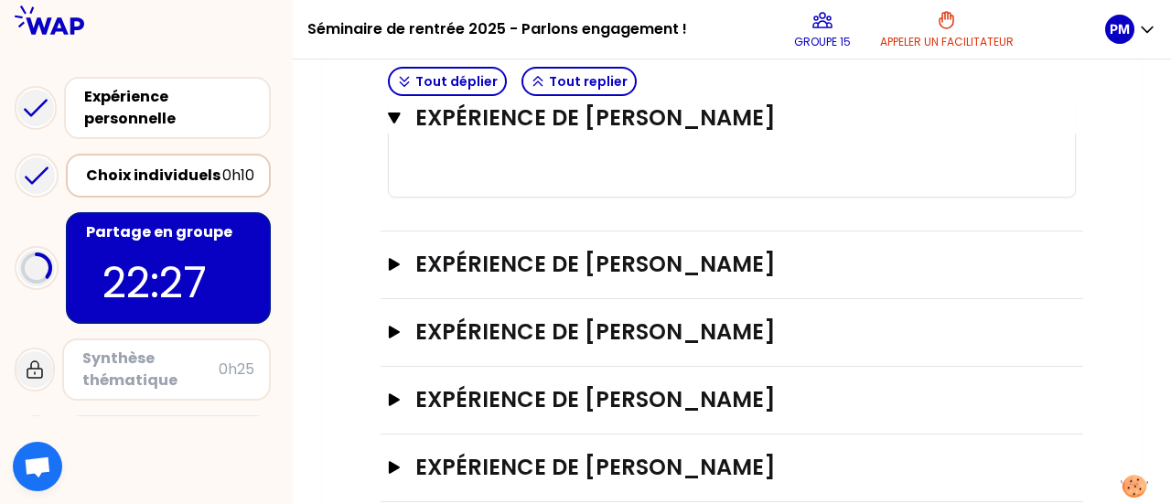
scroll to position [1028, 0]
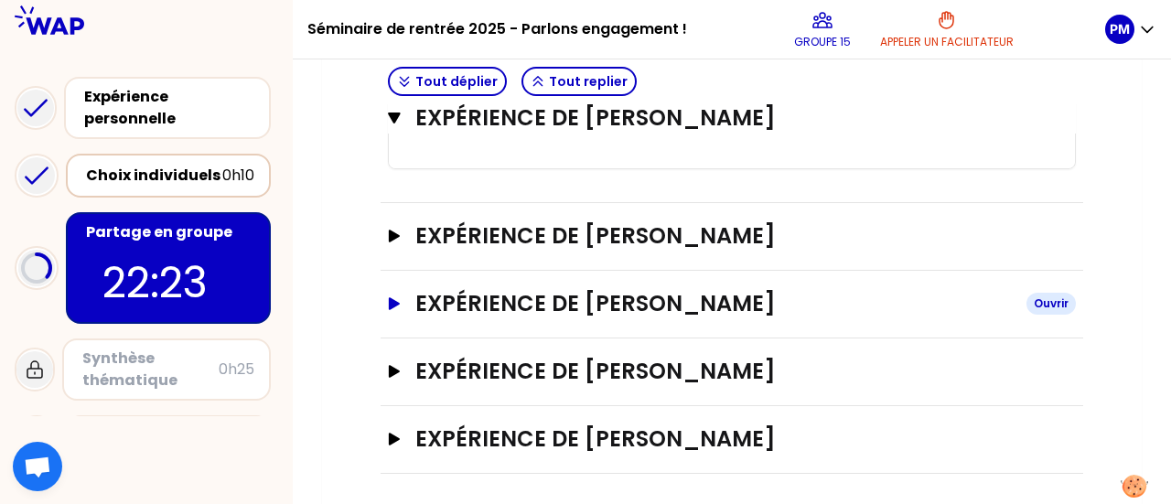
click at [713, 297] on h3 "Expérience de Lucas Duchemin" at bounding box center [713, 303] width 596 height 29
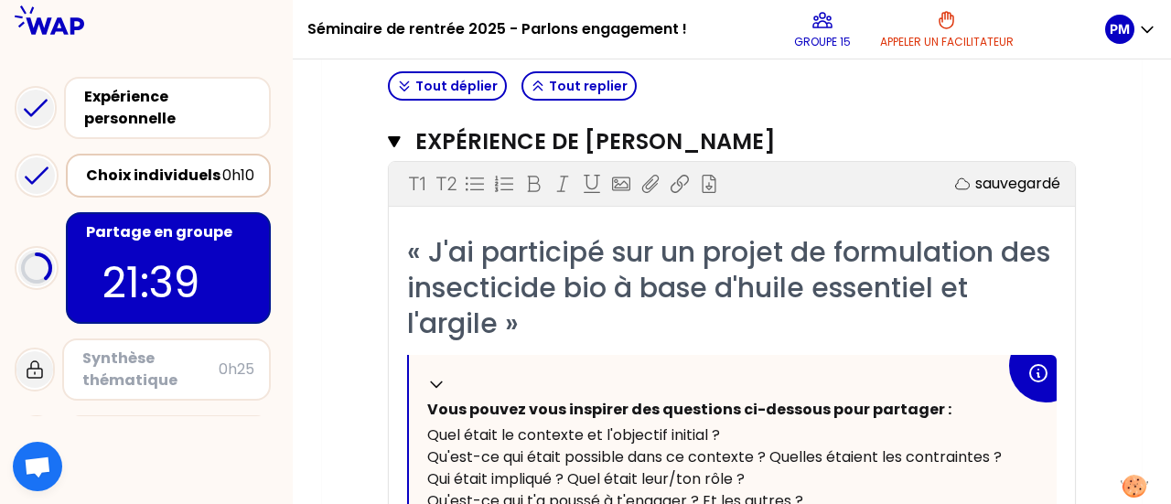
scroll to position [457, 0]
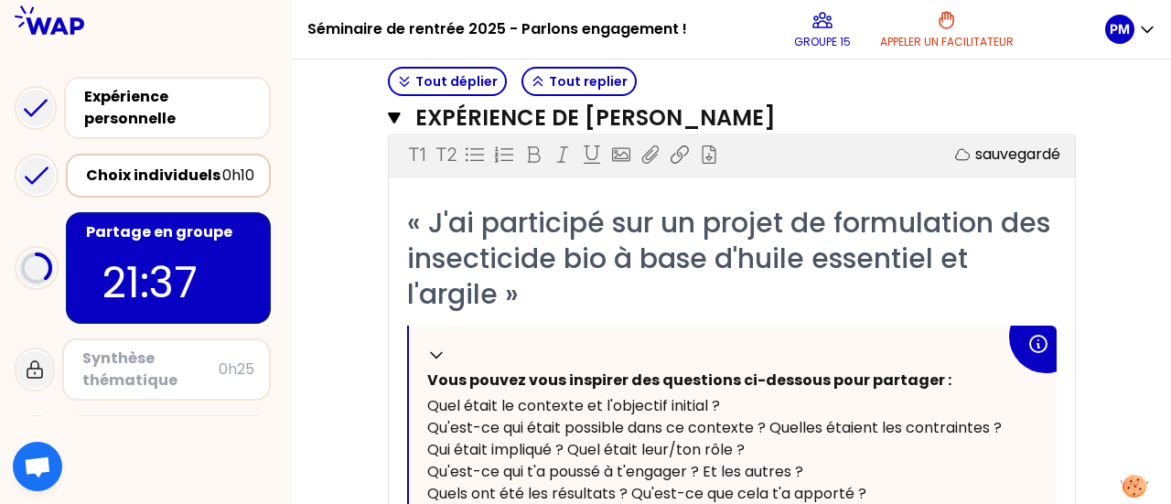
click at [509, 316] on div "« J'ai participé sur un projet de formulation des insecticide bio à base d'huil…" at bounding box center [731, 472] width 649 height 534
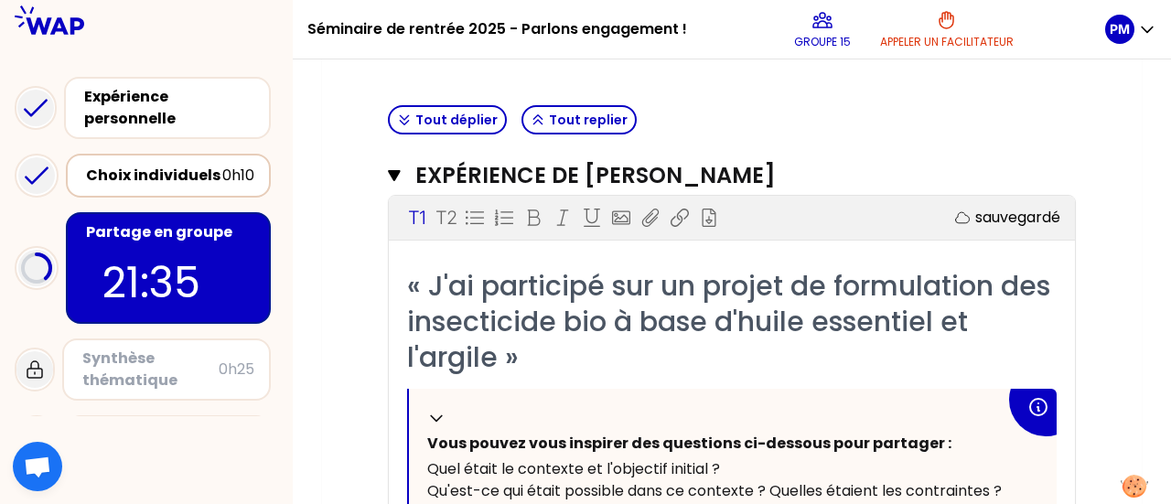
scroll to position [366, 0]
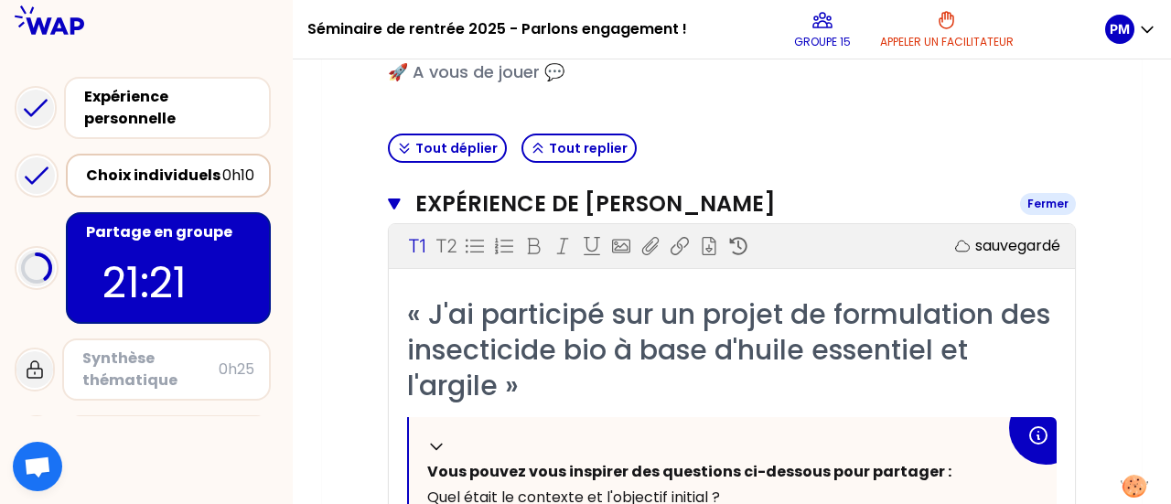
click at [1032, 206] on div "Fermer" at bounding box center [1048, 204] width 56 height 22
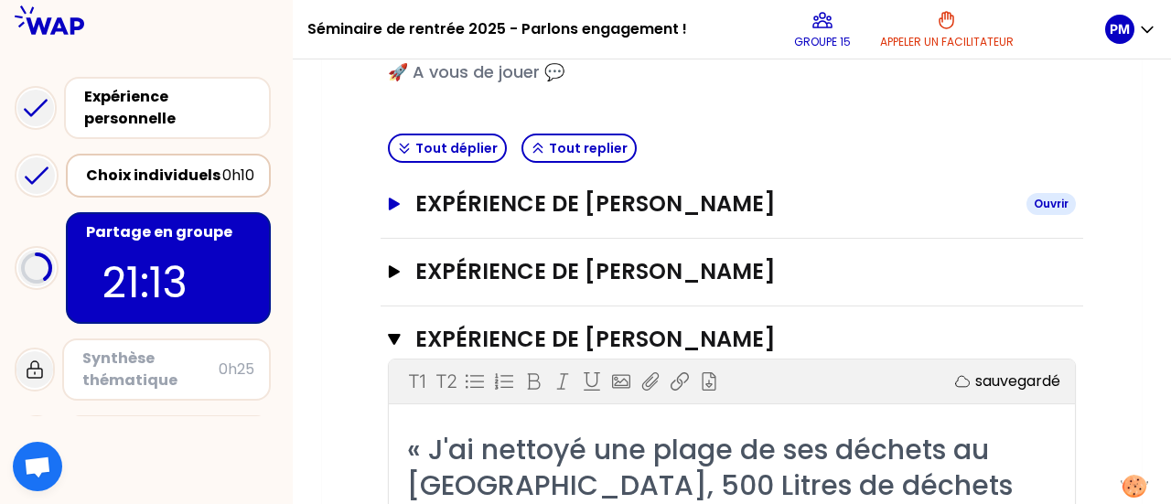
click at [926, 213] on h3 "Expérience de Godeline NZOUADI" at bounding box center [713, 203] width 596 height 29
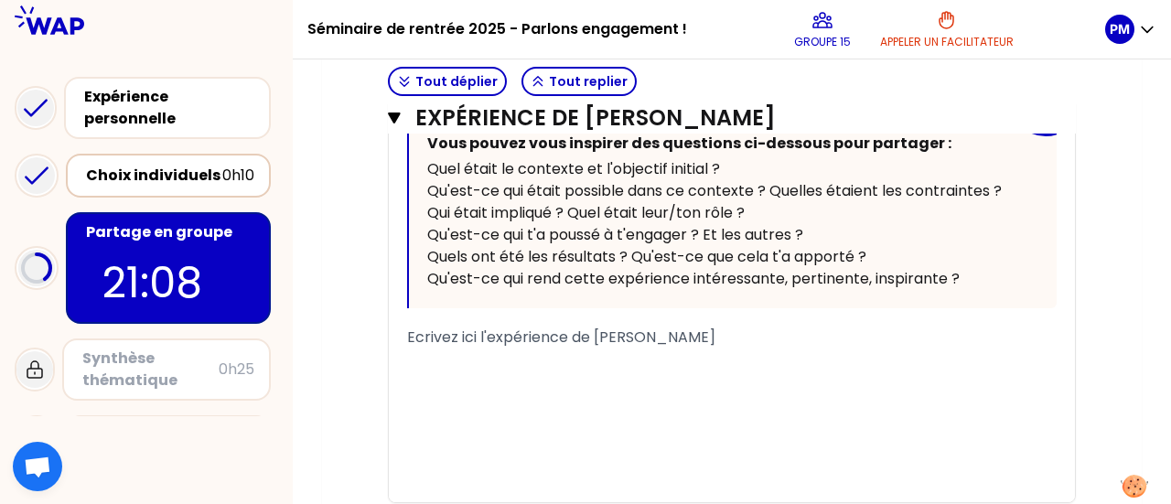
scroll to position [732, 0]
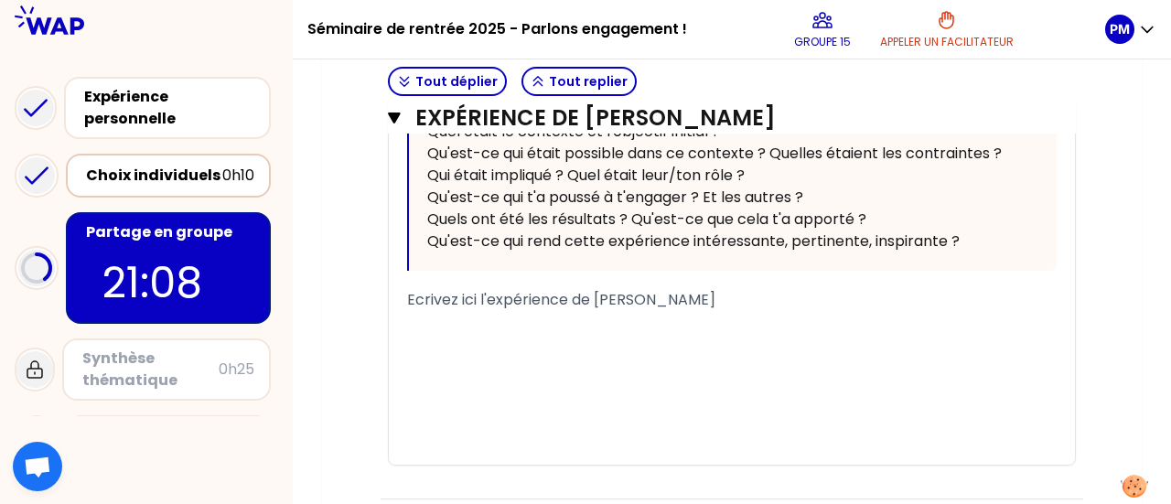
click at [551, 325] on div "﻿" at bounding box center [731, 322] width 649 height 22
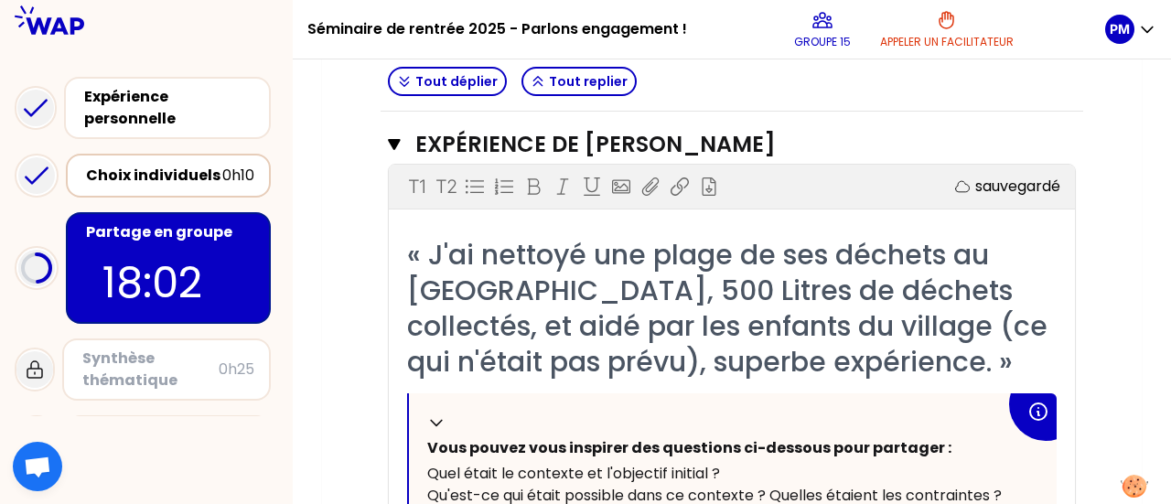
scroll to position [1098, 0]
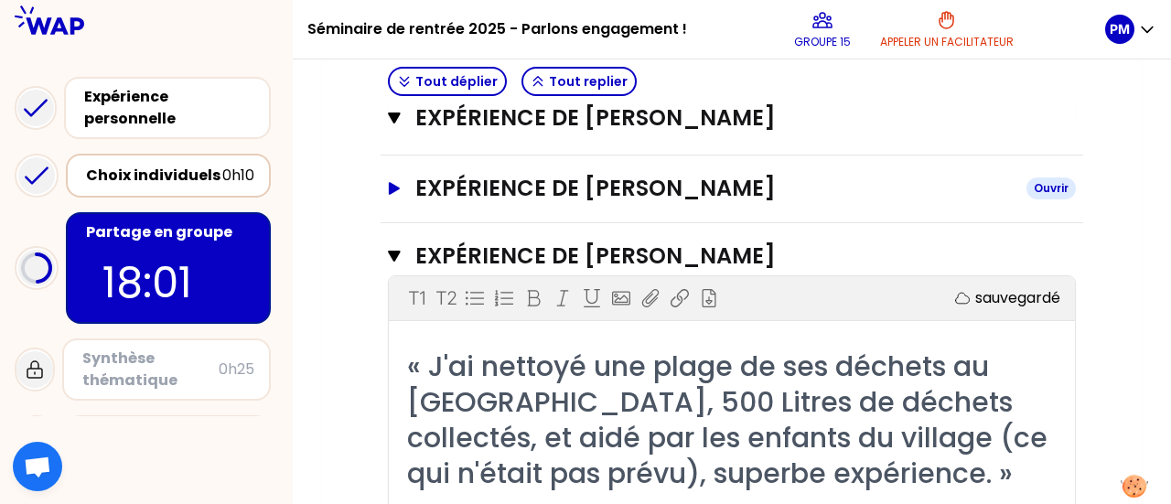
click at [690, 186] on h3 "Expérience de Cindy CHENIERE" at bounding box center [713, 188] width 596 height 29
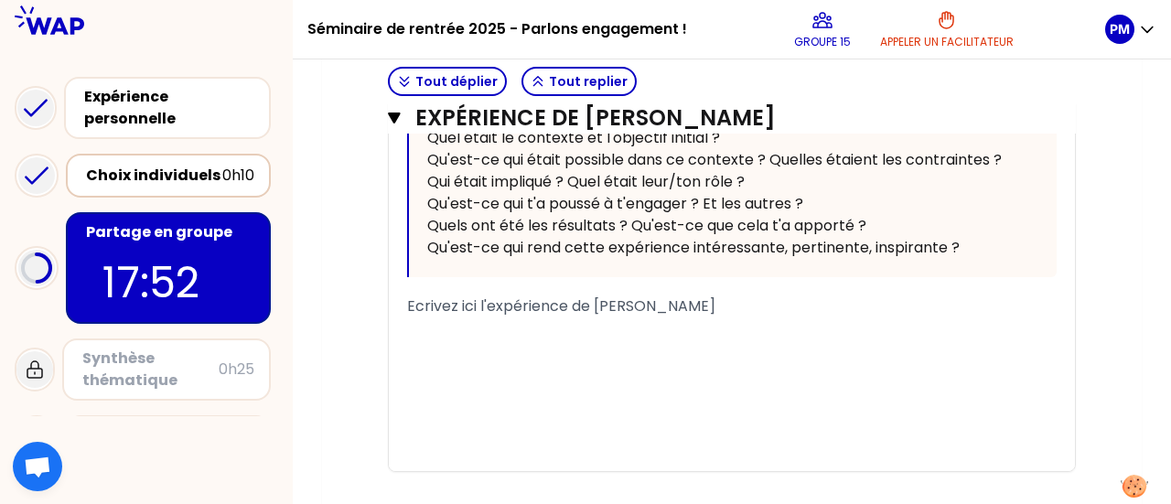
scroll to position [1372, 0]
click at [602, 316] on div "﻿" at bounding box center [731, 327] width 649 height 22
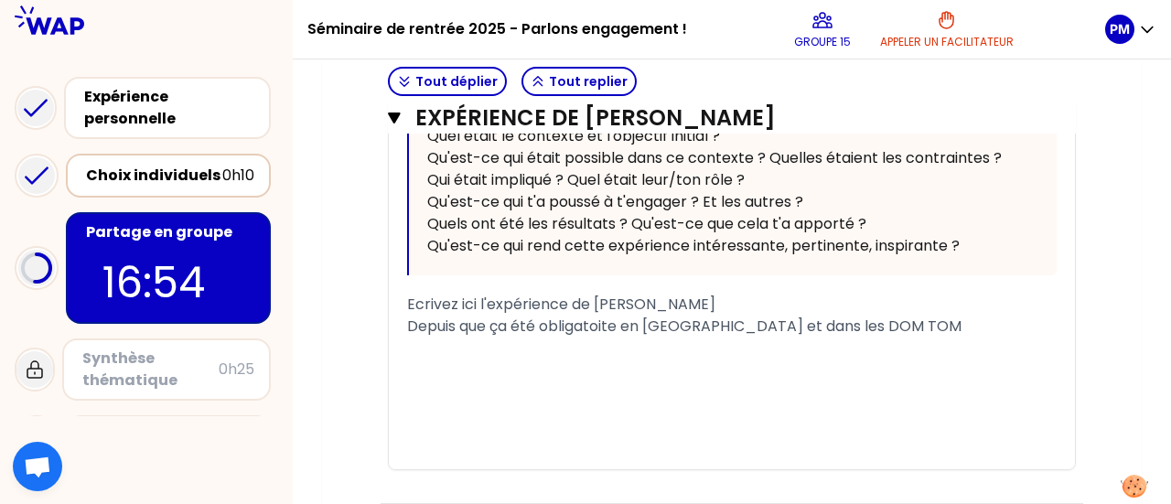
click at [621, 323] on span "Depuis que ça été obligatoite en France et dans les DOM TOM" at bounding box center [684, 326] width 554 height 21
click at [505, 327] on span "Depuis que ça été obligatoite en France et dans les DOM TOM" at bounding box center [686, 326] width 558 height 21
click at [511, 327] on span "Depuis que ça été obligatoite en France et dans les DOM TOM" at bounding box center [686, 326] width 558 height 21
click at [895, 319] on div "Depuis que le tri a été obligatoite en France et dans les DOM TOM" at bounding box center [731, 327] width 649 height 22
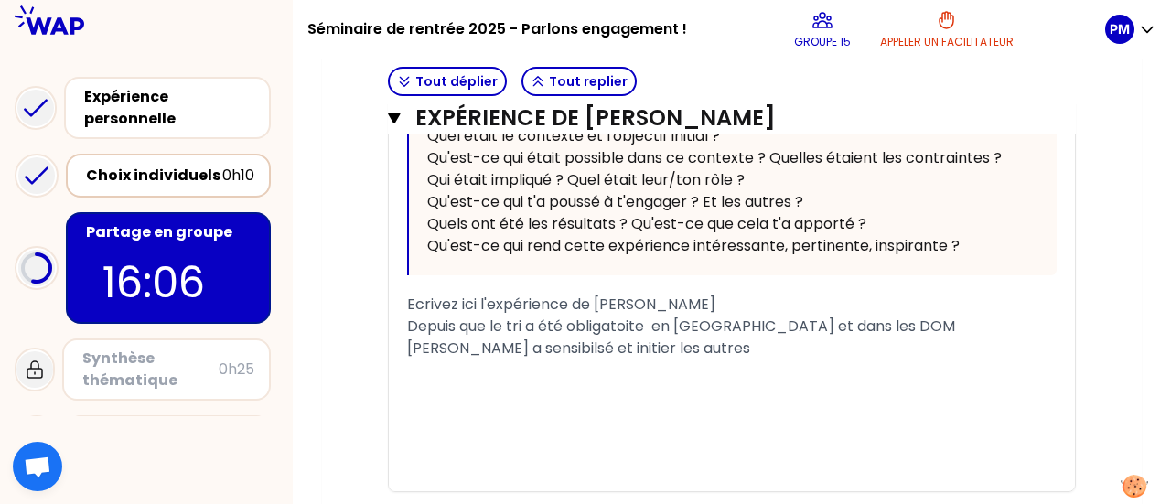
click at [445, 347] on span "Depuis que le tri a été obligatoite en France et dans les DOM TOM Cindy a sensi…" at bounding box center [683, 337] width 552 height 43
click at [531, 359] on div "﻿" at bounding box center [731, 370] width 649 height 22
click at [534, 352] on div "Depuis que le tri a été obligatoite en France et dans les DOM TOM Cindy a sensi…" at bounding box center [731, 338] width 649 height 44
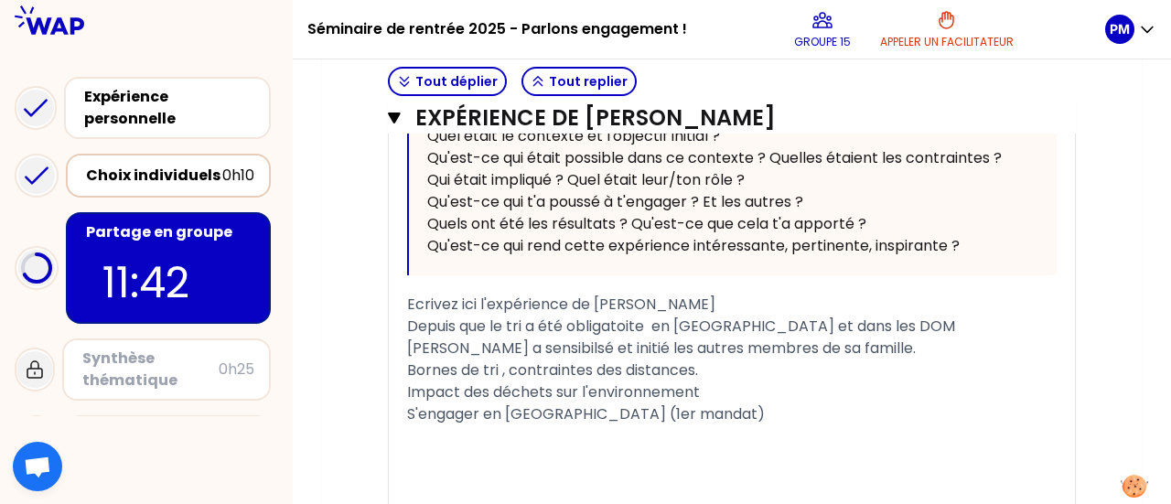
click at [499, 412] on span "S'engager en France (1er mandat)" at bounding box center [586, 413] width 358 height 21
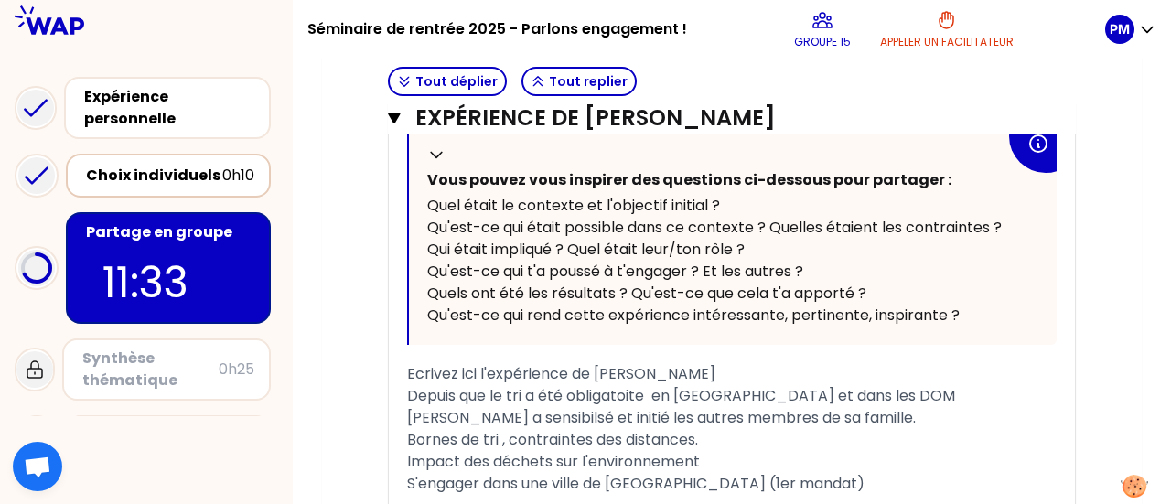
scroll to position [823, 0]
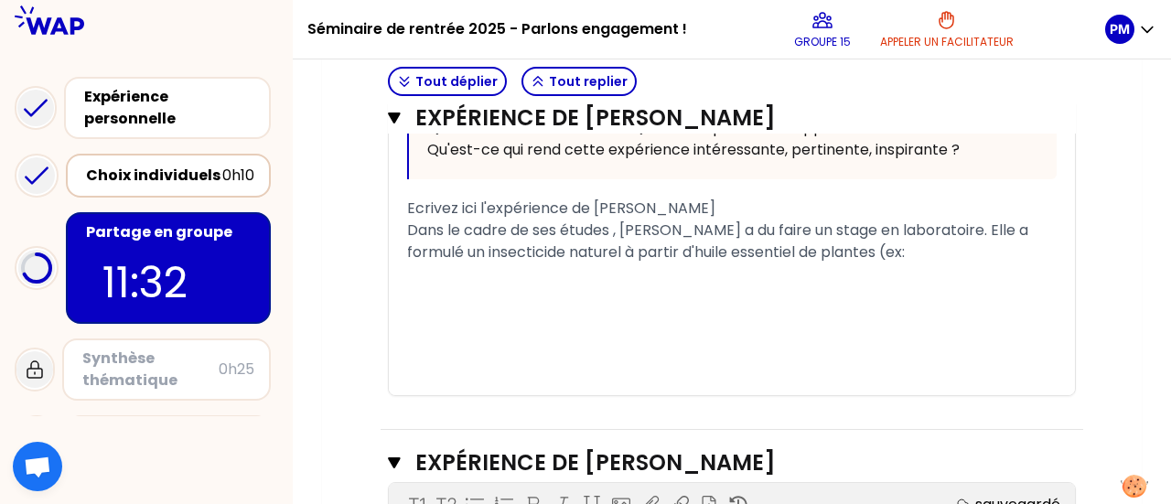
click at [861, 260] on div "Dans le cadre de ses études , Godeline a du faire un stage en laboratoire. Elle…" at bounding box center [731, 242] width 649 height 44
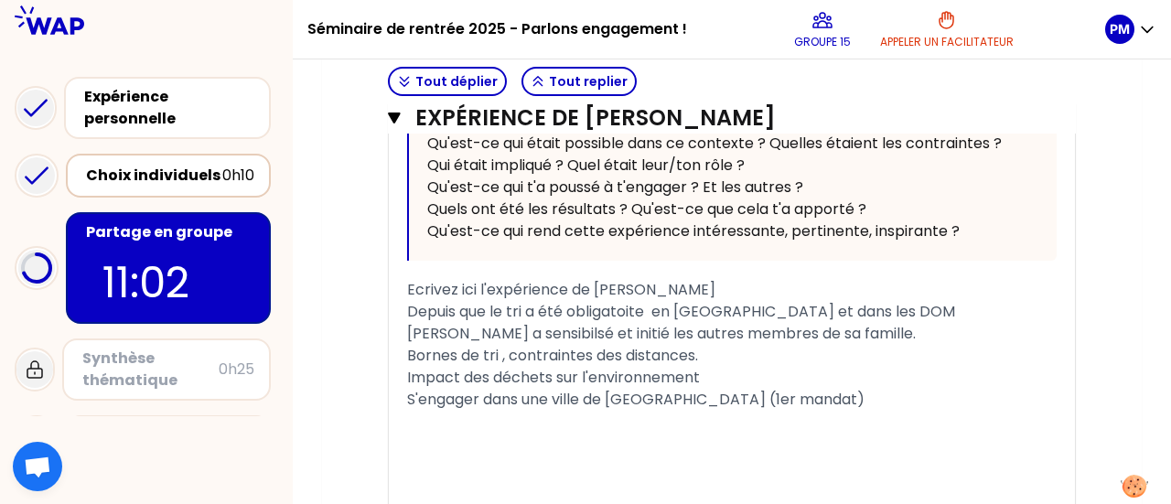
scroll to position [1464, 0]
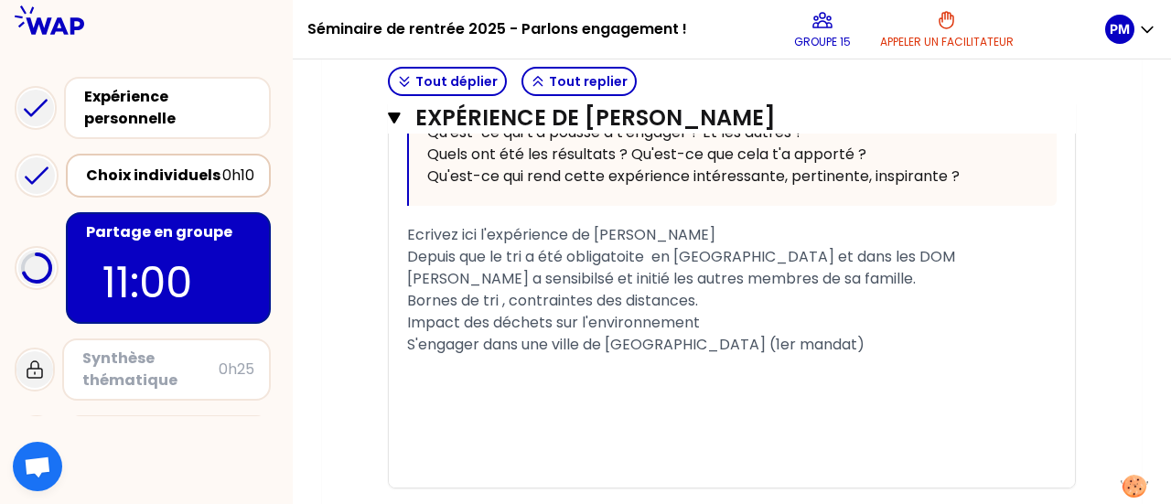
click at [787, 334] on div "S'engager dans une ville de France (1er mandat)" at bounding box center [731, 345] width 649 height 22
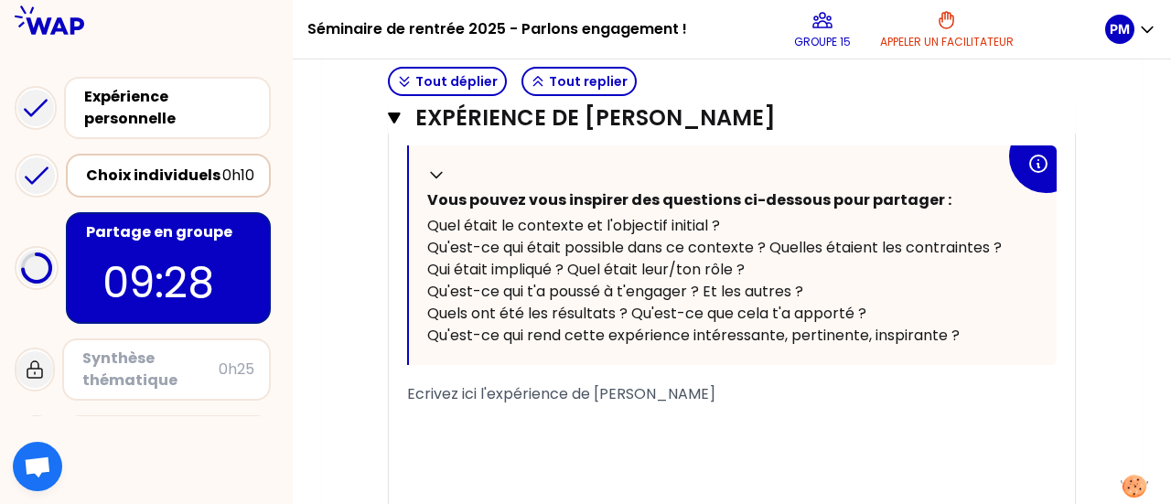
scroll to position [2195, 0]
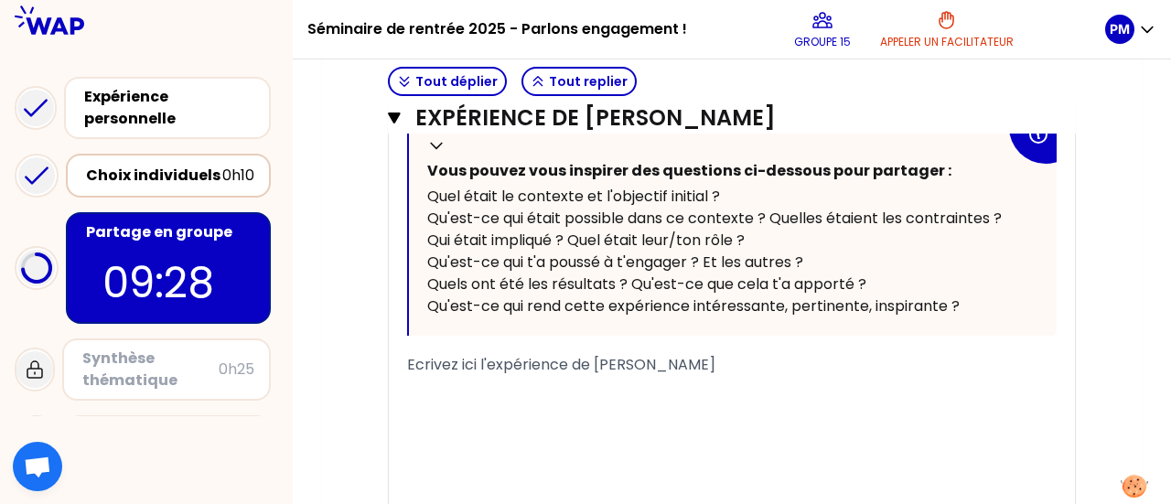
click at [642, 376] on div "﻿" at bounding box center [731, 387] width 649 height 22
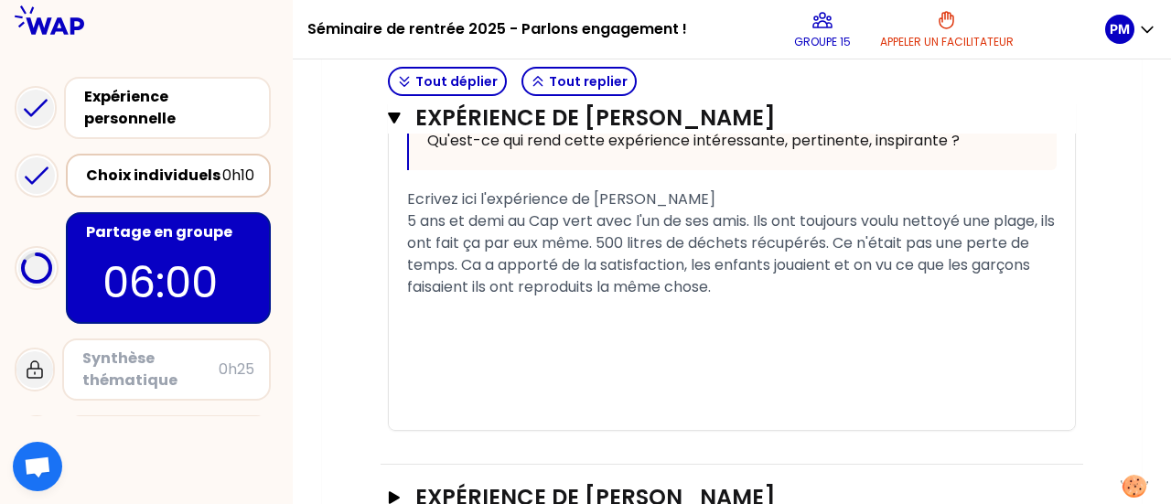
scroll to position [2463, 0]
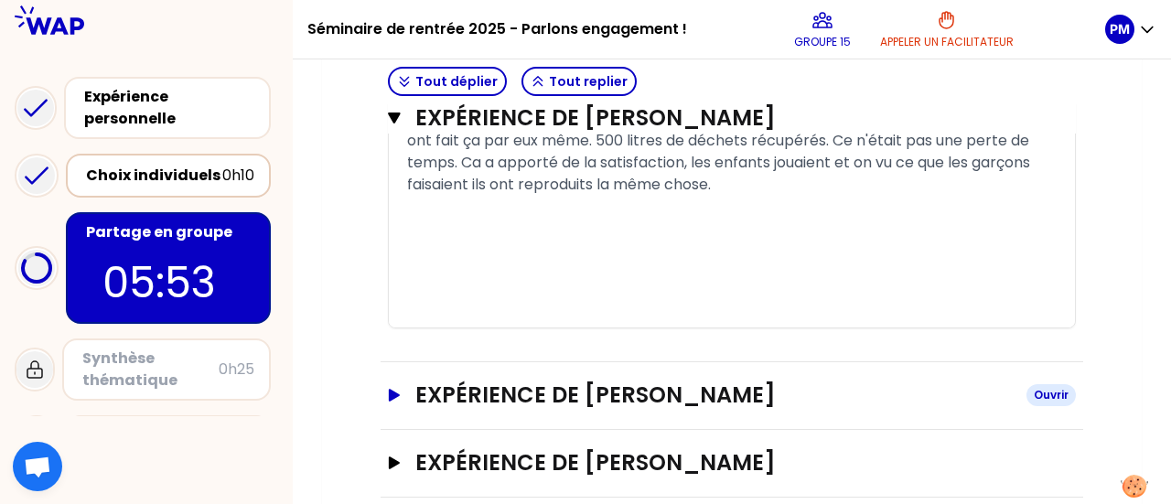
click at [616, 381] on h3 "Expérience de Sophie" at bounding box center [713, 395] width 596 height 29
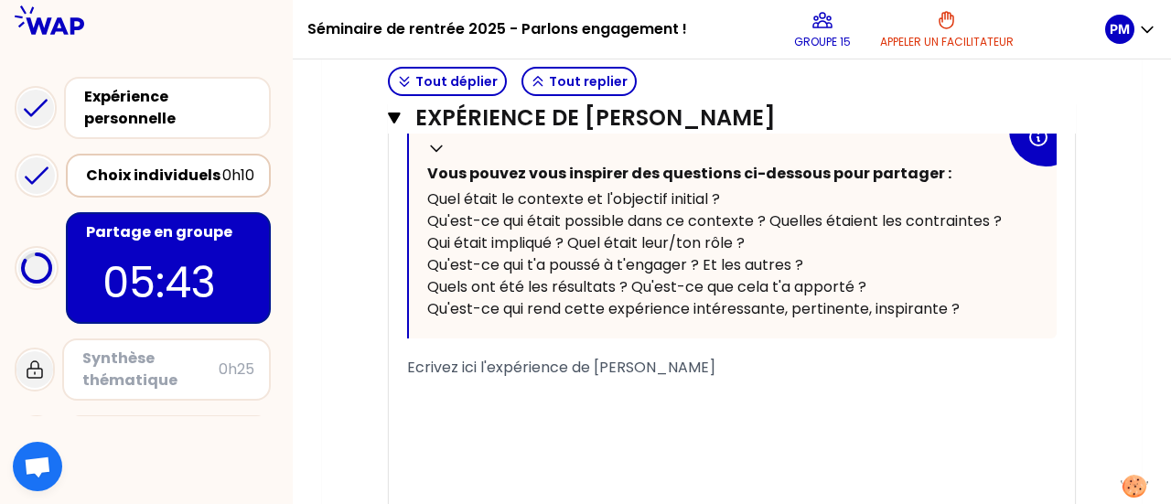
scroll to position [3012, 0]
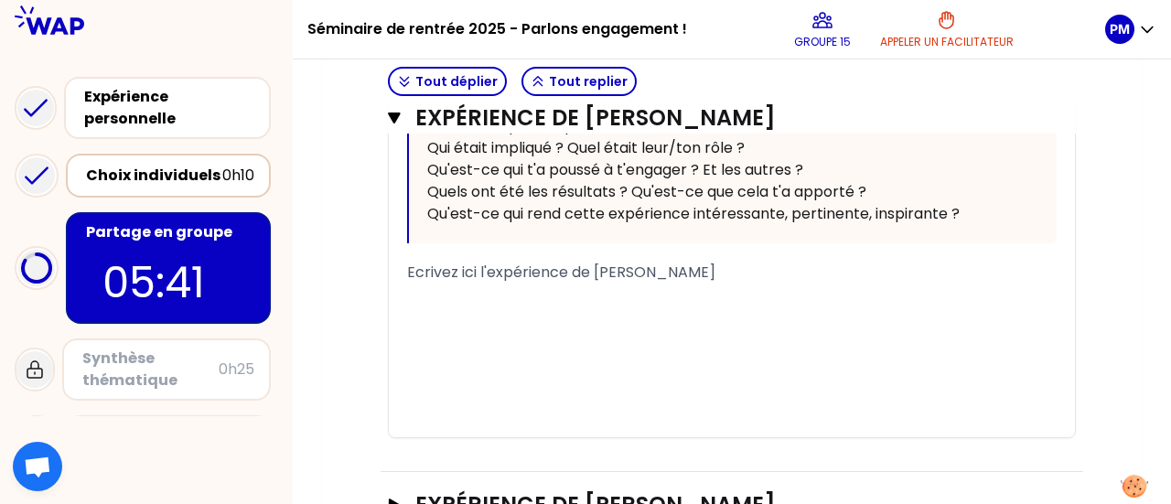
click at [679, 371] on div "﻿" at bounding box center [731, 382] width 649 height 22
click at [642, 284] on div "﻿" at bounding box center [731, 295] width 649 height 22
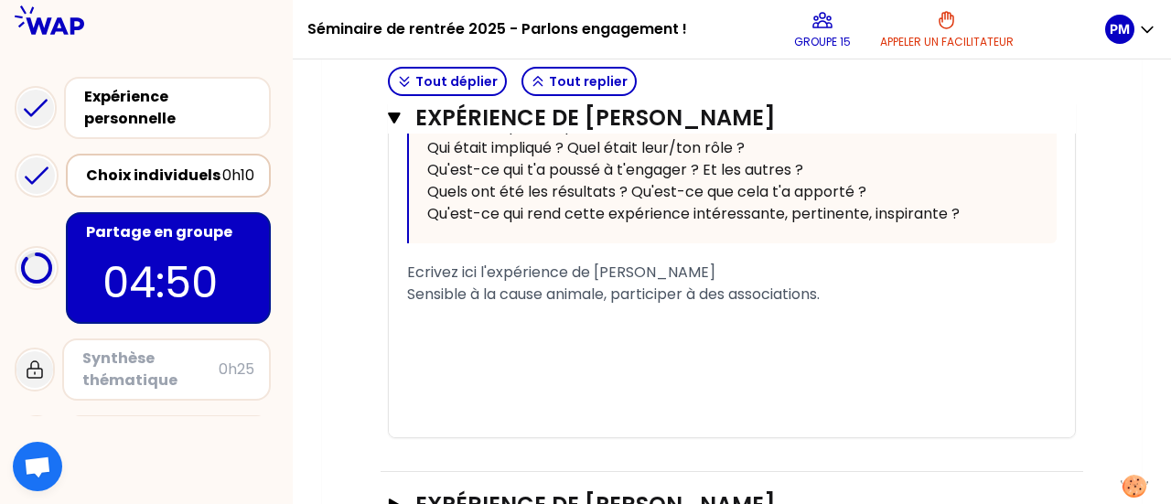
scroll to position [3053, 0]
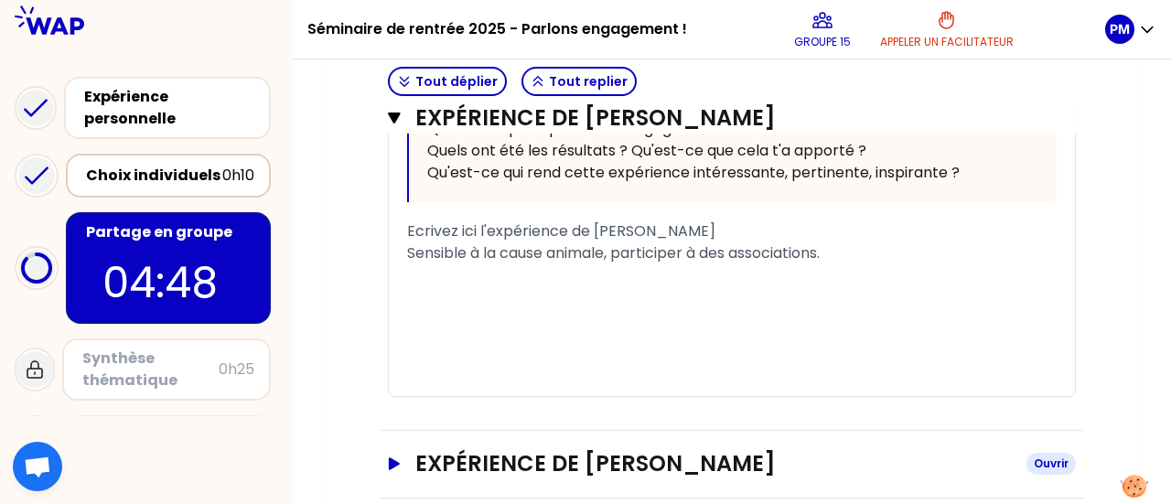
click at [419, 449] on h3 "Expérience de Pauline Mougeot" at bounding box center [713, 463] width 596 height 29
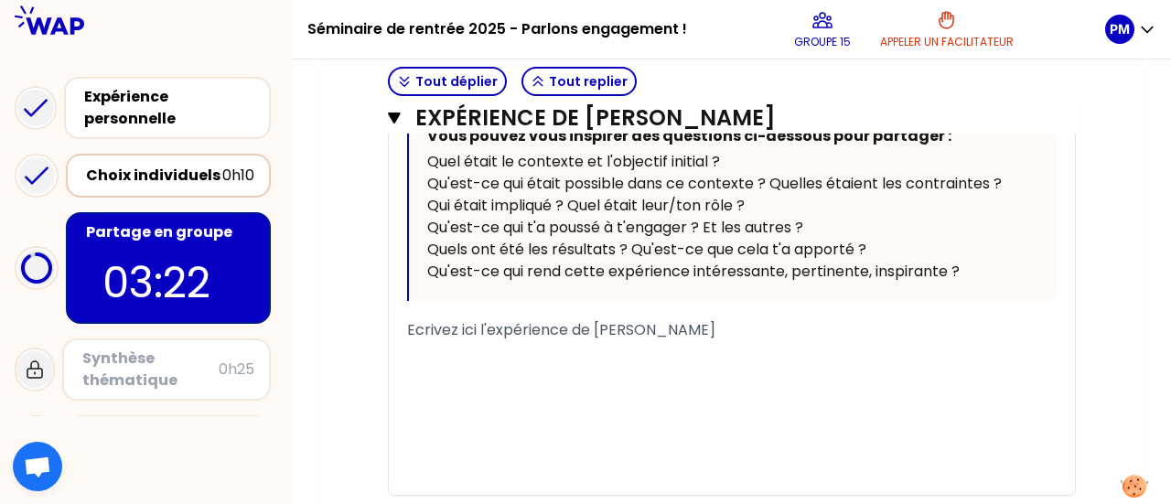
scroll to position [3679, 0]
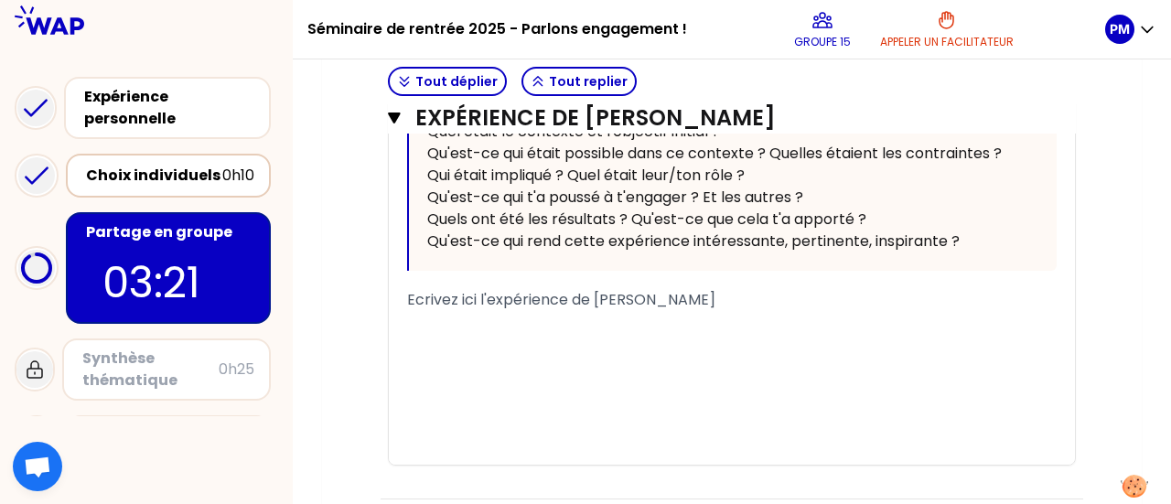
click at [567, 289] on span "Ecrivez ici l'expérience de Pauline Mougeot" at bounding box center [561, 299] width 308 height 21
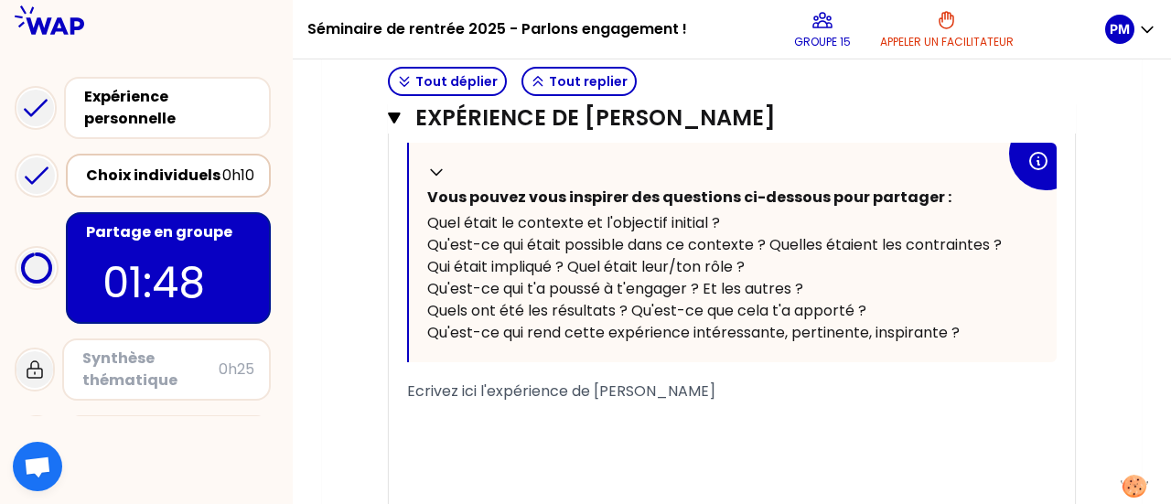
click at [737, 381] on div "Ecrivez ici l'expérience de Pauline Mougeot" at bounding box center [731, 392] width 649 height 22
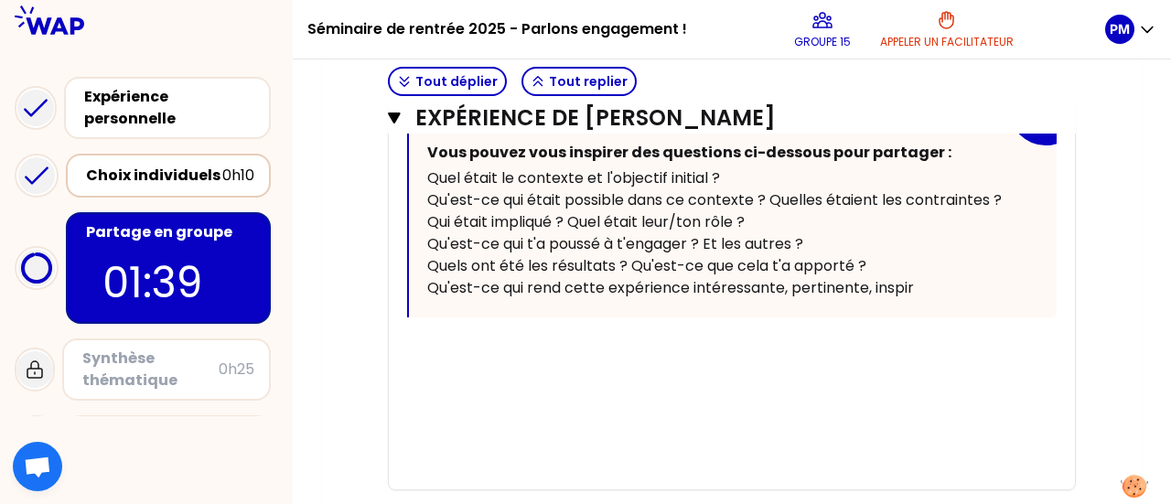
scroll to position [3657, 0]
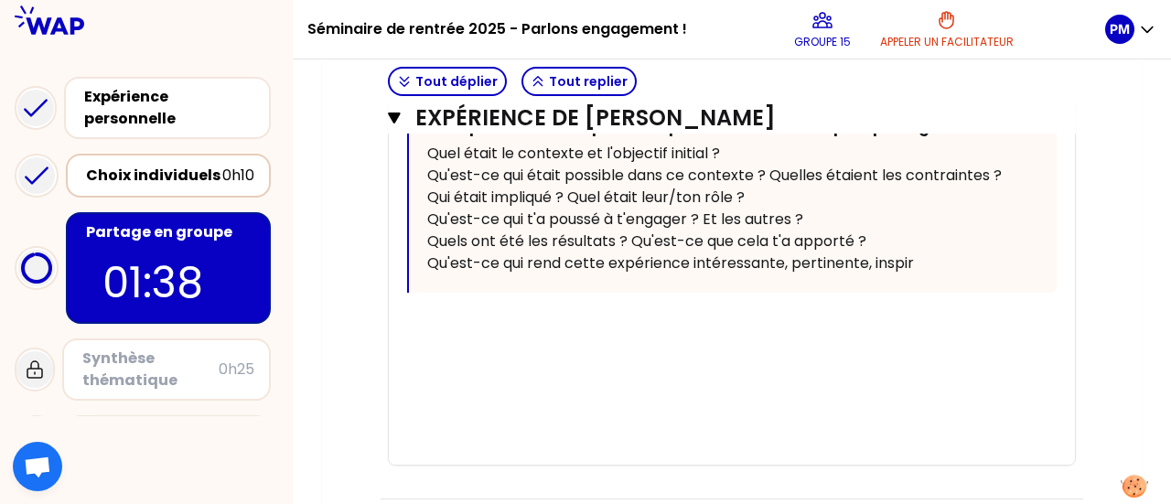
click at [631, 277] on div "« Je suis à Ecopia depuis 1 an, nous avons eu des projets riches en enseignemen…" at bounding box center [731, 208] width 649 height 512
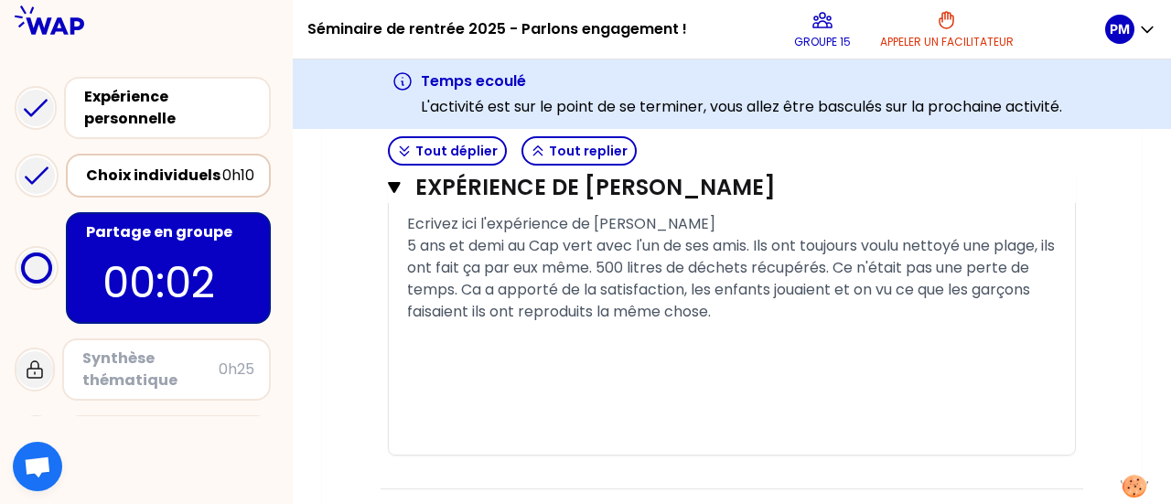
scroll to position [2376, 0]
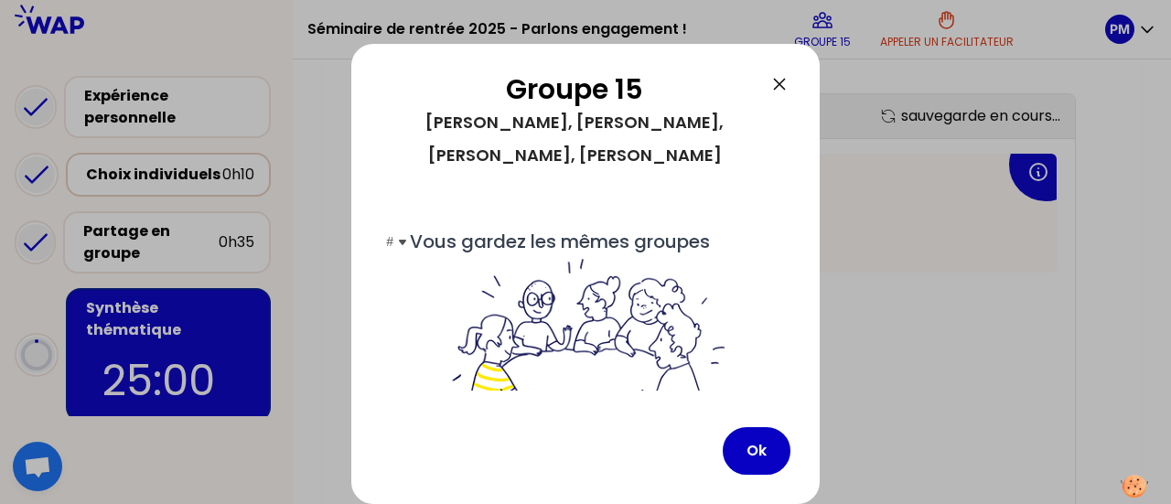
scroll to position [1242, 0]
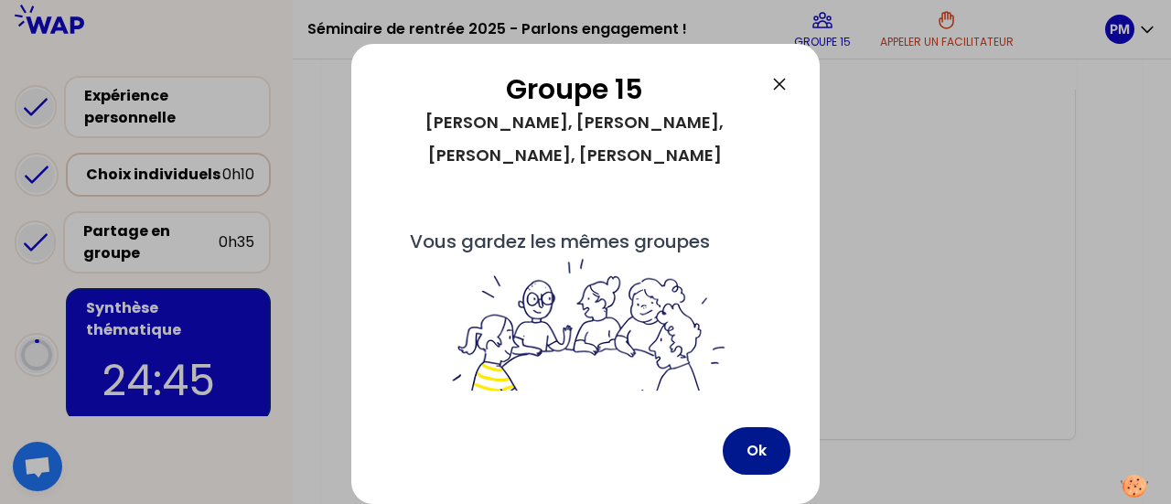
click at [772, 445] on button "Ok" at bounding box center [757, 451] width 68 height 48
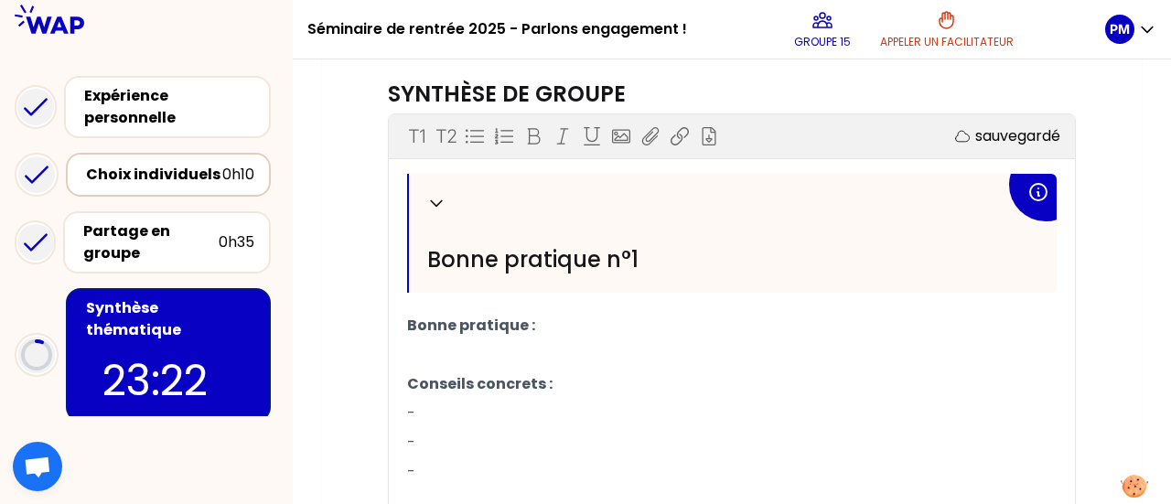
scroll to position [549, 0]
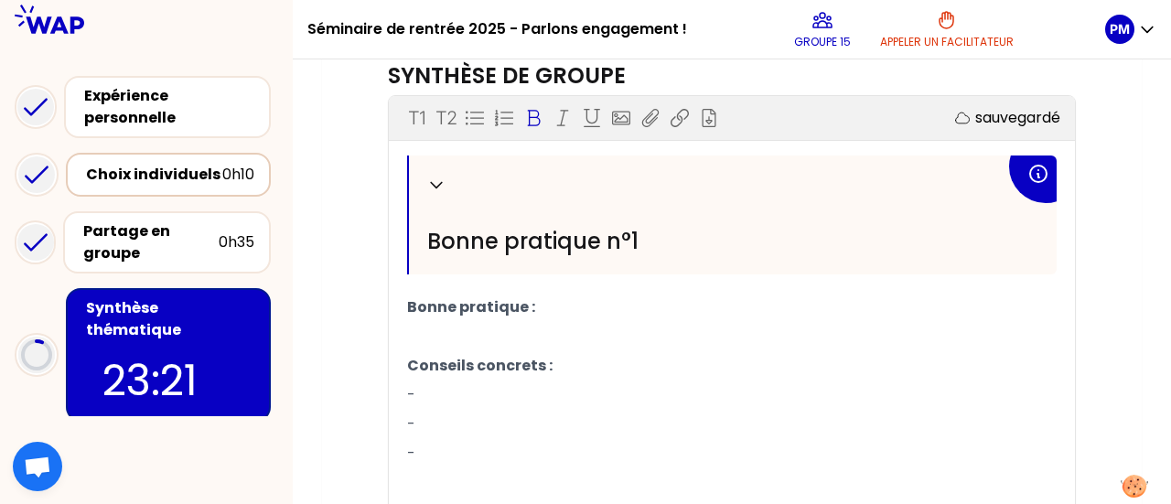
click at [535, 303] on p "Bonne pratique :" at bounding box center [731, 307] width 649 height 29
click at [477, 394] on p "-" at bounding box center [731, 395] width 649 height 29
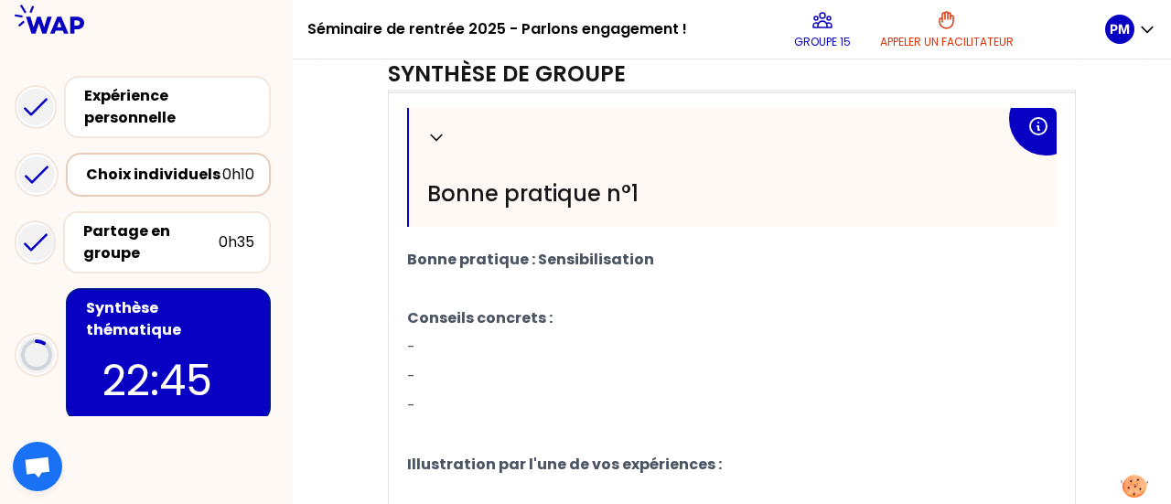
scroll to position [640, 0]
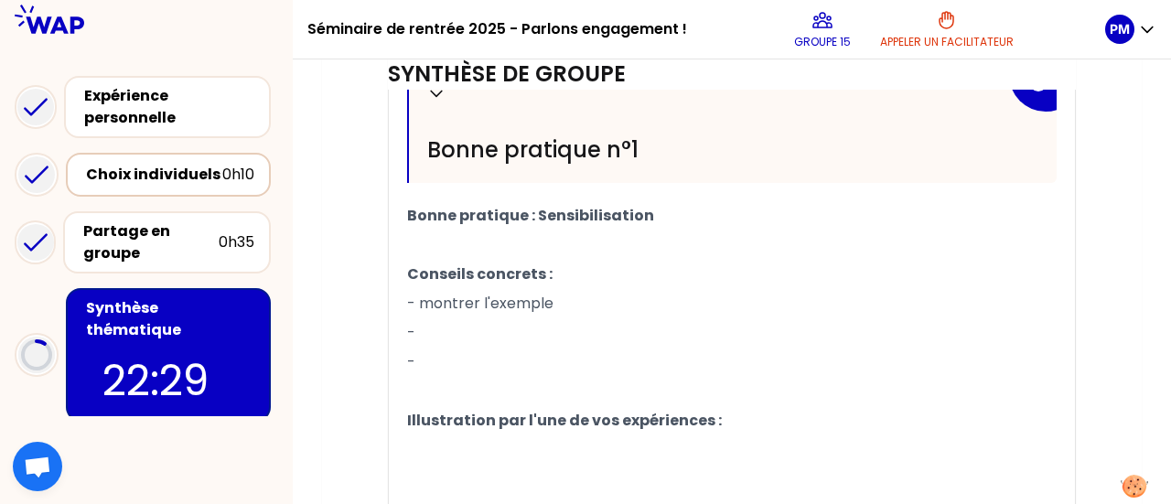
click at [477, 327] on p "-" at bounding box center [731, 332] width 649 height 29
click at [563, 303] on p "- montrer l'exemple" at bounding box center [731, 303] width 649 height 29
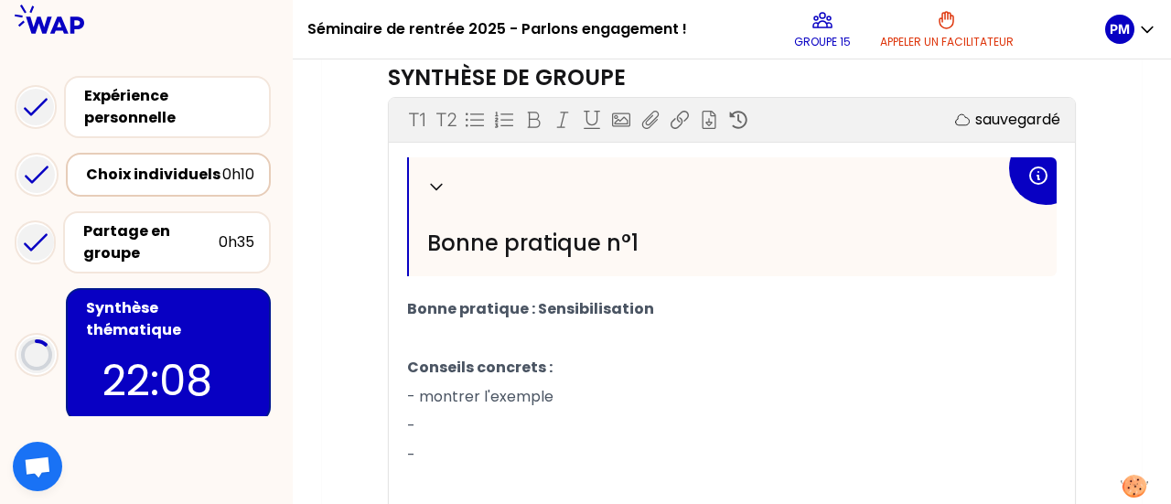
scroll to position [549, 0]
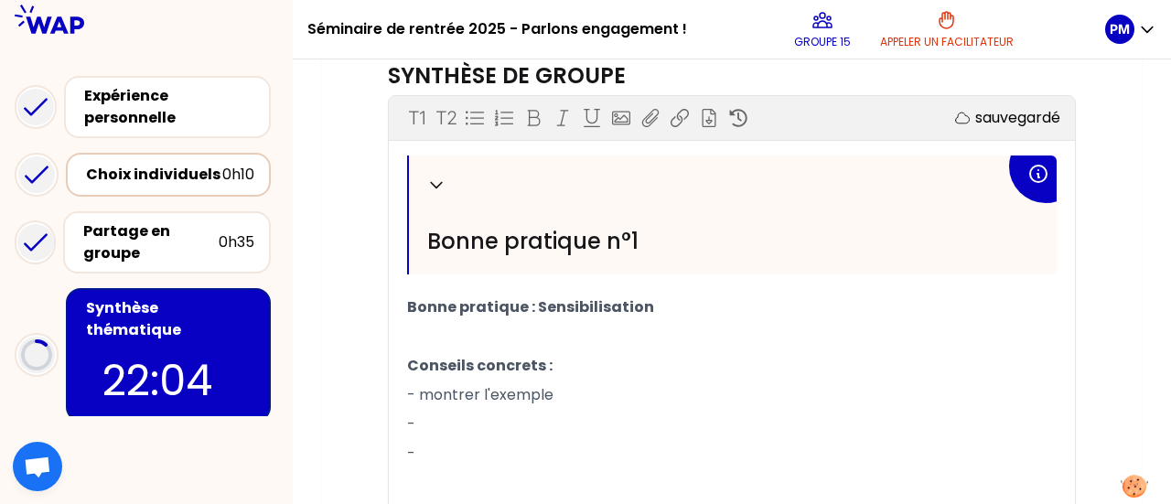
click at [446, 414] on p "-" at bounding box center [731, 424] width 649 height 29
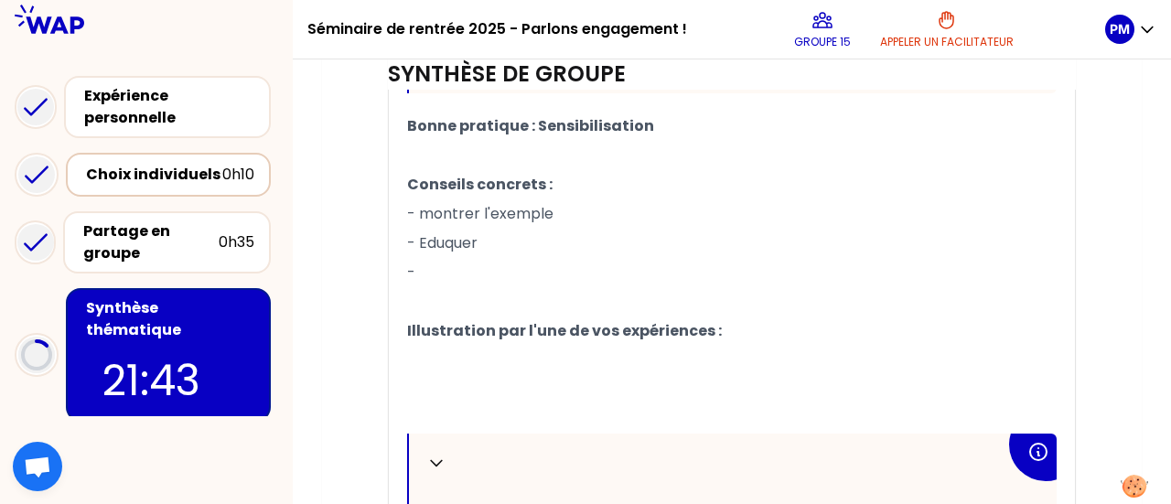
scroll to position [732, 0]
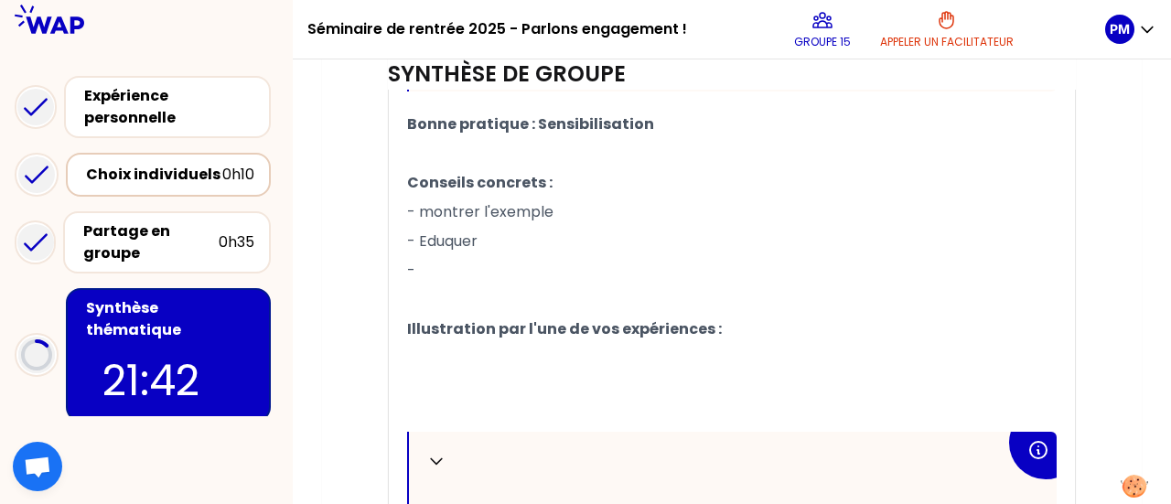
click at [451, 258] on p "-" at bounding box center [731, 270] width 649 height 29
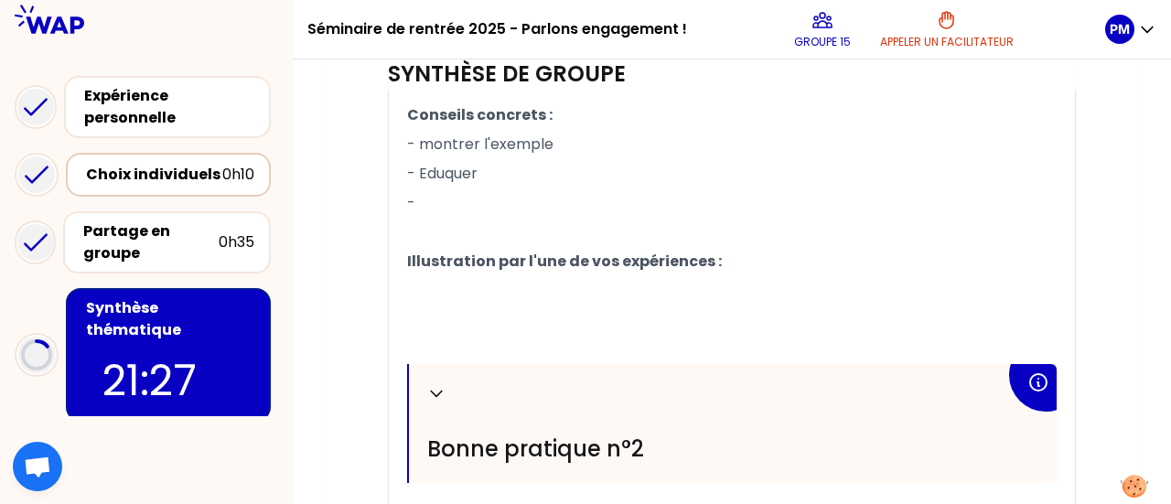
scroll to position [915, 0]
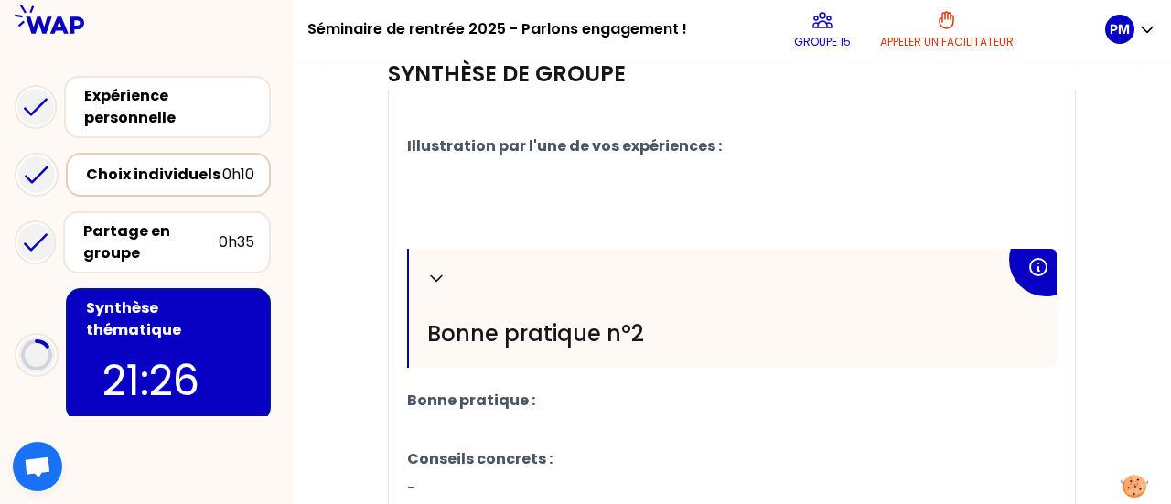
click at [481, 177] on p "﻿" at bounding box center [731, 175] width 649 height 29
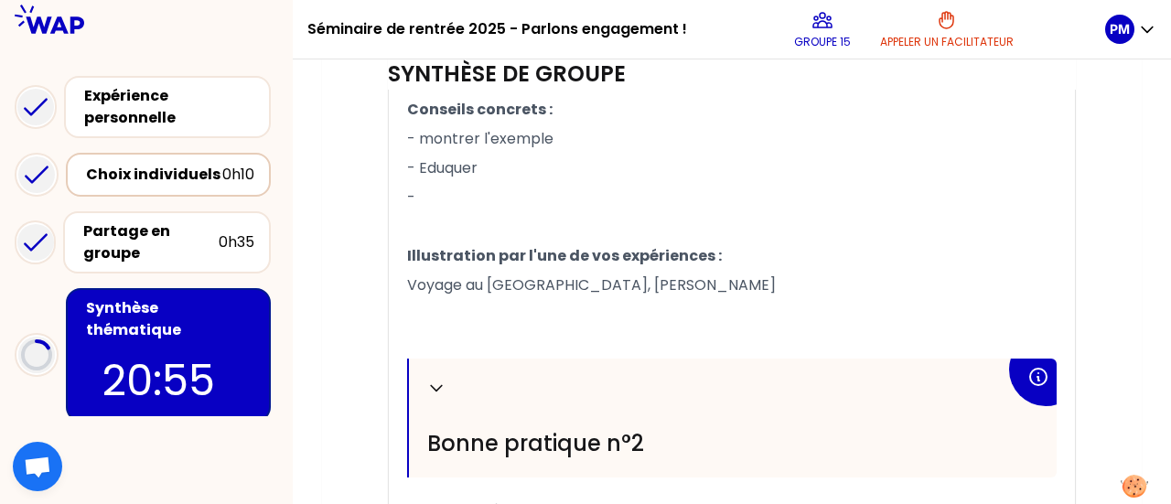
scroll to position [732, 0]
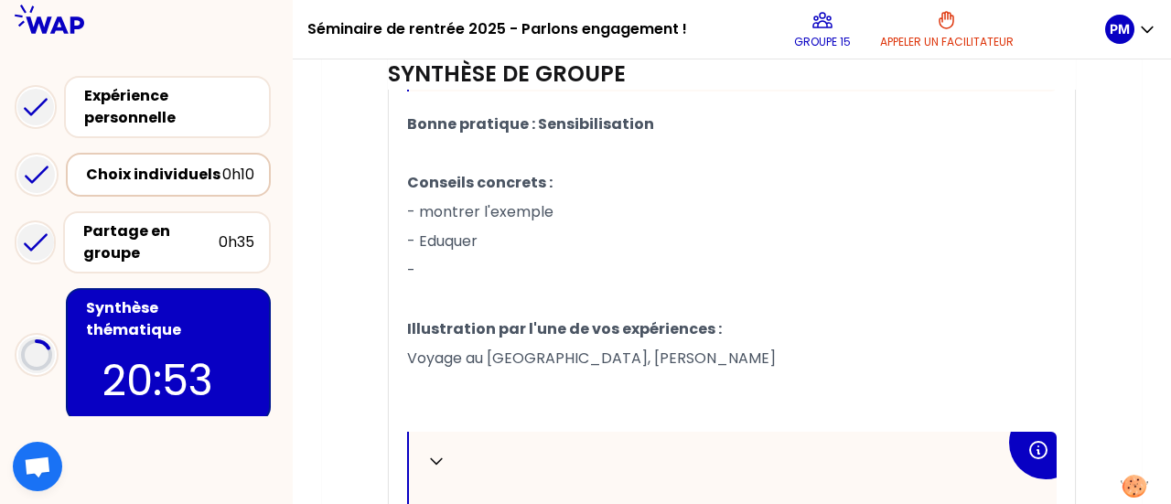
click at [415, 262] on span "-" at bounding box center [411, 270] width 8 height 21
click at [426, 261] on p "-" at bounding box center [731, 270] width 649 height 29
click at [616, 365] on p "Voyage au Cap Vert, Lucas" at bounding box center [731, 358] width 649 height 29
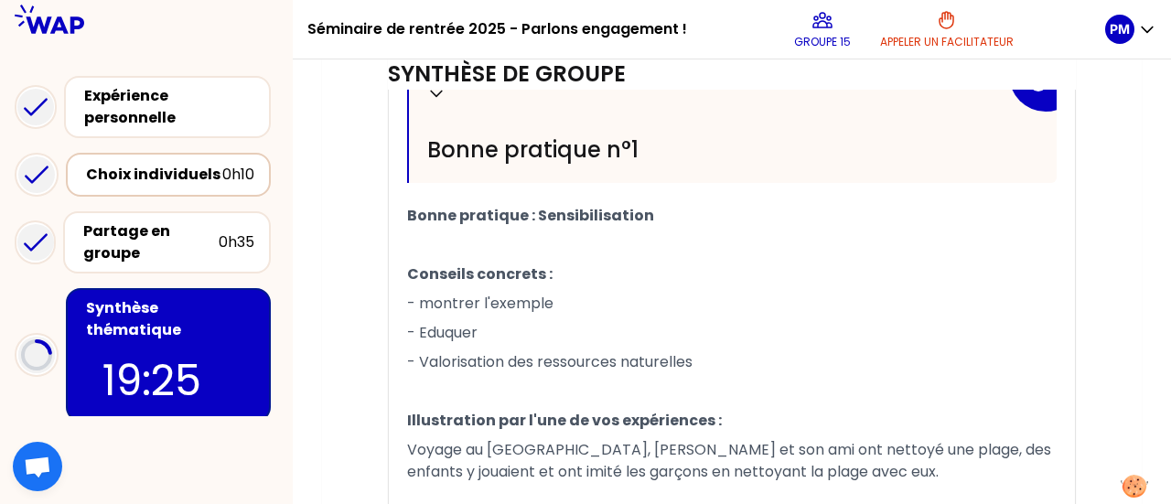
scroll to position [1098, 0]
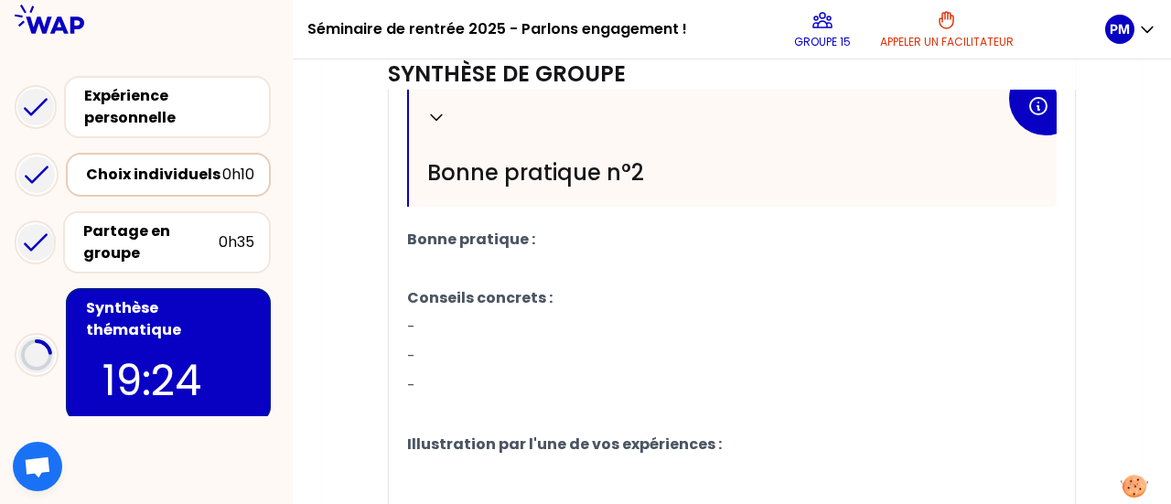
click at [573, 228] on p "Bonne pratique :" at bounding box center [731, 239] width 649 height 29
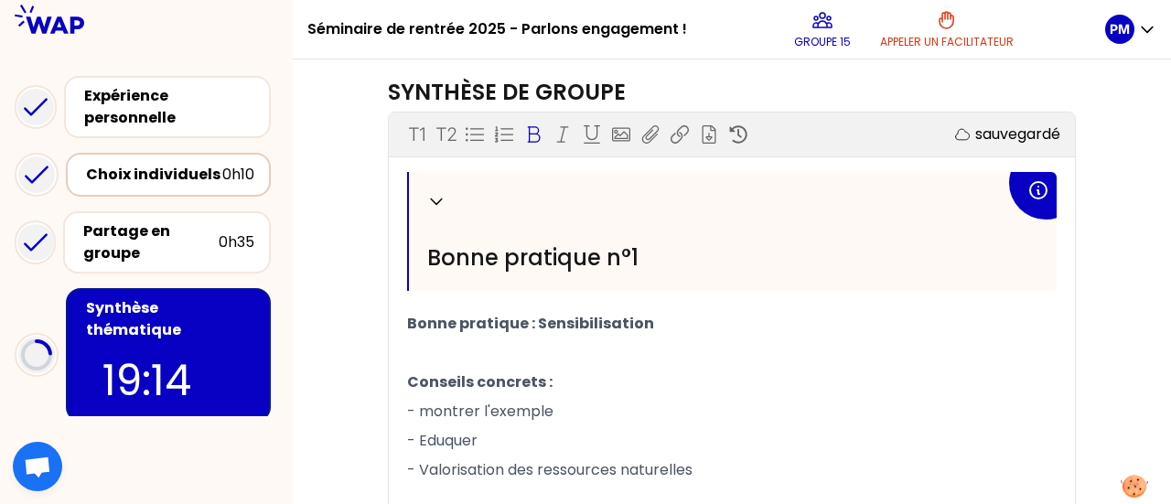
scroll to position [441, 0]
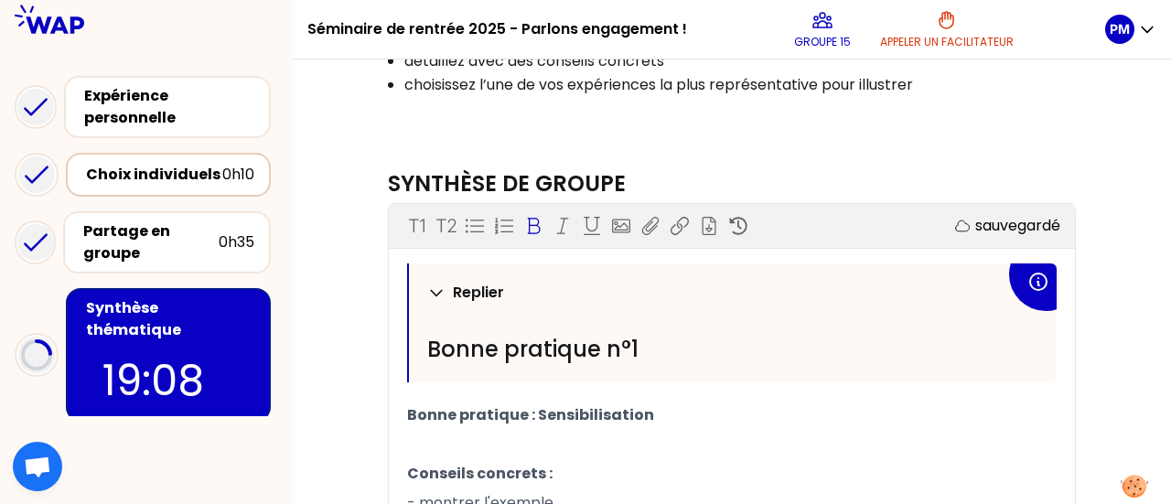
click at [475, 282] on p "Replier" at bounding box center [478, 293] width 51 height 22
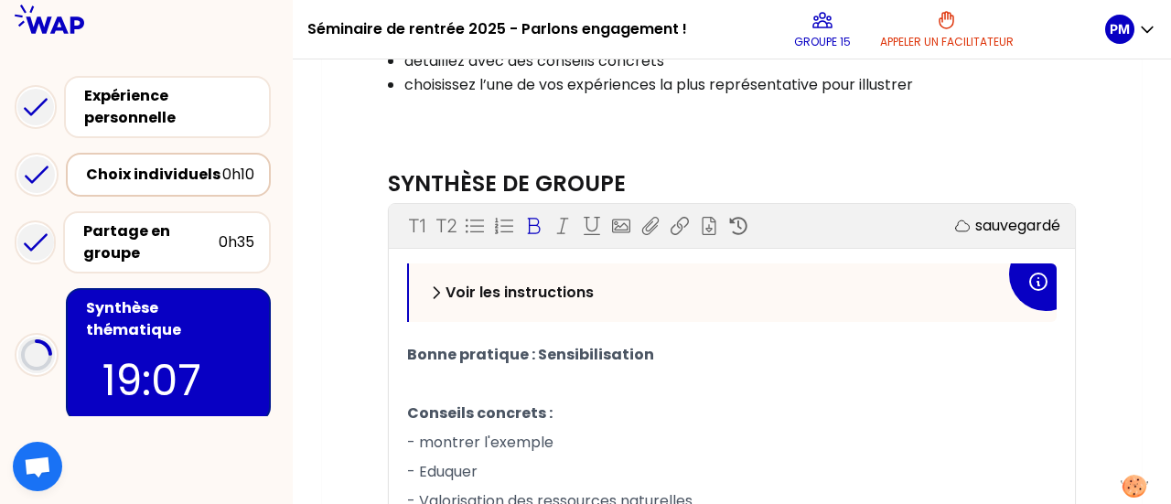
click at [519, 286] on p "Voir les instructions" at bounding box center [519, 293] width 148 height 22
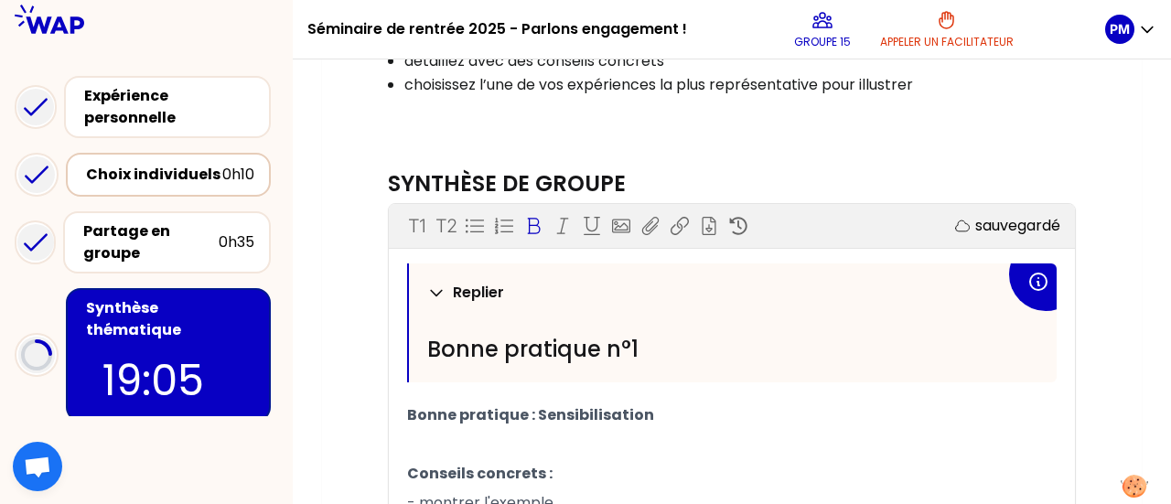
click at [479, 282] on p "Replier" at bounding box center [478, 293] width 51 height 22
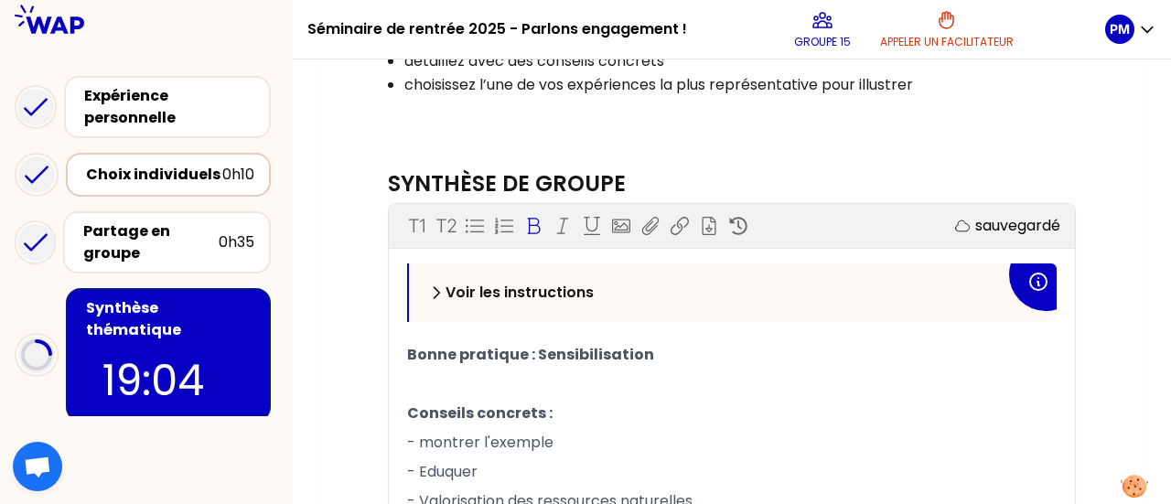
click at [569, 282] on p "Voir les instructions" at bounding box center [519, 293] width 148 height 22
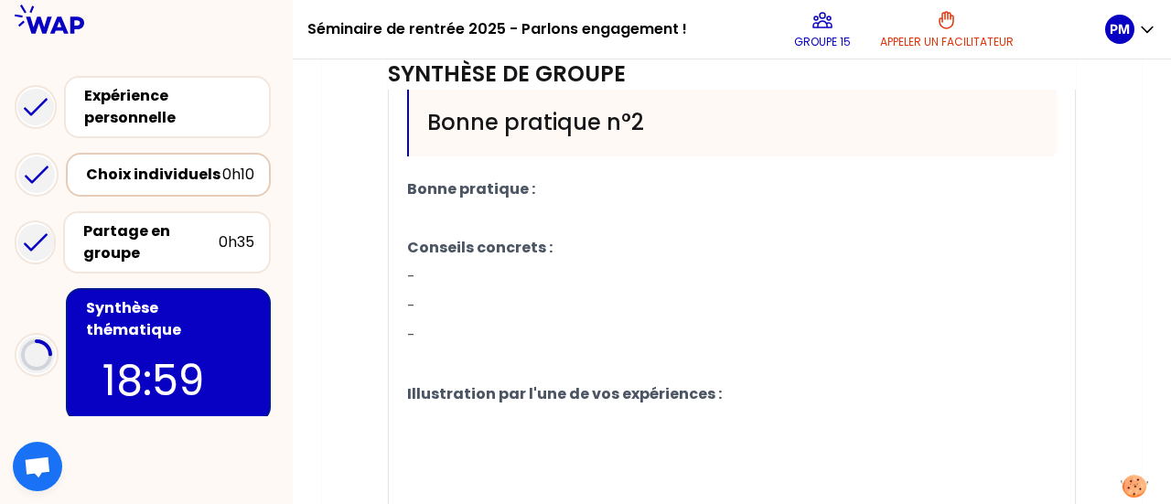
scroll to position [1173, 0]
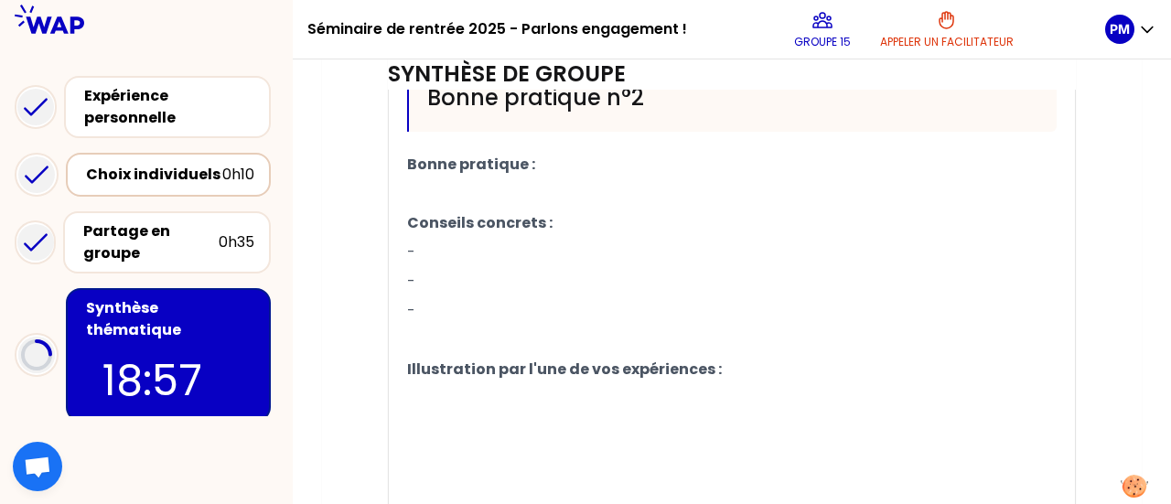
click at [555, 159] on p "Bonne pratique :" at bounding box center [731, 164] width 649 height 29
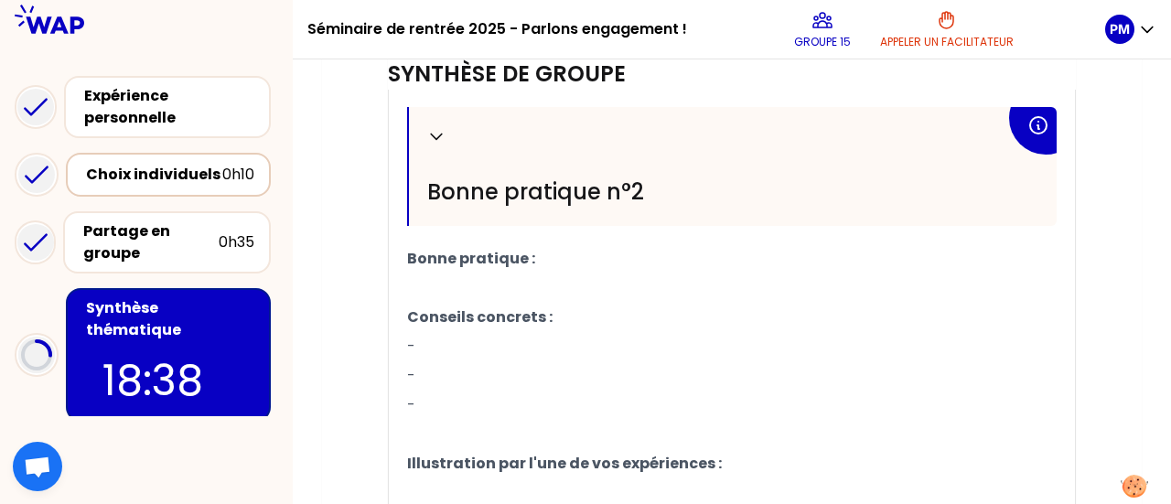
scroll to position [1081, 0]
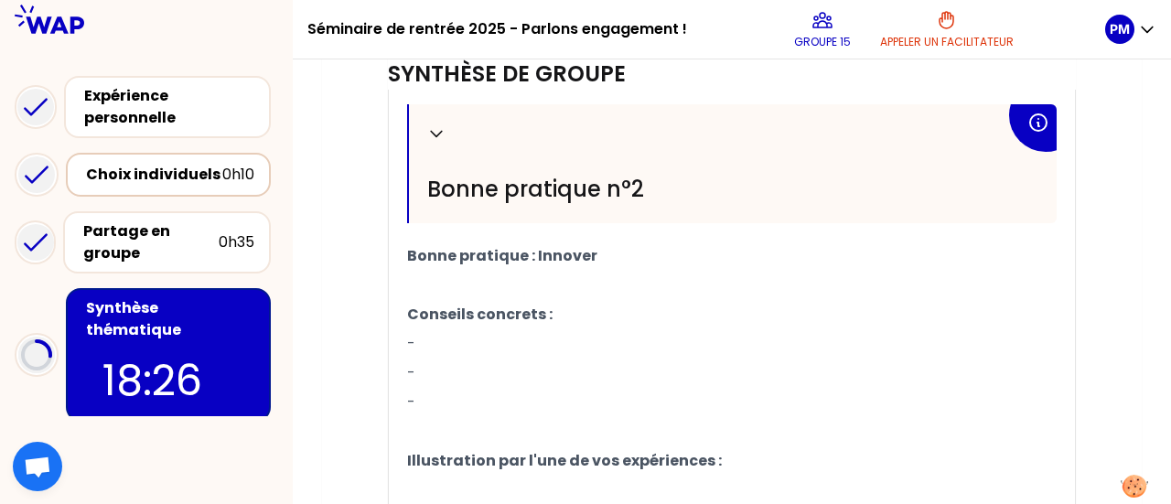
click at [432, 338] on p "-" at bounding box center [731, 343] width 649 height 29
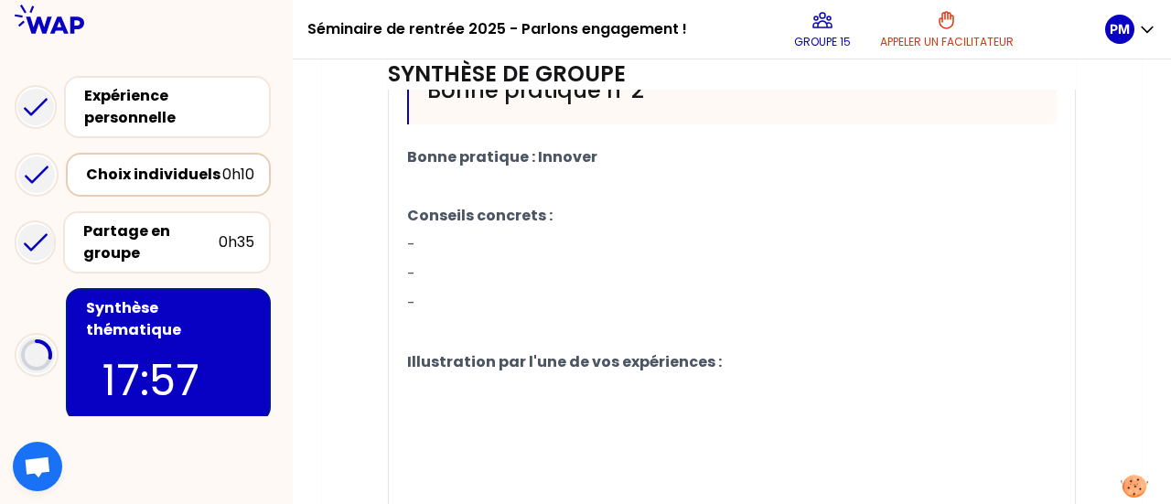
scroll to position [1235, 0]
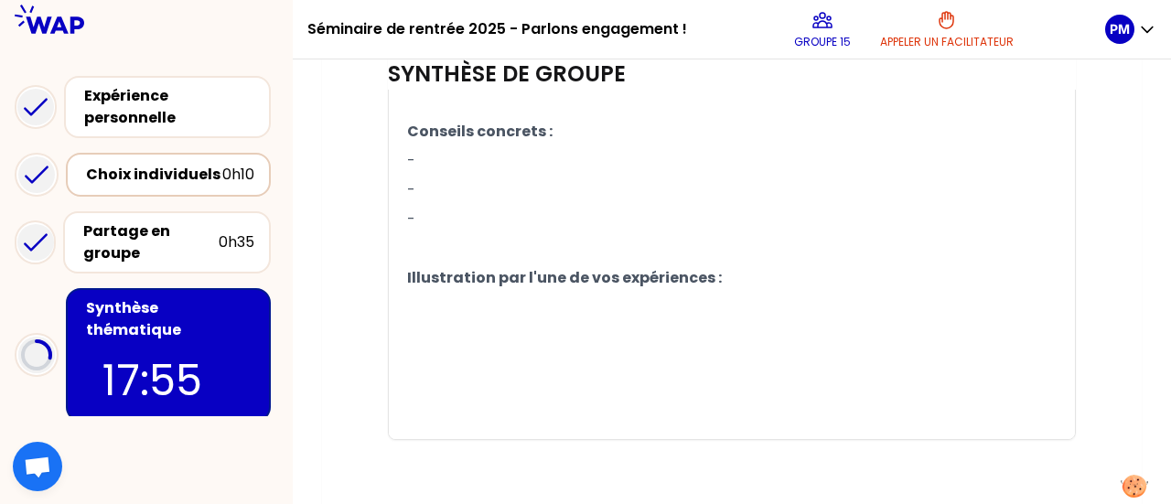
click at [434, 322] on p "﻿" at bounding box center [731, 336] width 649 height 29
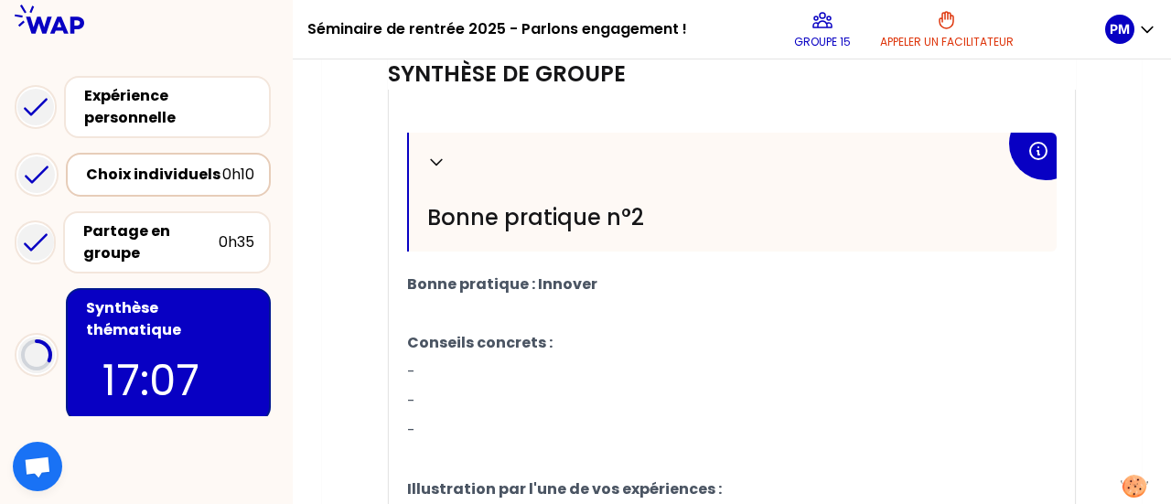
scroll to position [1052, 0]
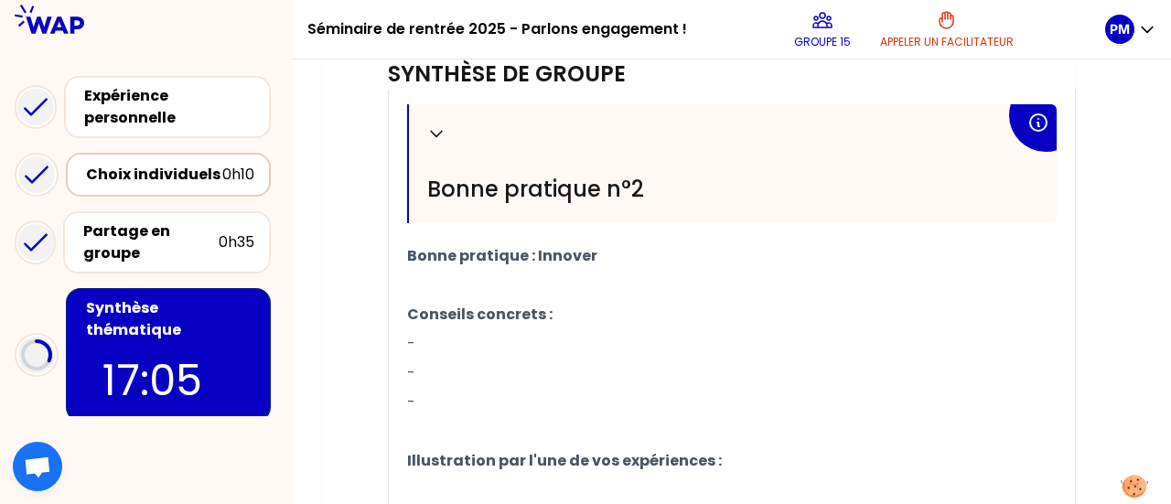
click at [441, 337] on p "-" at bounding box center [731, 343] width 649 height 29
click at [421, 361] on p "-" at bounding box center [731, 373] width 649 height 29
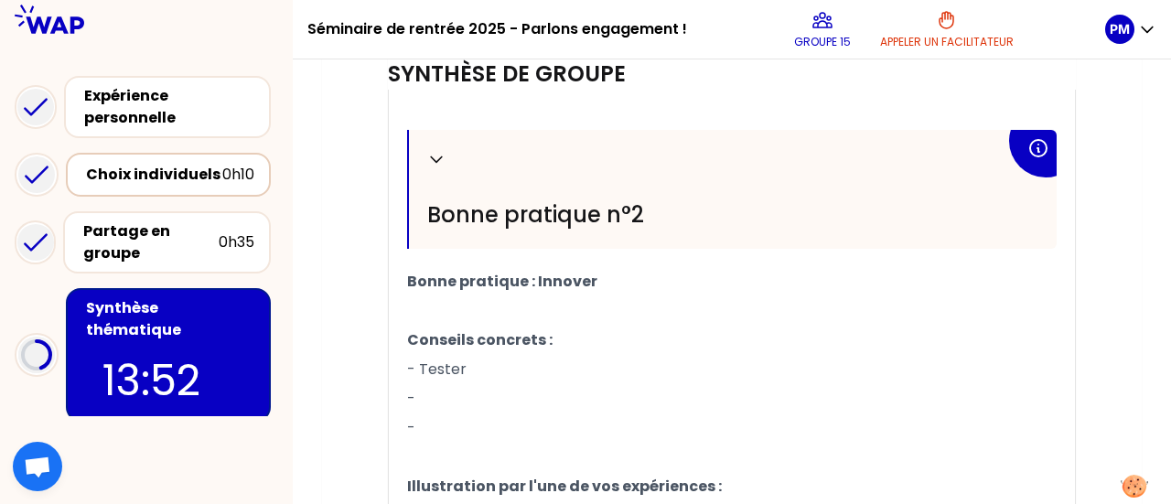
scroll to position [1189, 0]
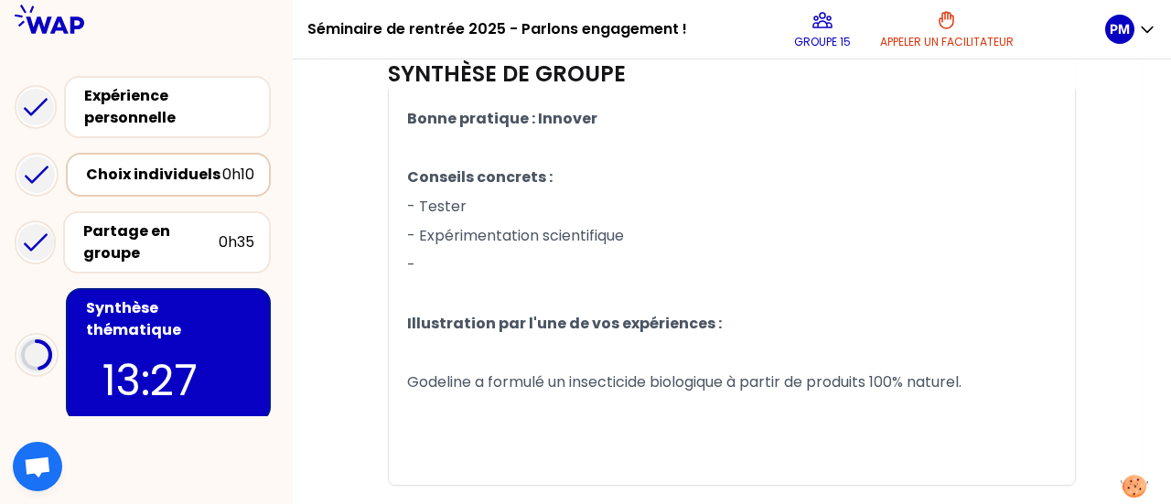
drag, startPoint x: 423, startPoint y: 259, endPoint x: 440, endPoint y: 259, distance: 17.4
click at [424, 259] on p "-" at bounding box center [731, 265] width 649 height 29
click at [642, 231] on p "- Expérimentation scientifique" at bounding box center [731, 235] width 649 height 29
click at [435, 256] on p "-" at bounding box center [731, 265] width 649 height 29
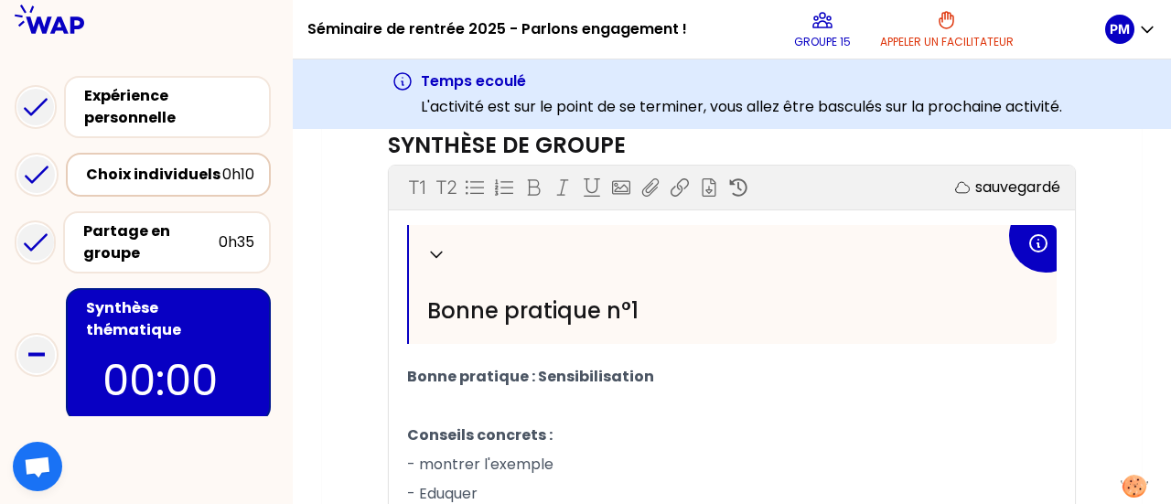
scroll to position [640, 0]
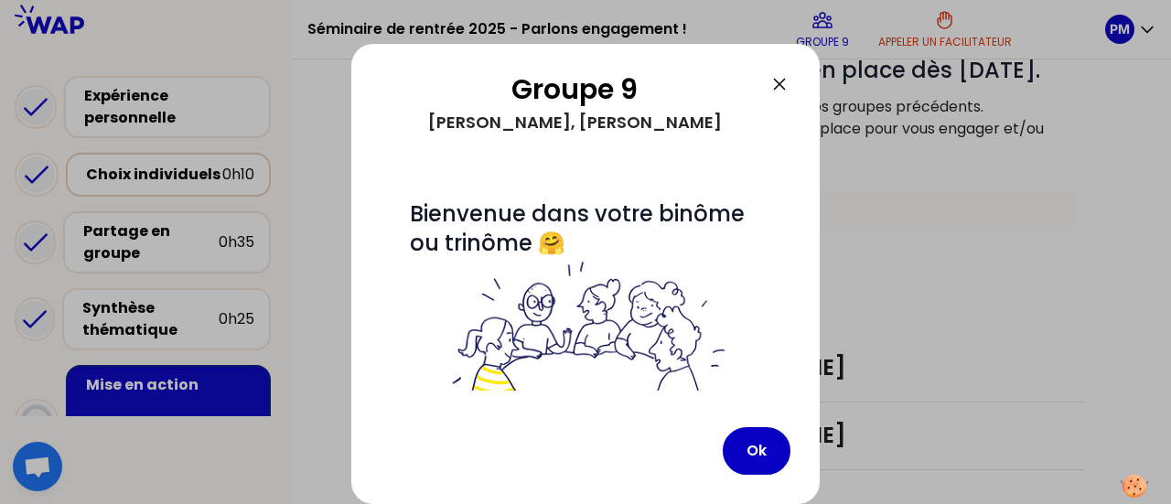
scroll to position [379, 0]
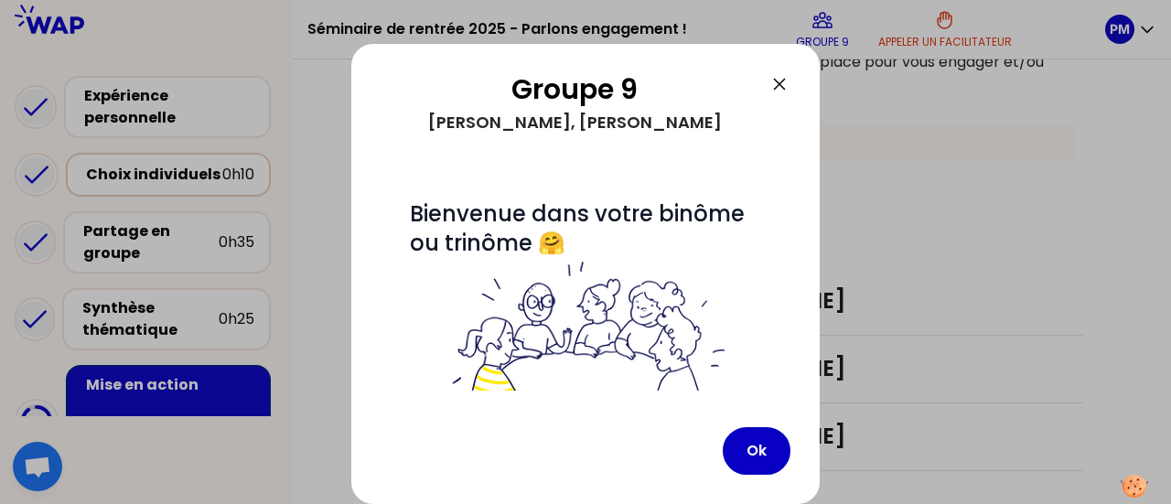
click at [772, 76] on icon at bounding box center [779, 84] width 22 height 22
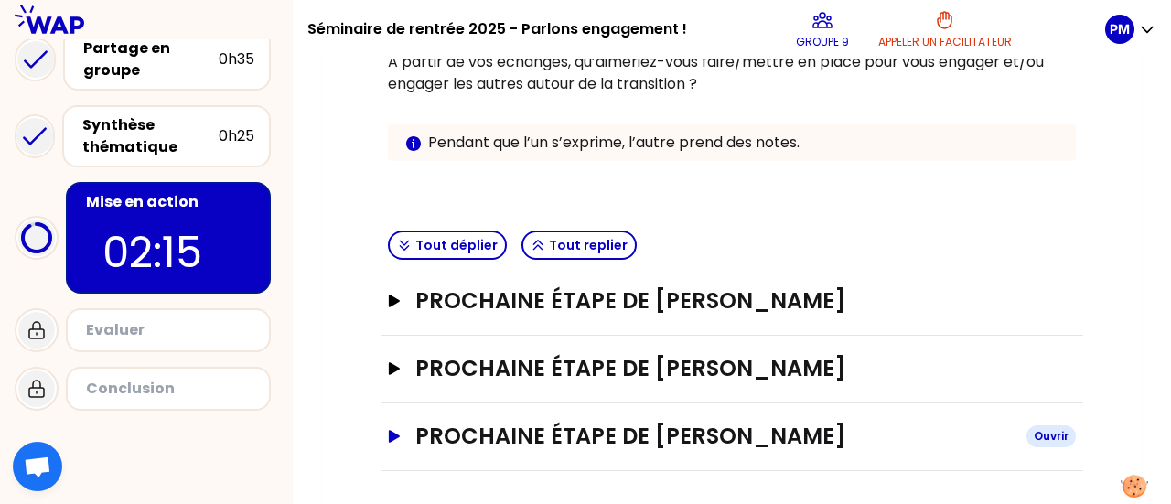
click at [1054, 430] on div "Ouvrir" at bounding box center [1050, 436] width 49 height 22
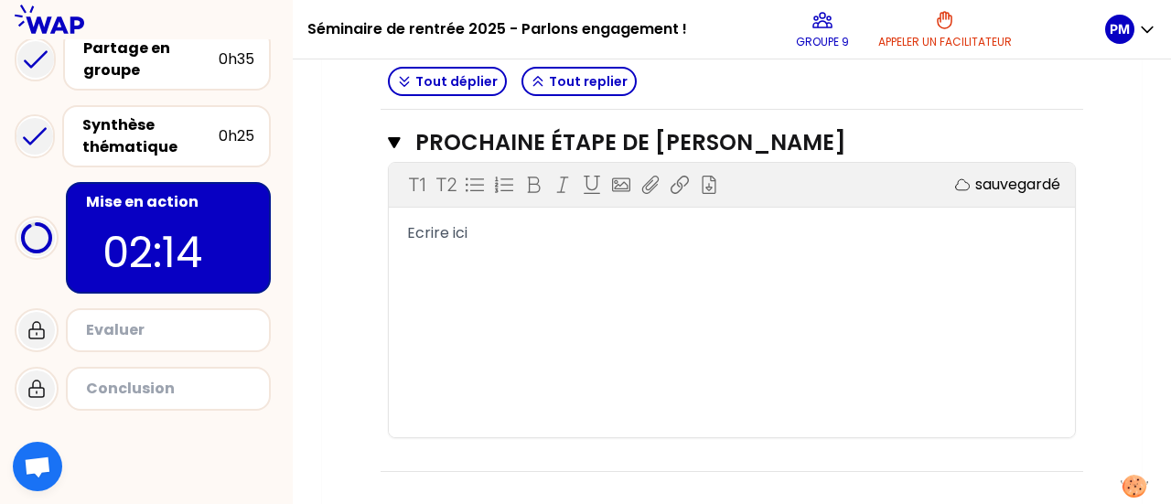
scroll to position [673, 0]
click at [437, 235] on span "Ecrire ici" at bounding box center [437, 231] width 60 height 21
click at [489, 232] on div "Ecrire ici" at bounding box center [731, 232] width 649 height 22
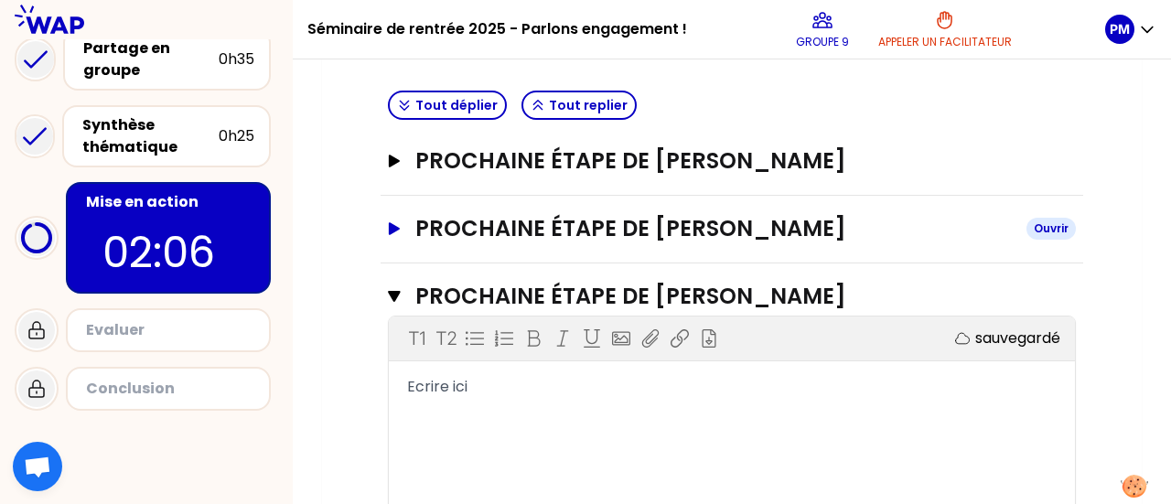
scroll to position [490, 0]
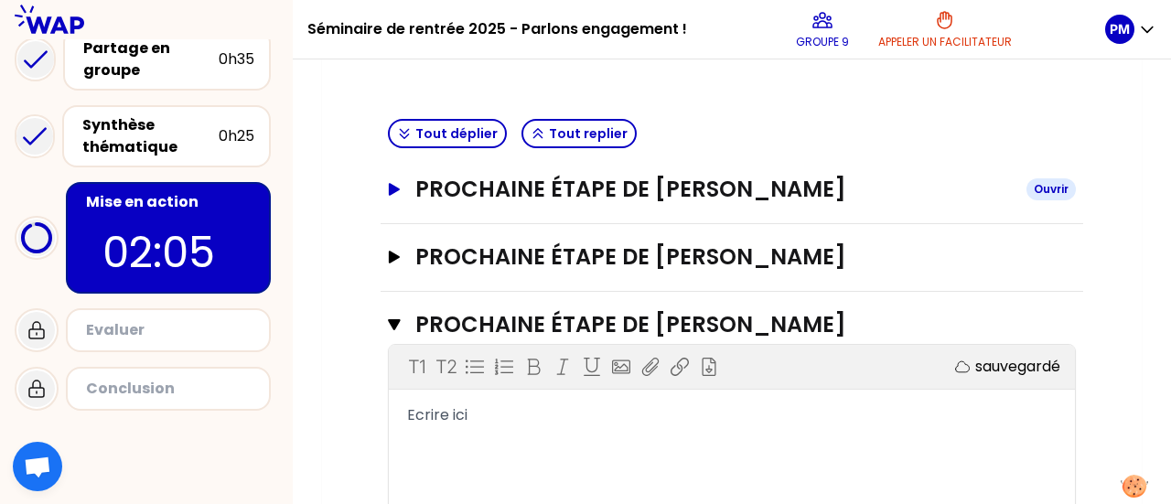
click at [749, 198] on h3 "Prochaine étape de Flora Lucas" at bounding box center [713, 189] width 596 height 29
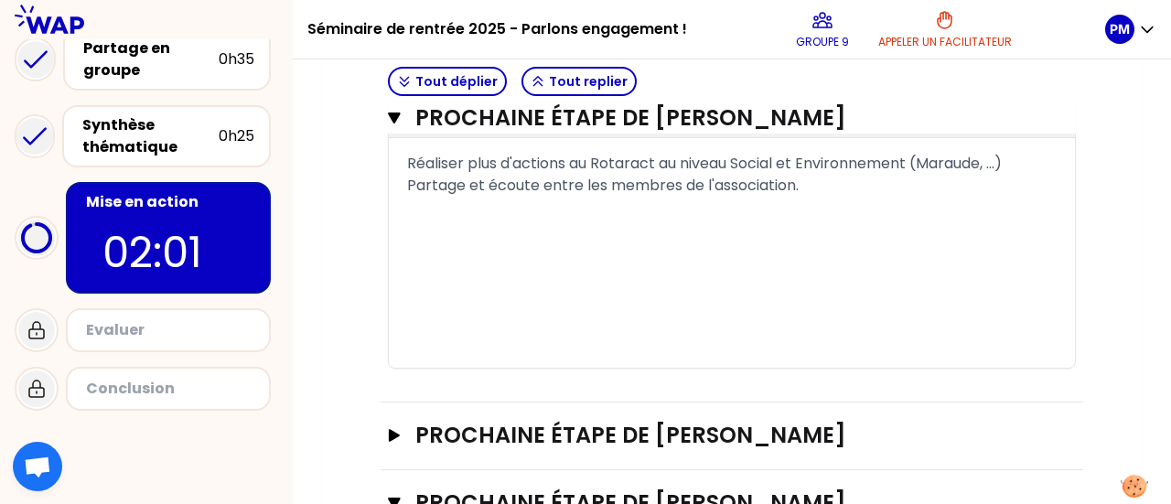
scroll to position [673, 0]
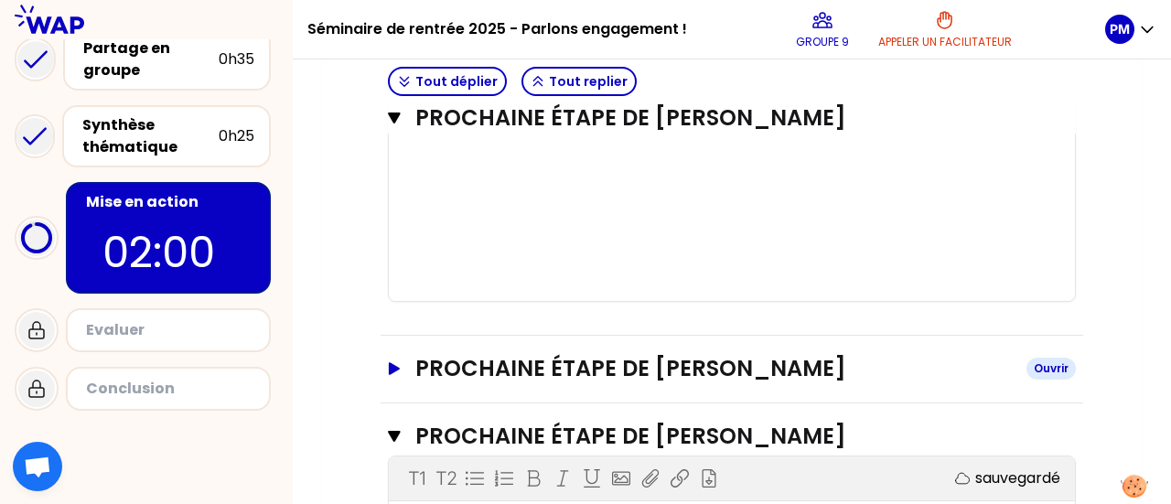
click at [716, 370] on h3 "Prochaine étape de Amal Ghorbel" at bounding box center [713, 368] width 596 height 29
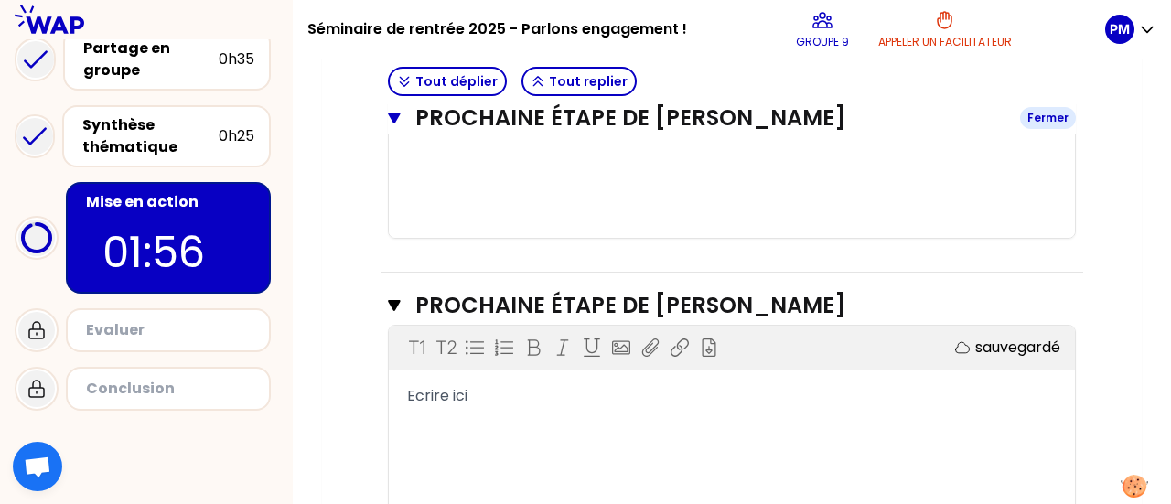
scroll to position [1131, 0]
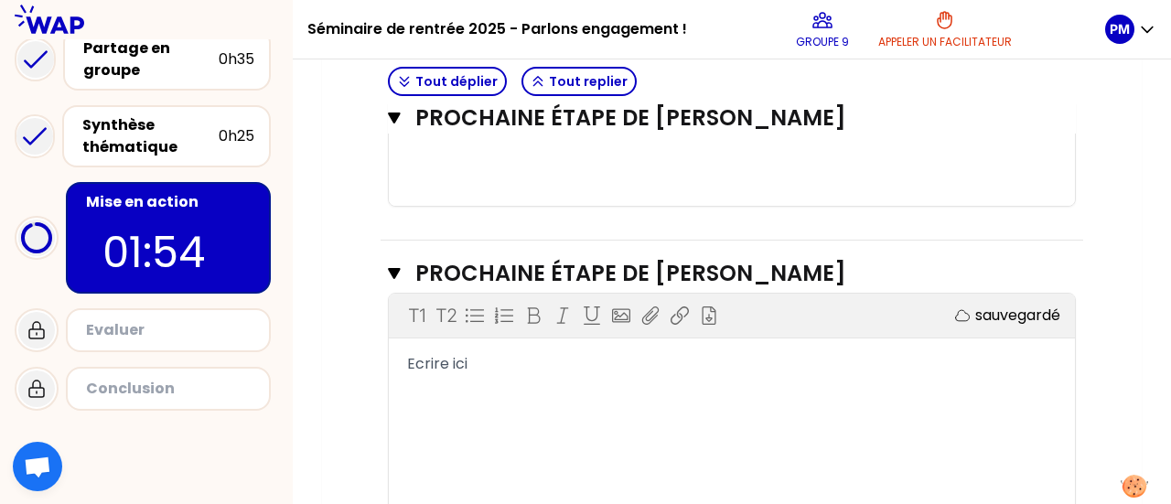
click at [503, 353] on div "Ecrire ici" at bounding box center [731, 364] width 649 height 22
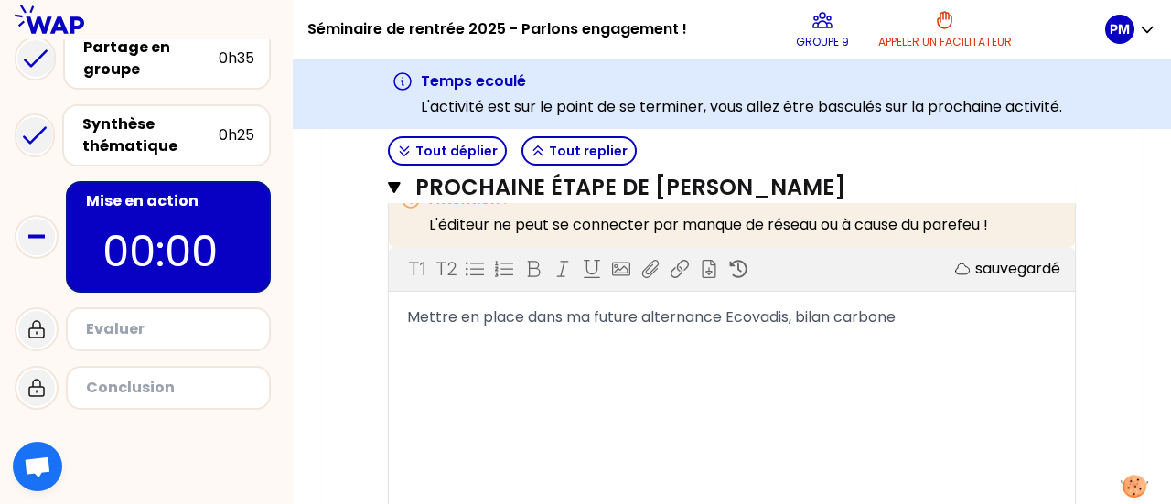
scroll to position [1330, 0]
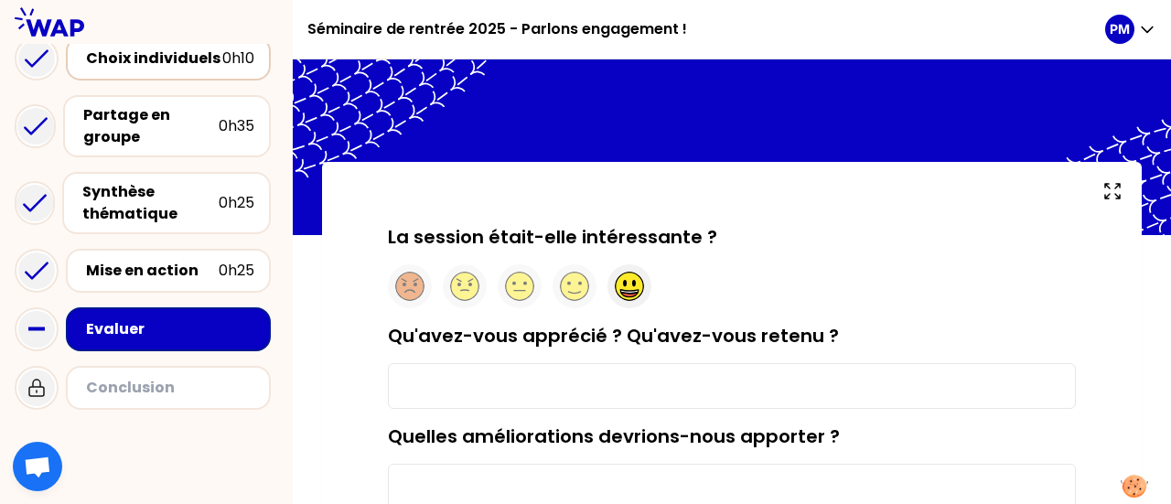
click at [632, 295] on icon at bounding box center [629, 295] width 16 height 5
click at [607, 391] on input "Qu'avez-vous apprécié ? Qu'avez-vous retenu ?" at bounding box center [732, 386] width 688 height 46
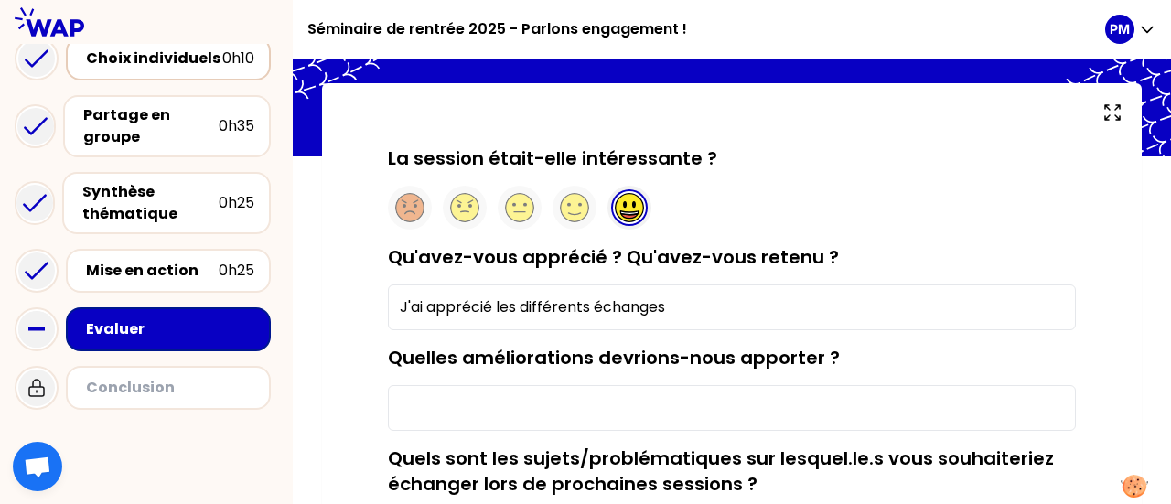
scroll to position [183, 0]
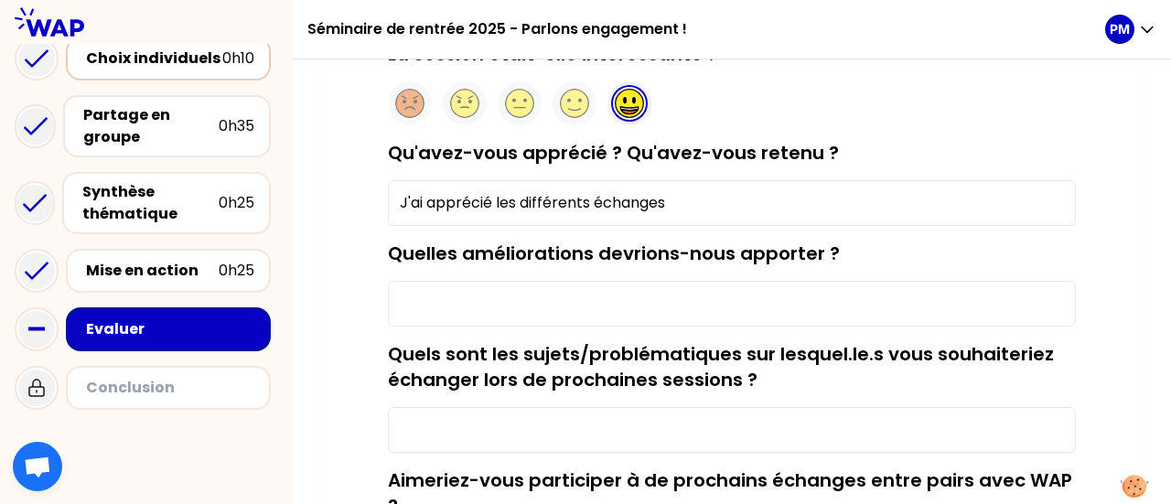
type input "J'ai apprécié les différents échanges"
click at [563, 299] on input "Quelles améliorations devrions-nous apporter ?" at bounding box center [732, 304] width 688 height 46
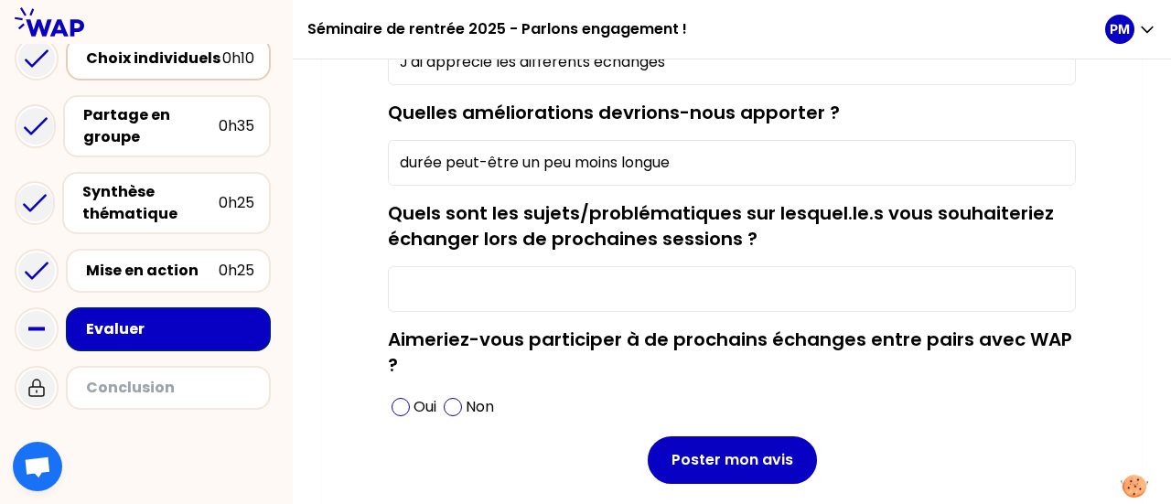
scroll to position [366, 0]
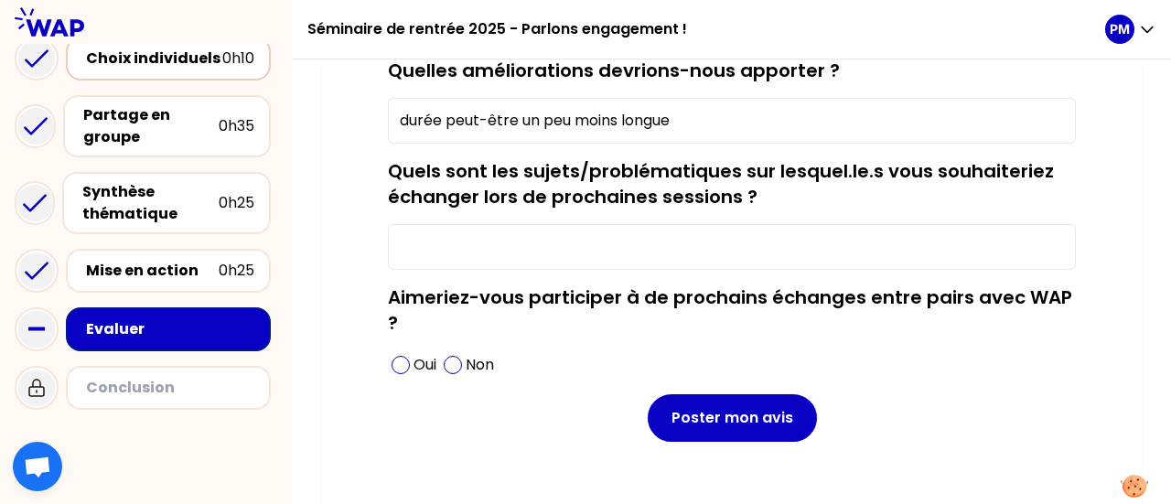
type input "durée peut-être un peu moins longue"
click at [521, 244] on input "Quels sont les sujets/problématiques sur lesquel.le.s vous souhaiteriez échange…" at bounding box center [732, 247] width 688 height 46
type input "D"
type input "La vie en entreprise"
click at [408, 363] on span at bounding box center [400, 365] width 18 height 18
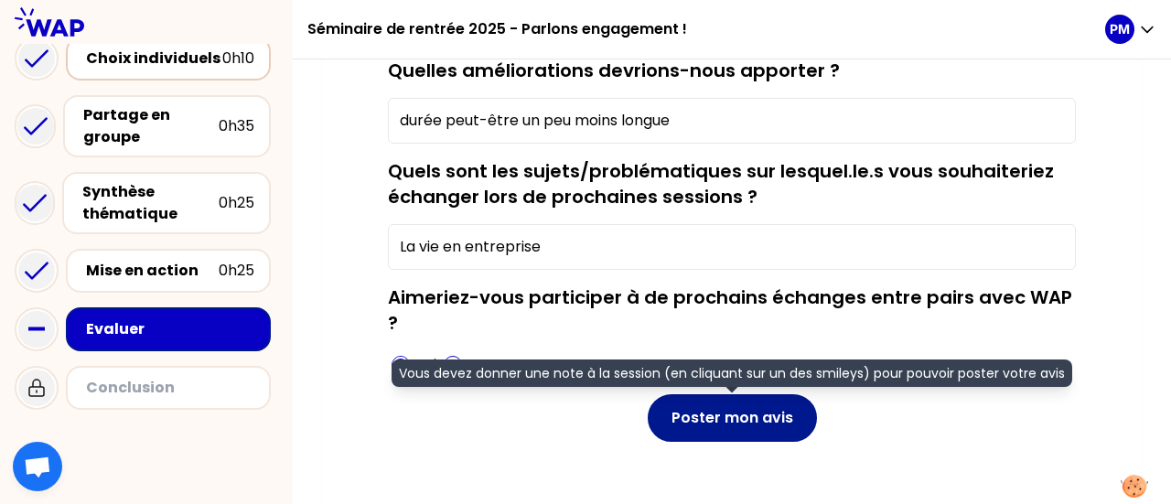
click at [747, 424] on button "Poster mon avis" at bounding box center [732, 418] width 169 height 48
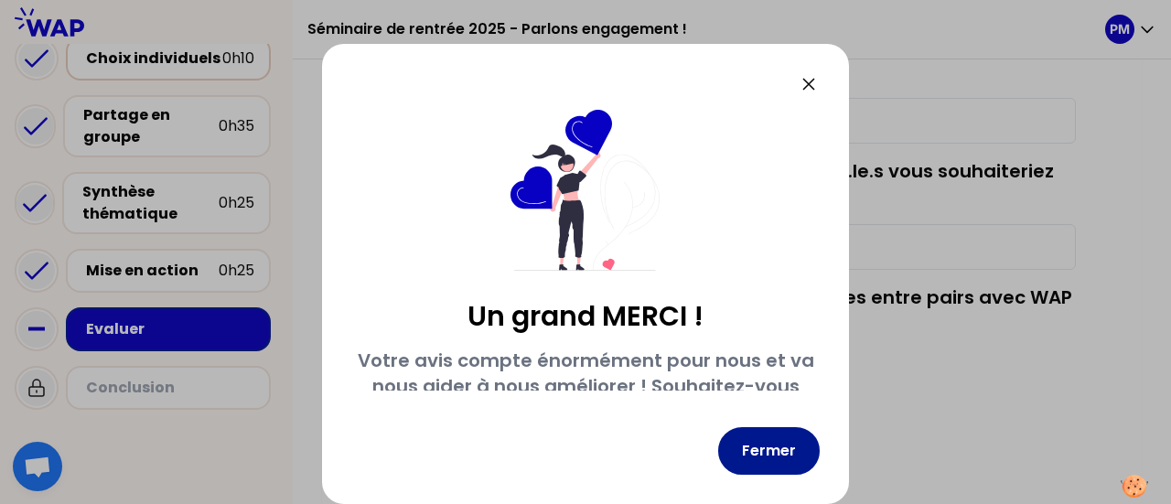
click at [799, 453] on button "Fermer" at bounding box center [769, 451] width 102 height 48
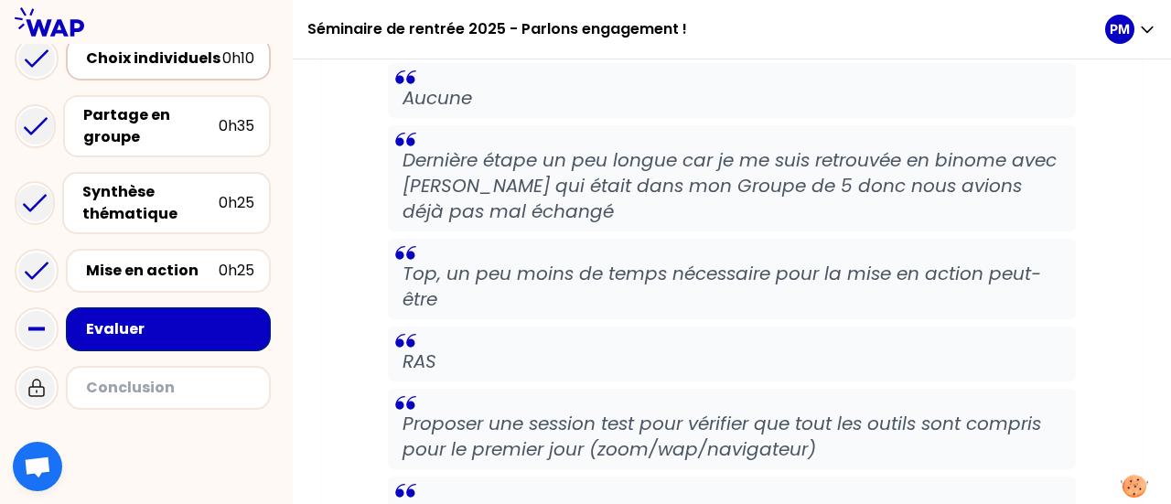
scroll to position [2594, 0]
click at [38, 389] on icon at bounding box center [37, 388] width 22 height 22
click at [113, 324] on div "Evaluer" at bounding box center [170, 329] width 168 height 22
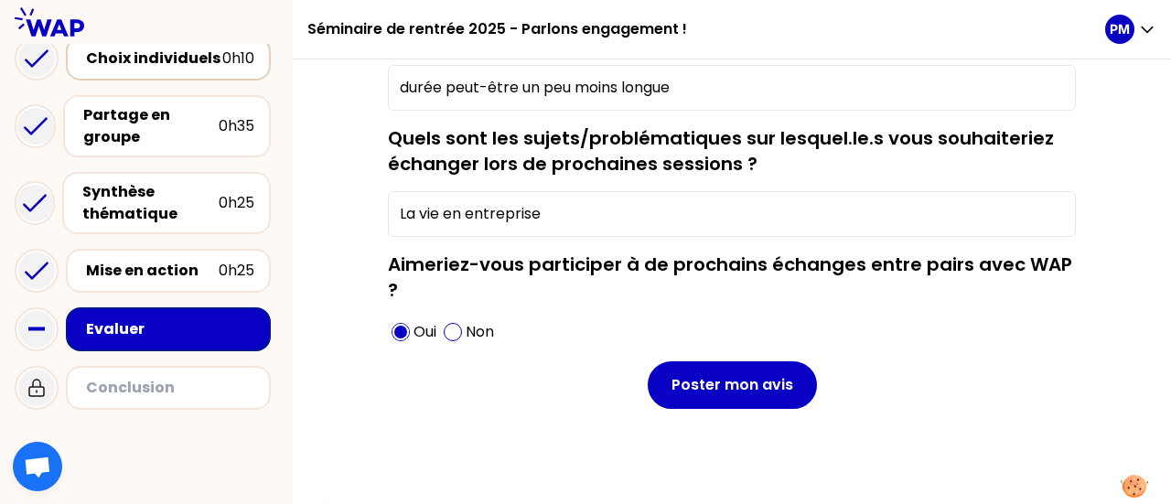
scroll to position [396, 0]
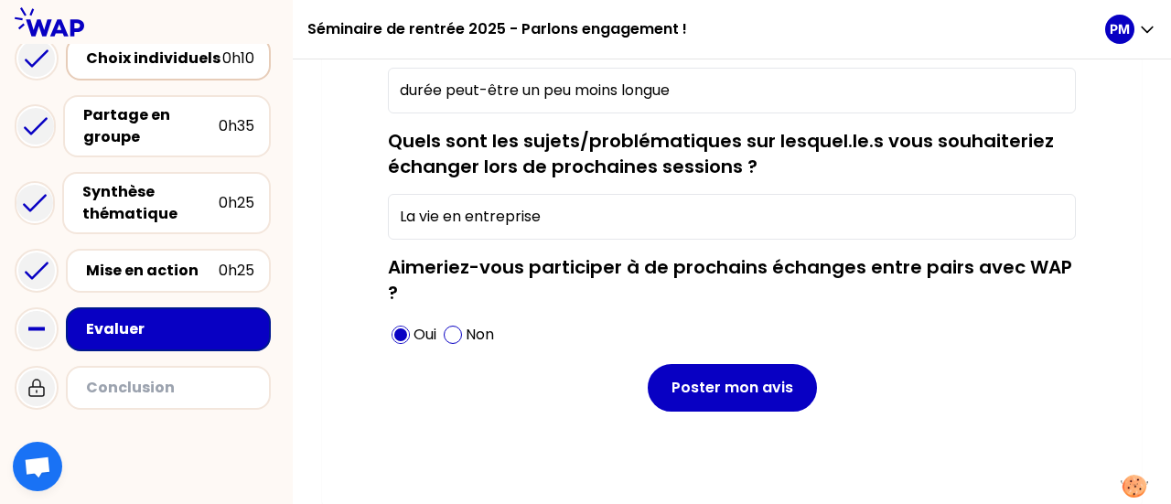
click at [177, 377] on div "Conclusion" at bounding box center [170, 388] width 168 height 22
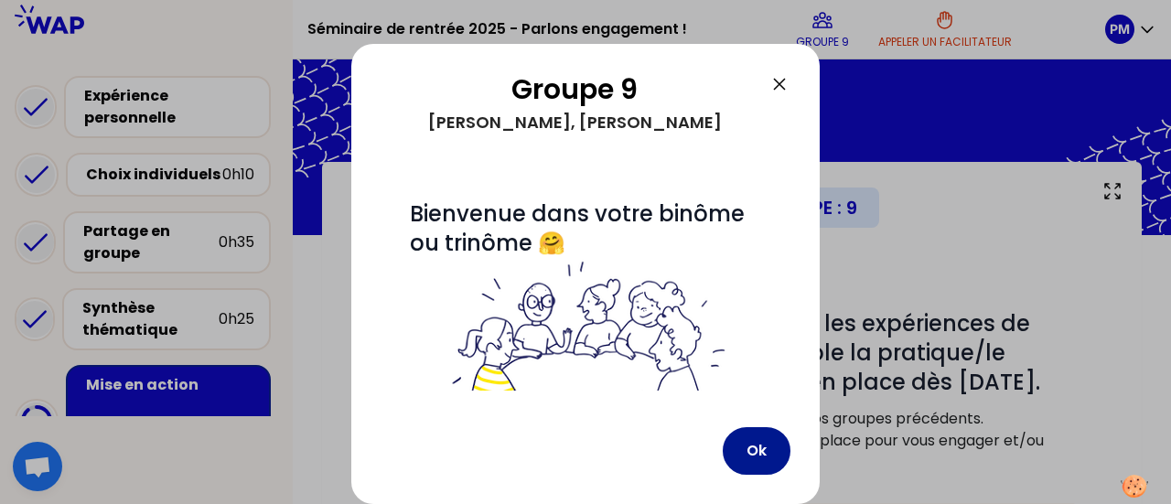
click at [743, 450] on button "Ok" at bounding box center [757, 451] width 68 height 48
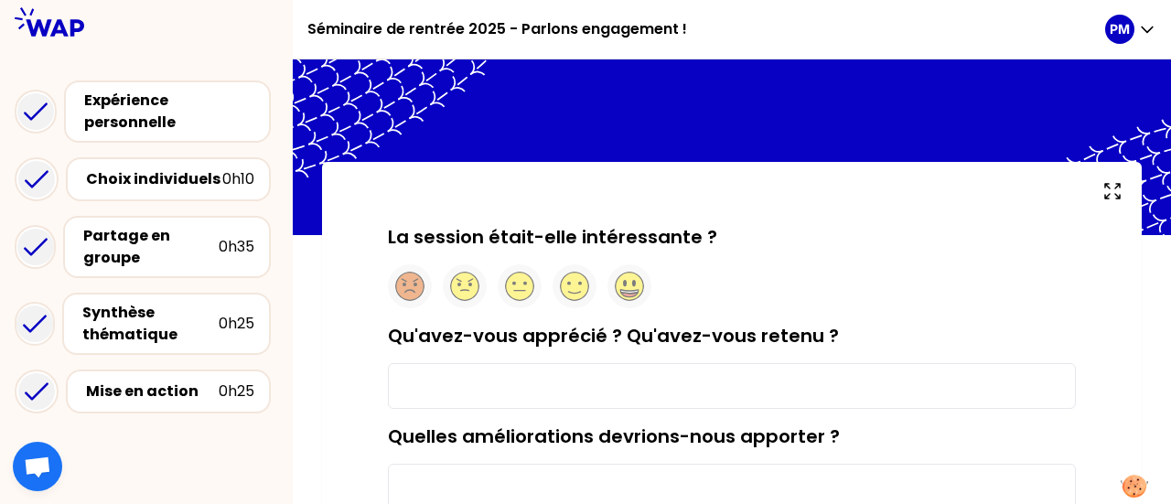
type input "J'ai apprécié les différents échanges"
type input "durée peut-être un peu moins longue"
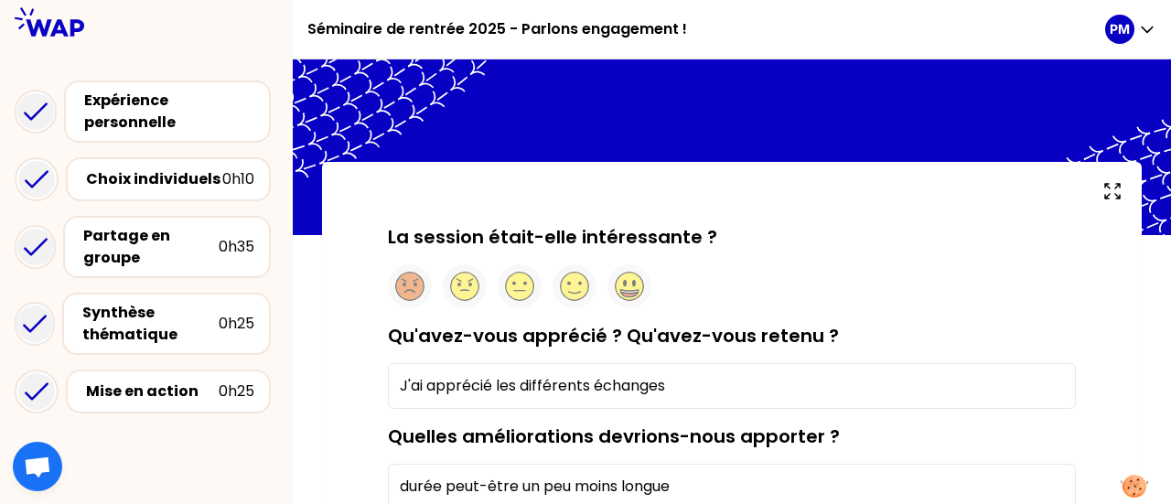
type input "La vie en entreprise"
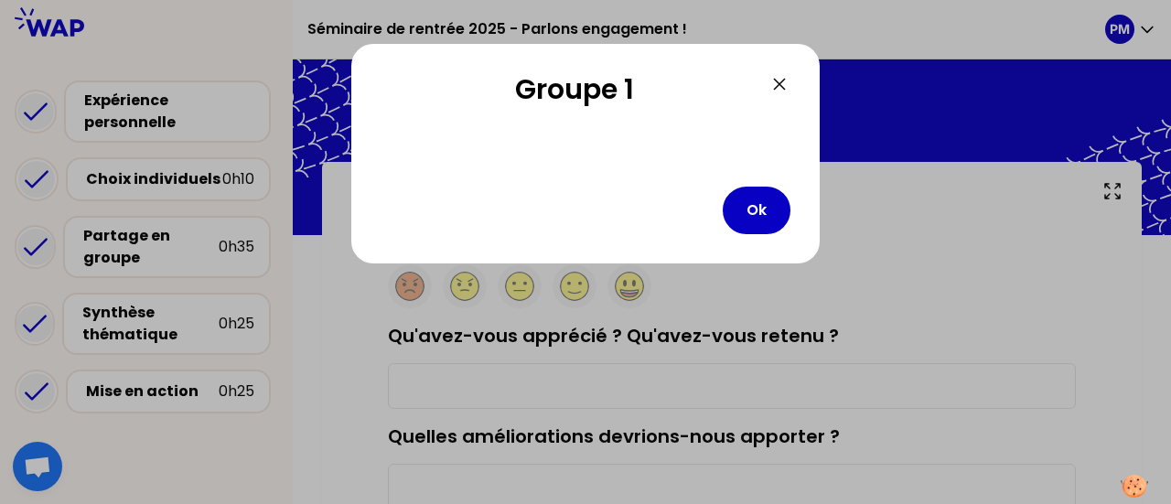
type input "J'ai apprécié les différents échanges"
type input "durée peut-être un peu moins longue"
type input "La vie en entreprise"
